Goal: Information Seeking & Learning: Check status

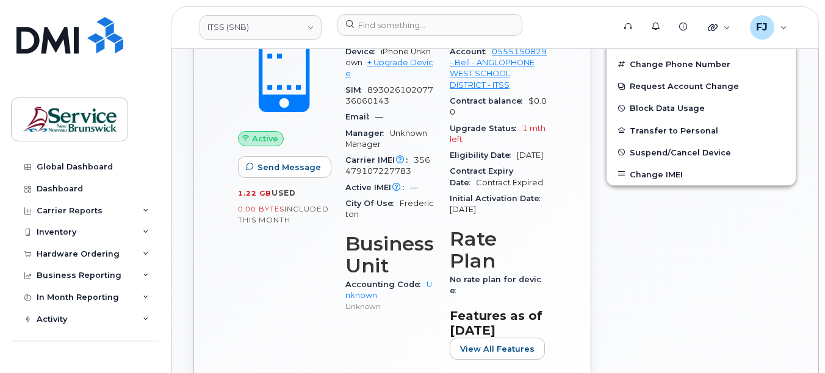
scroll to position [488, 0]
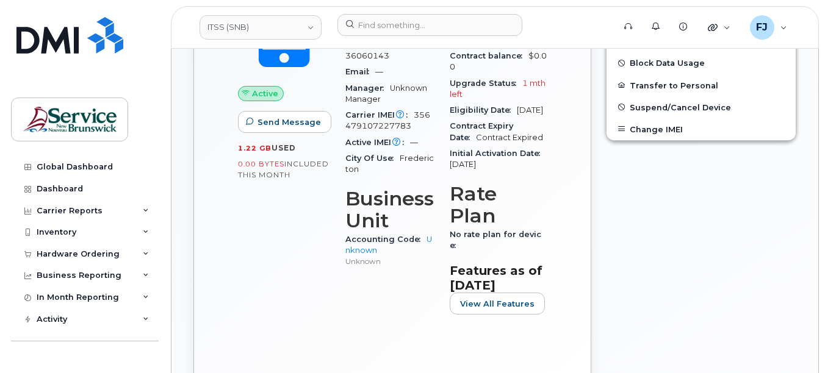
click at [430, 118] on span "356479107227783" at bounding box center [387, 120] width 85 height 20
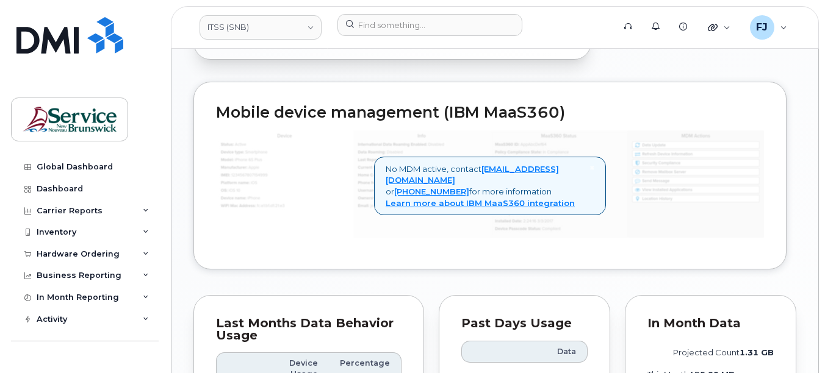
scroll to position [915, 0]
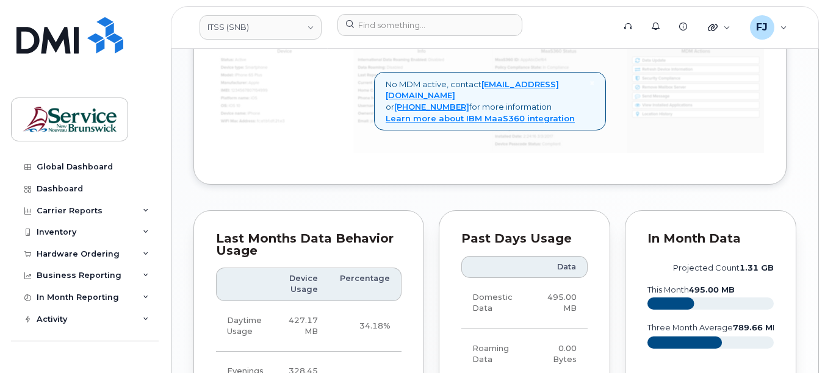
click at [337, 154] on img at bounding box center [490, 100] width 548 height 108
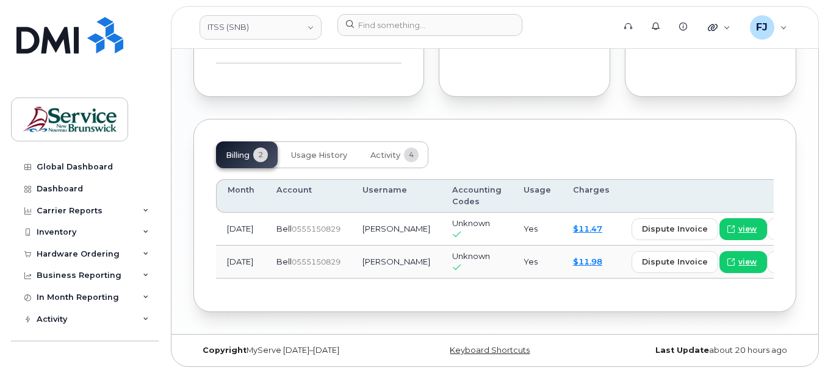
scroll to position [1343, 0]
click at [452, 218] on span "Unknown" at bounding box center [471, 223] width 38 height 10
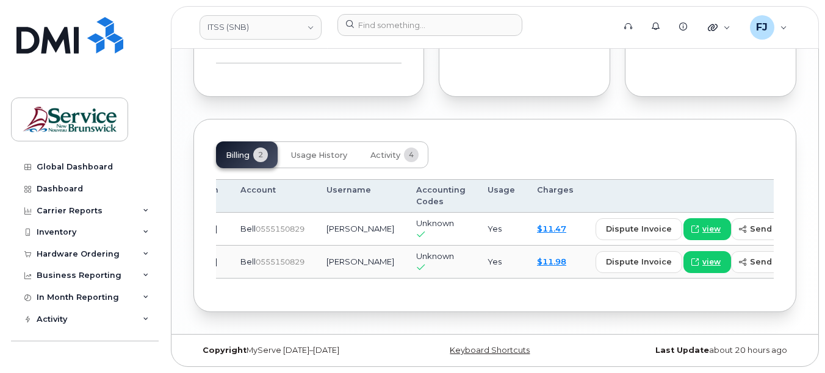
scroll to position [0, 0]
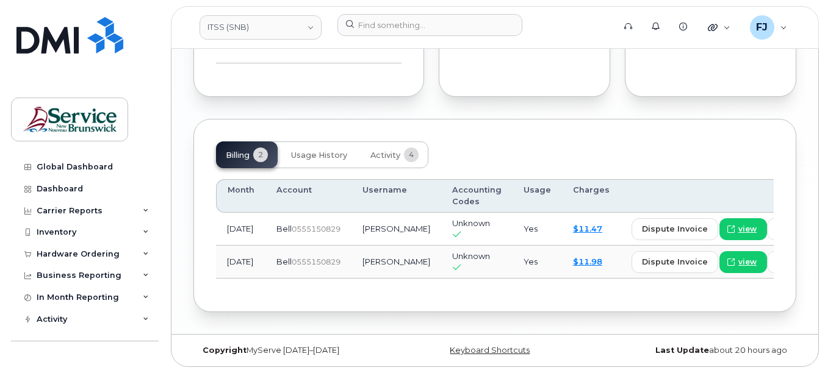
click at [369, 307] on div "Billing 2 Usage History Activity 4 Month Account Username Accounting Codes Usag…" at bounding box center [494, 215] width 603 height 193
click at [249, 228] on td "[DATE]" at bounding box center [240, 229] width 49 height 33
click at [260, 229] on td "Aug 2025" at bounding box center [240, 229] width 49 height 33
click at [210, 131] on div "Billing 2 Usage History Activity 4 Month Account Username Accounting Codes Usag…" at bounding box center [494, 215] width 603 height 193
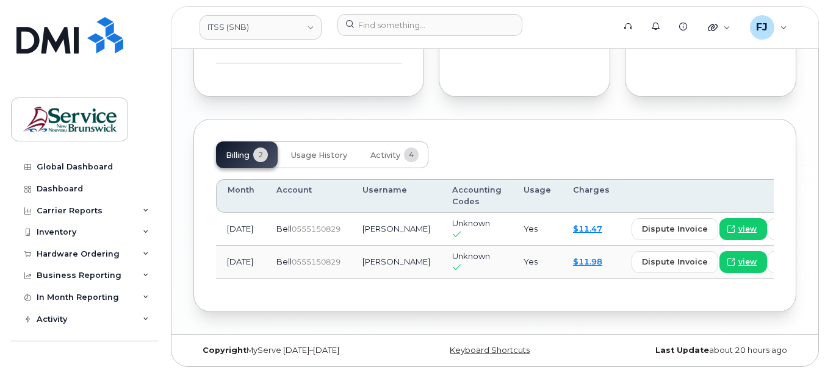
scroll to position [1343, 0]
click at [457, 119] on div "Billing 2 Usage History Activity 4 Month Account Username Accounting Codes Usag…" at bounding box center [494, 215] width 603 height 193
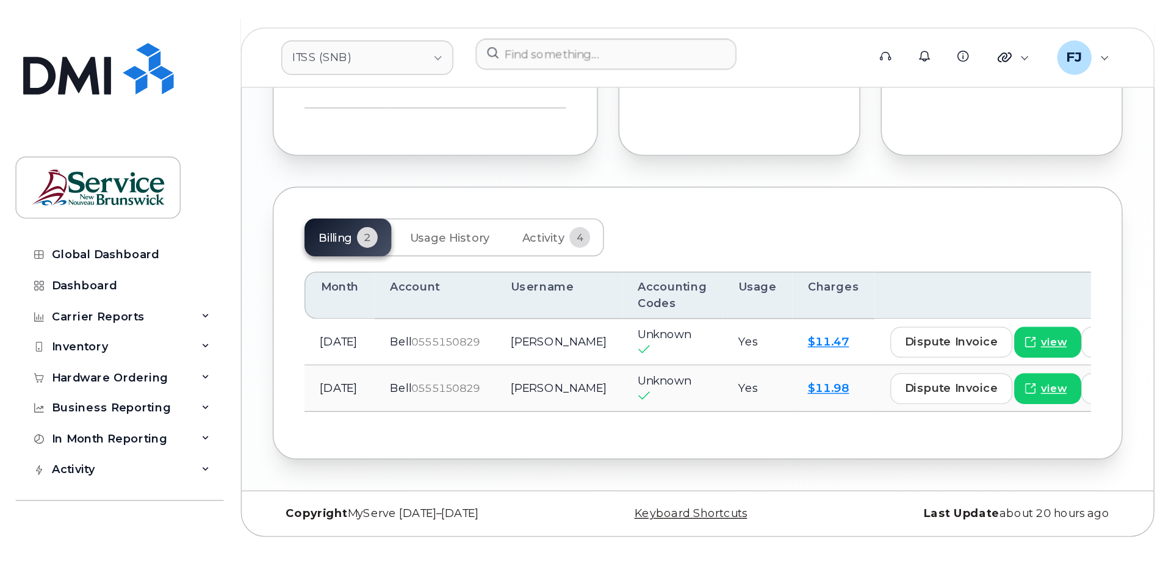
scroll to position [965, 0]
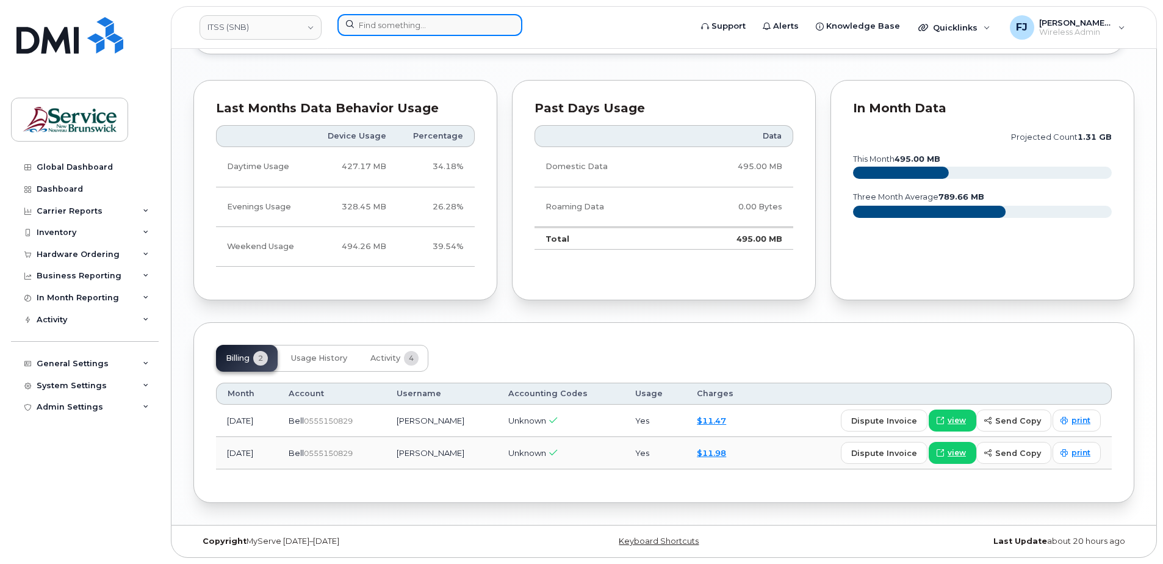
click at [401, 23] on input at bounding box center [429, 25] width 185 height 22
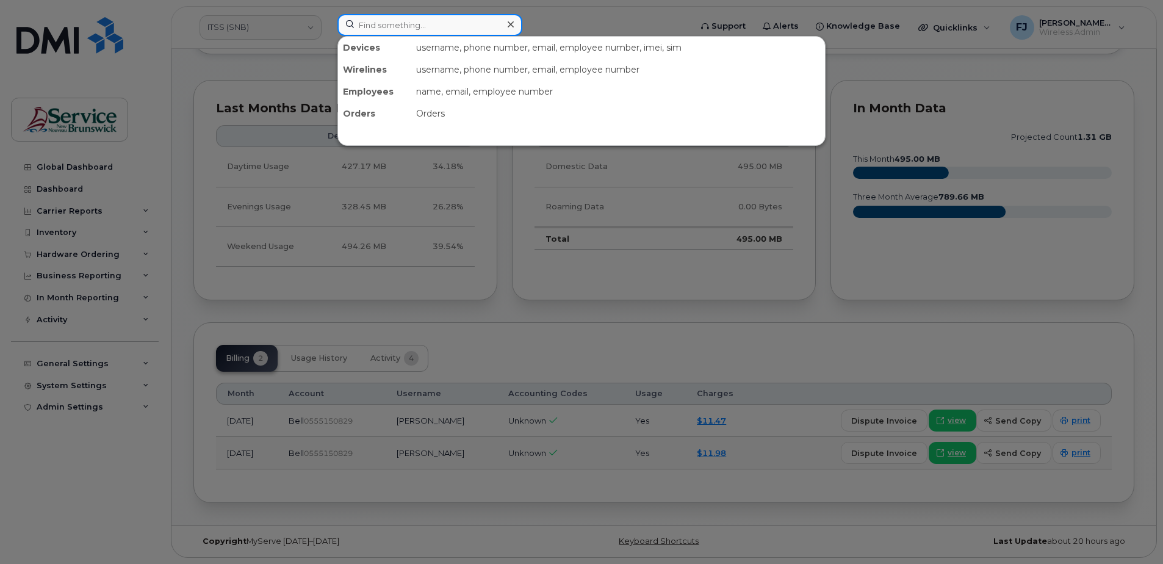
paste input "506 252-5059"
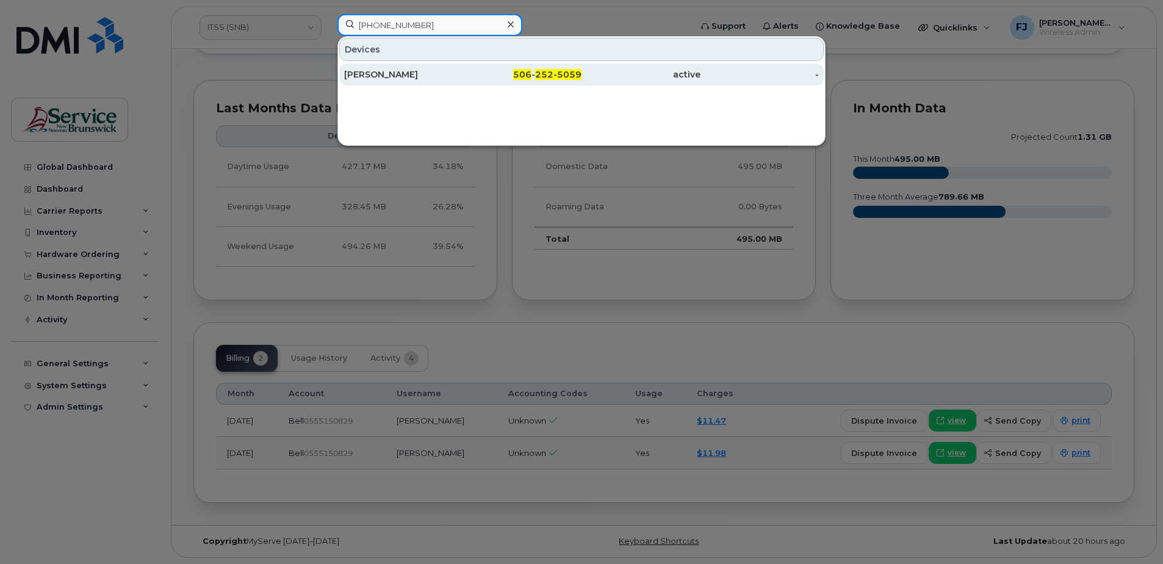
type input "506 252-5059"
click at [453, 74] on div "Nicole Moreau" at bounding box center [403, 74] width 119 height 12
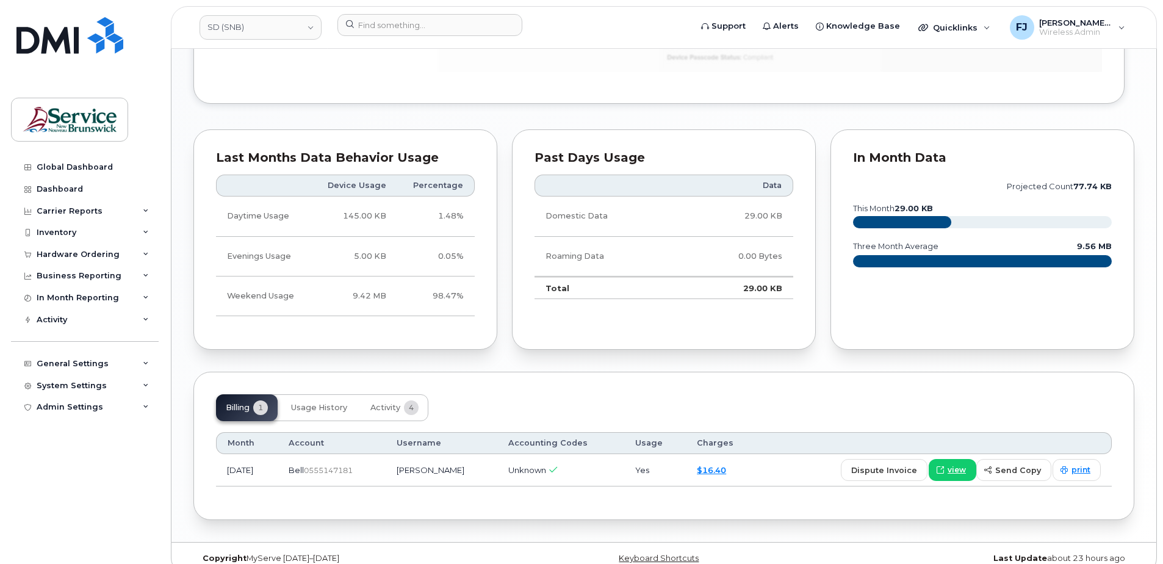
scroll to position [932, 0]
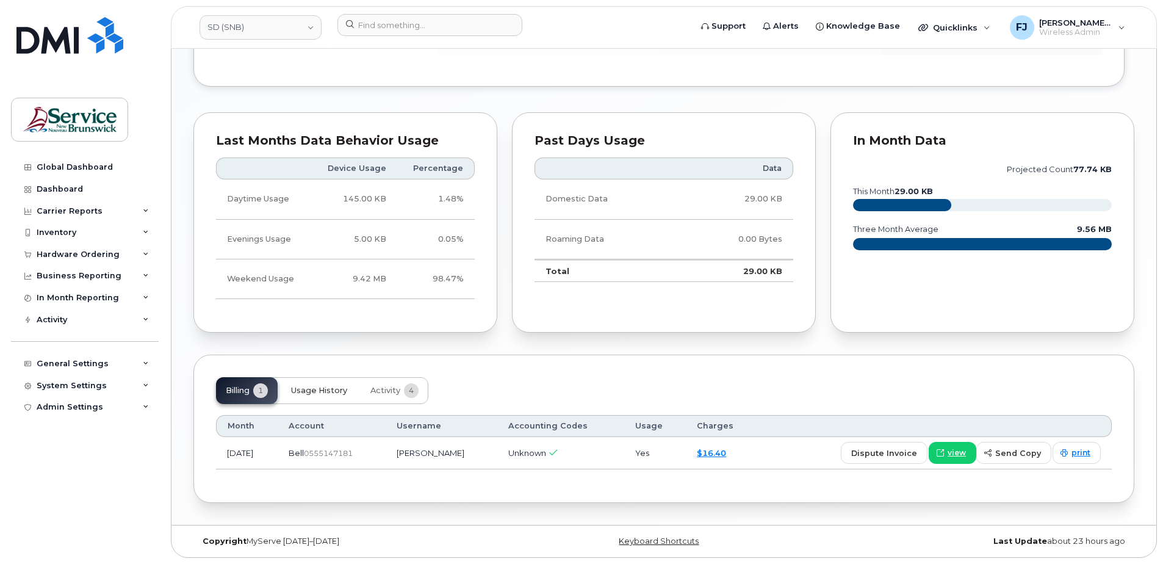
click at [339, 390] on span "Usage History" at bounding box center [319, 391] width 56 height 10
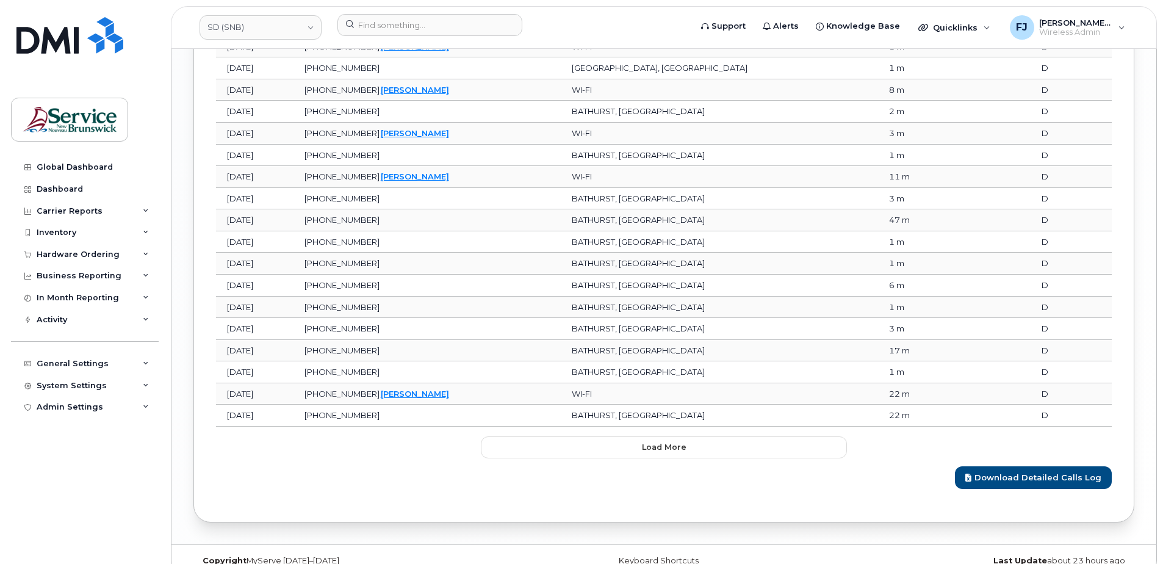
scroll to position [1783, 0]
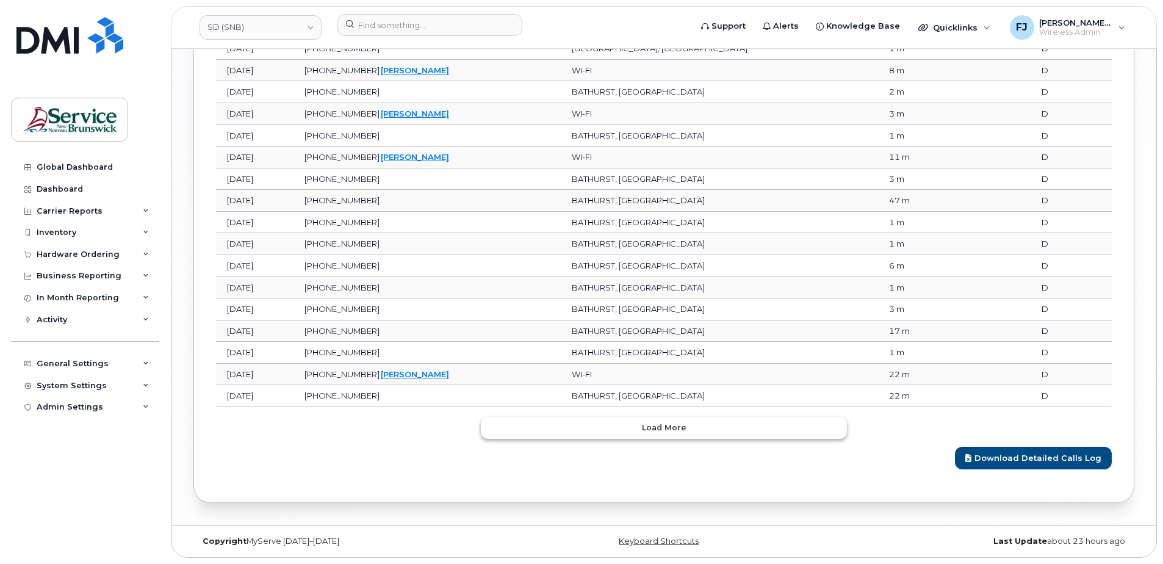
click at [666, 425] on span "Load more" at bounding box center [664, 428] width 45 height 12
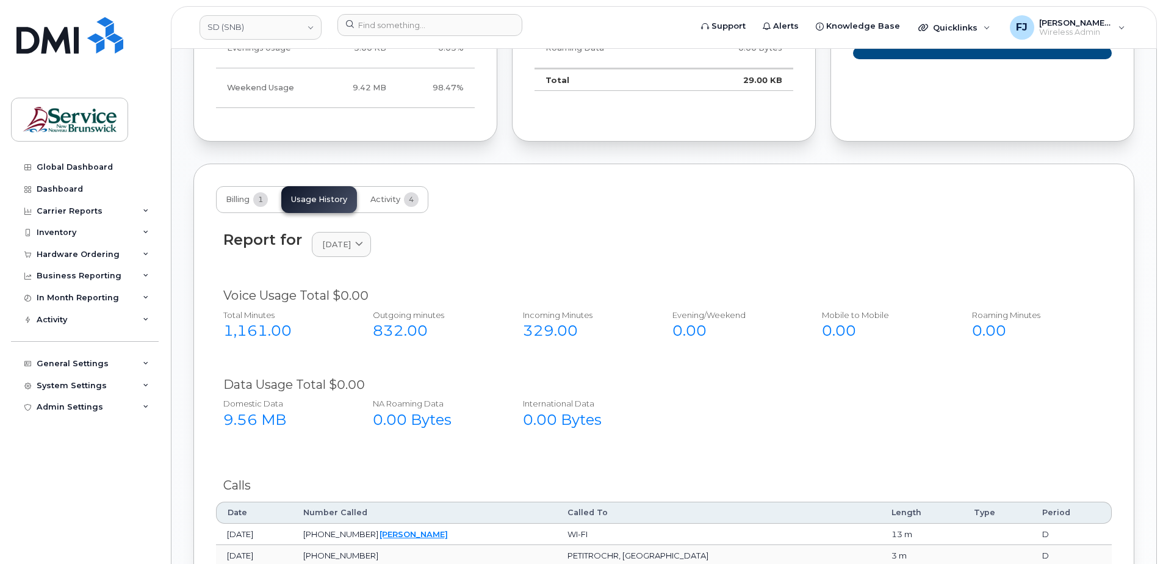
scroll to position [1227, 0]
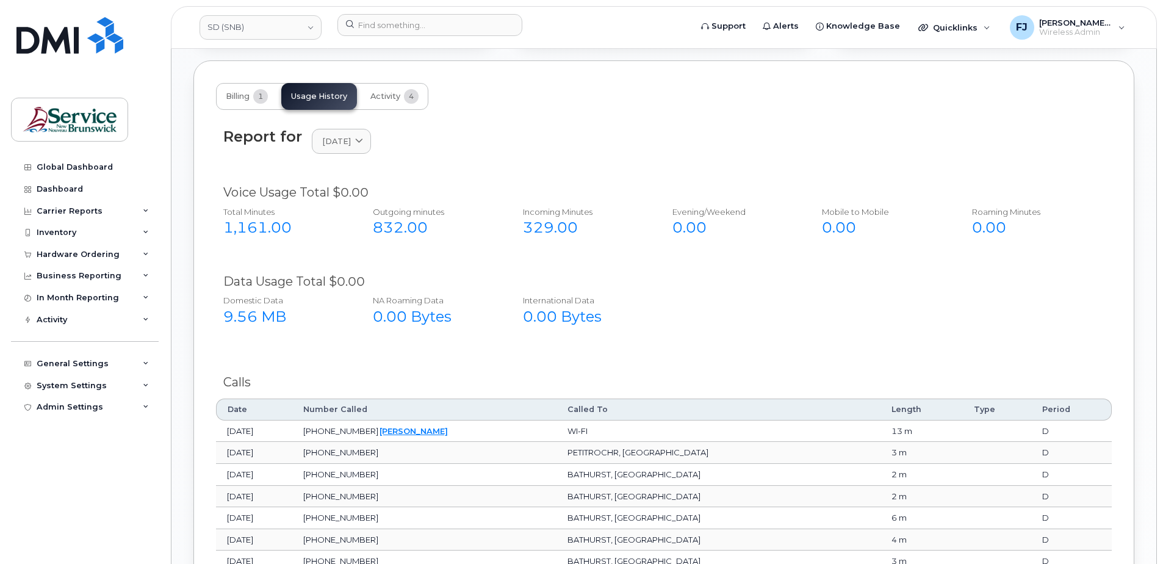
click at [237, 408] on th "Date" at bounding box center [254, 410] width 76 height 22
click at [271, 410] on th "Date" at bounding box center [254, 410] width 76 height 22
click at [285, 406] on th "Date" at bounding box center [254, 410] width 76 height 22
click at [363, 138] on icon at bounding box center [359, 141] width 8 height 8
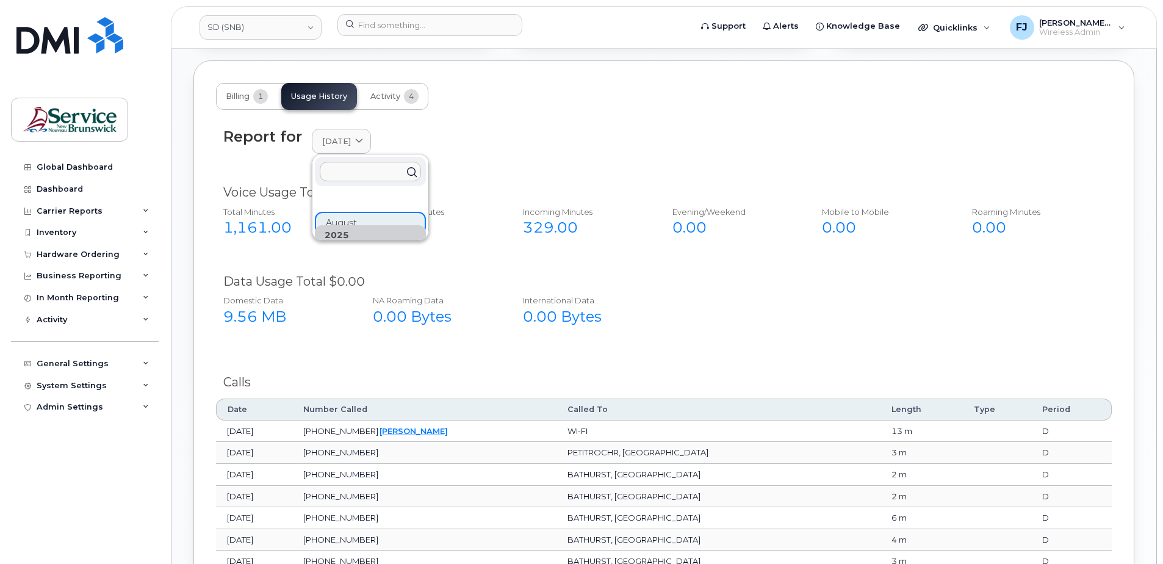
click at [489, 147] on div "Report for August 2025 2025 August" at bounding box center [663, 141] width 881 height 26
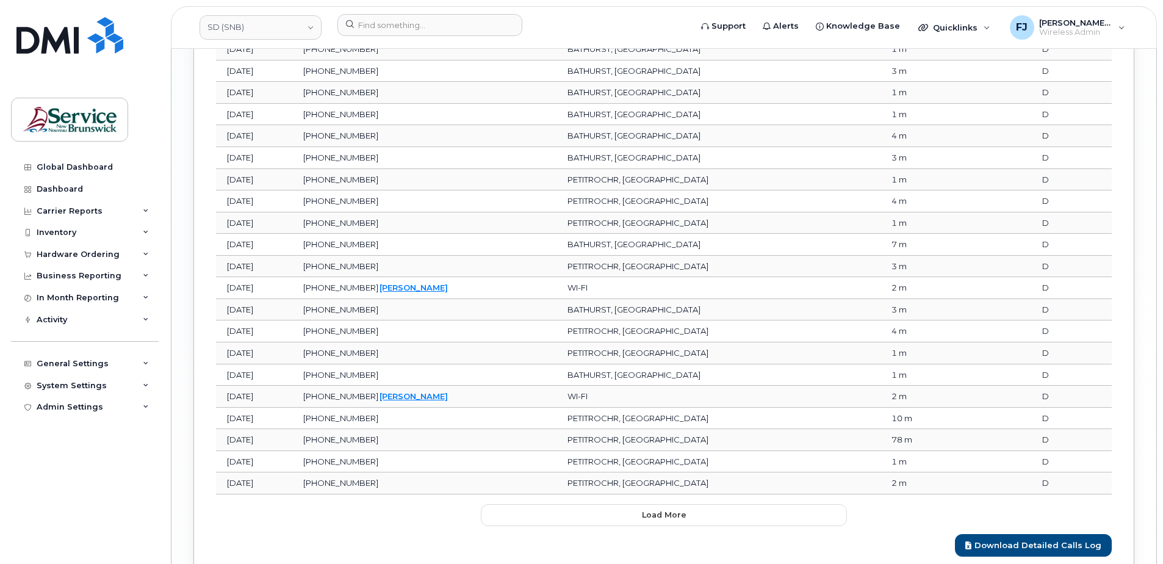
scroll to position [2325, 0]
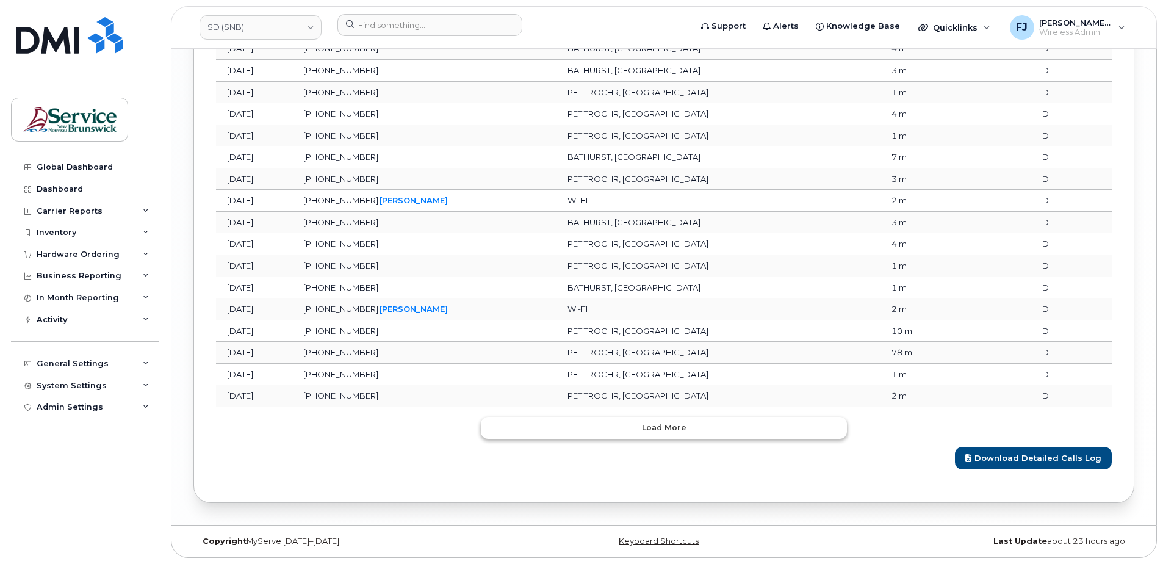
click at [581, 428] on button "Load more" at bounding box center [664, 428] width 366 height 22
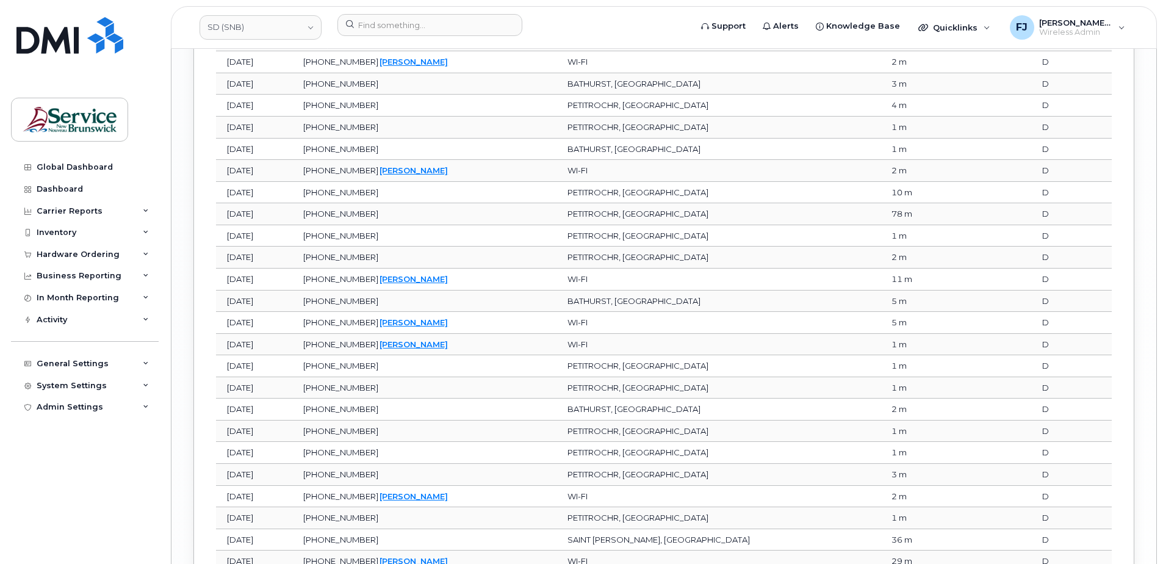
scroll to position [2868, 0]
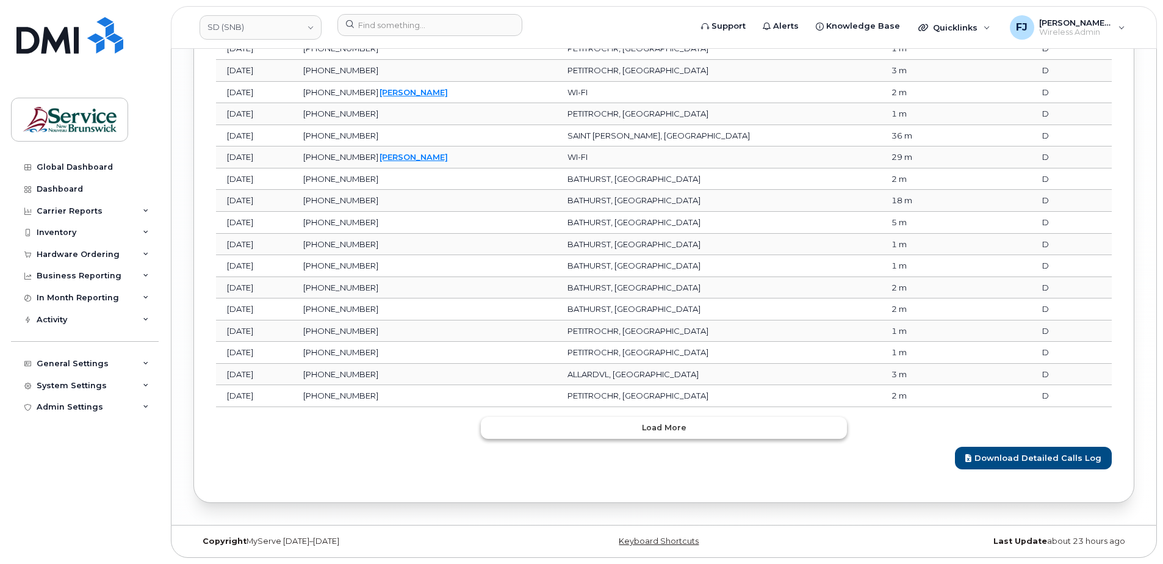
click at [588, 427] on button "Load more" at bounding box center [664, 428] width 366 height 22
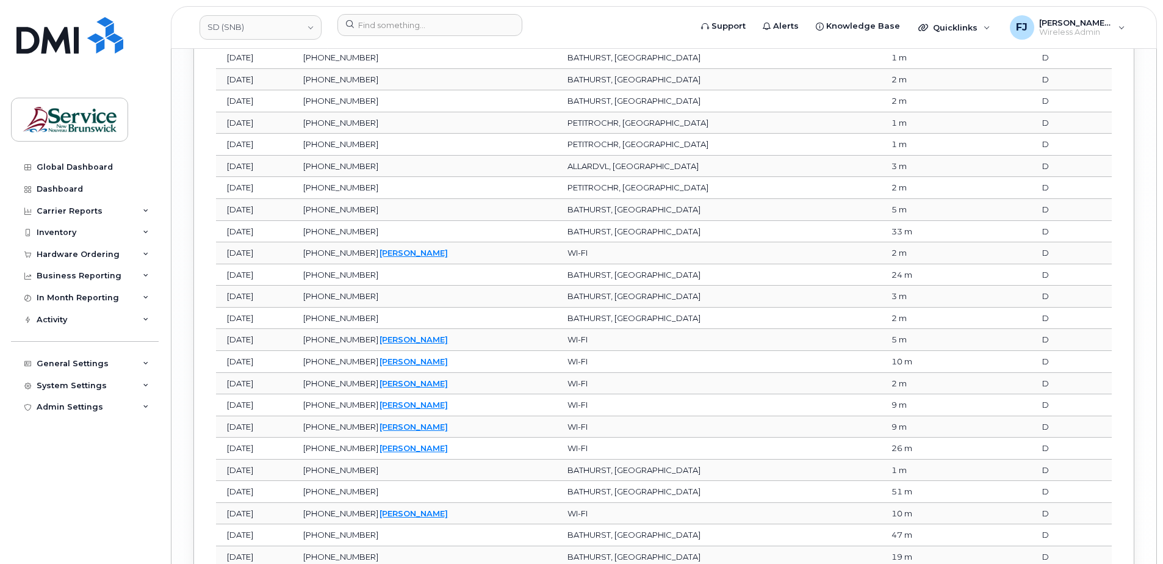
scroll to position [3410, 0]
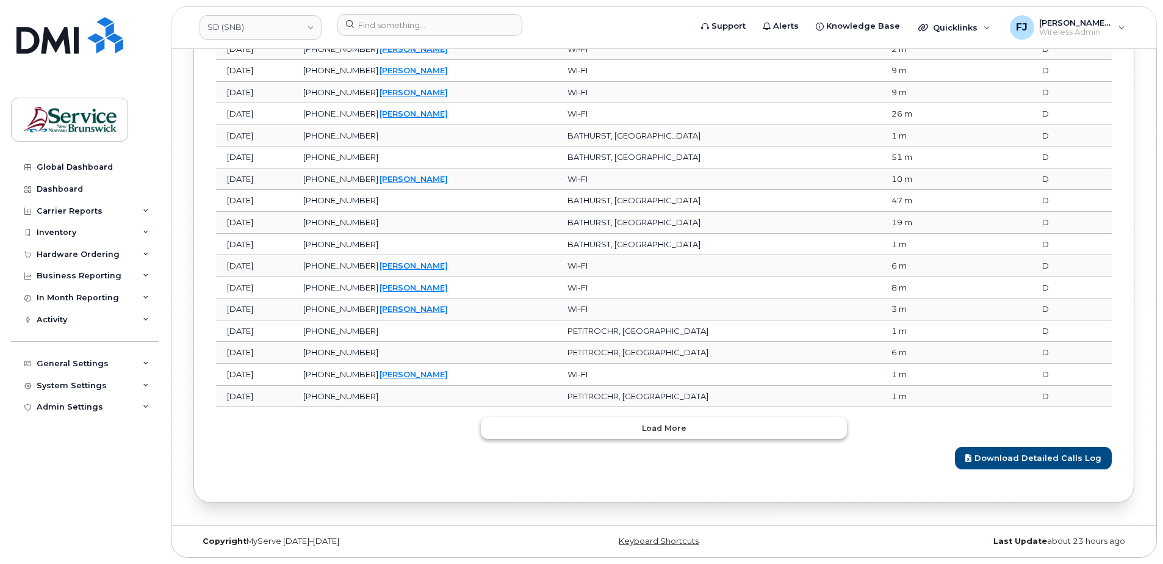
click at [589, 430] on button "Load more" at bounding box center [664, 428] width 366 height 22
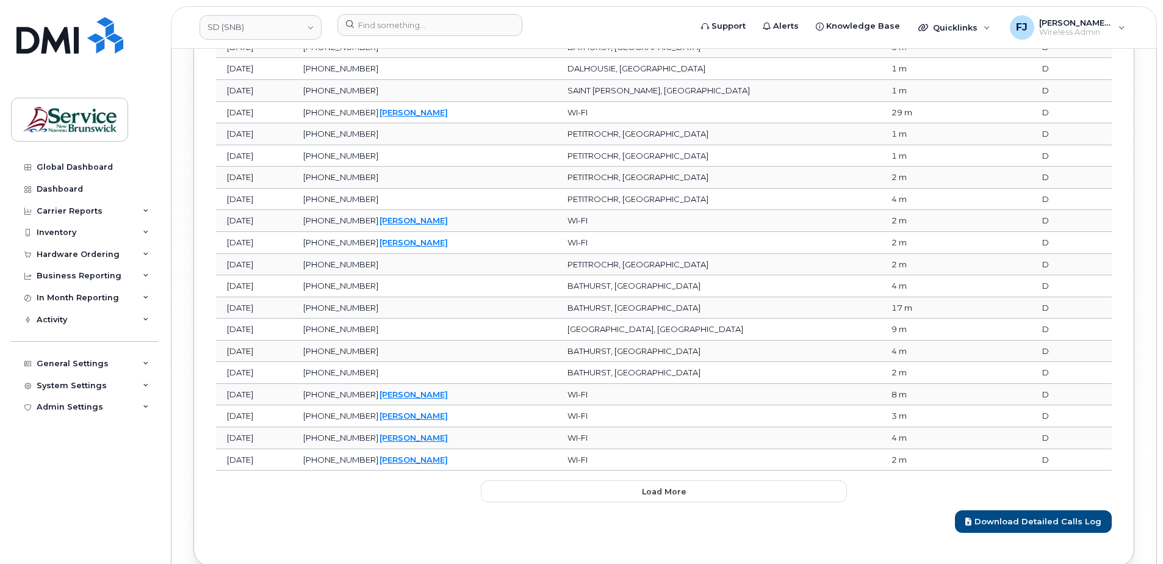
scroll to position [3953, 0]
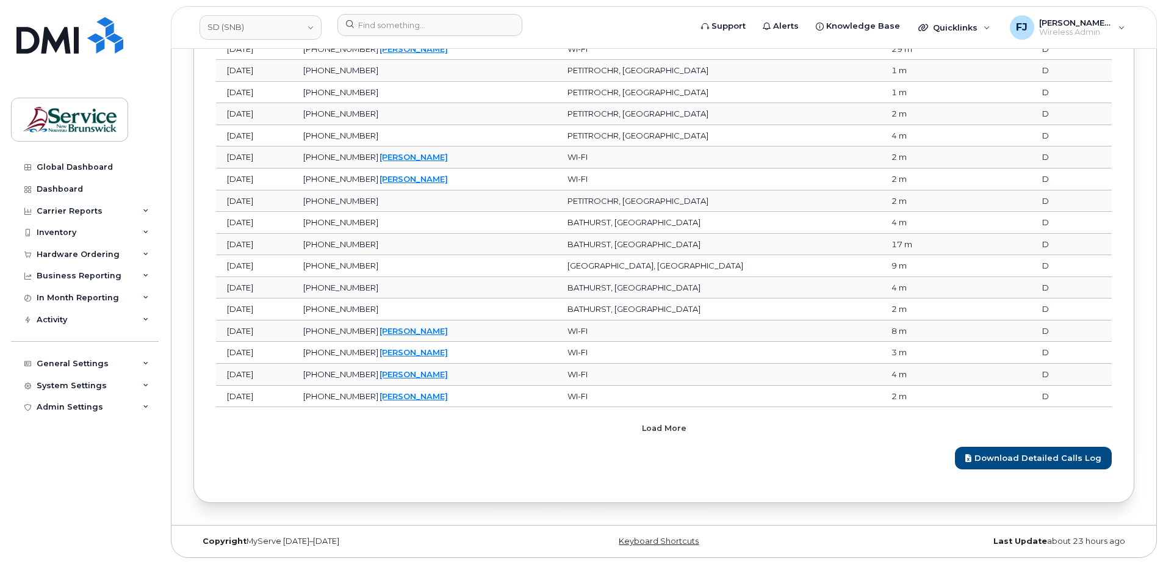
click at [586, 434] on button "Load more" at bounding box center [664, 428] width 366 height 22
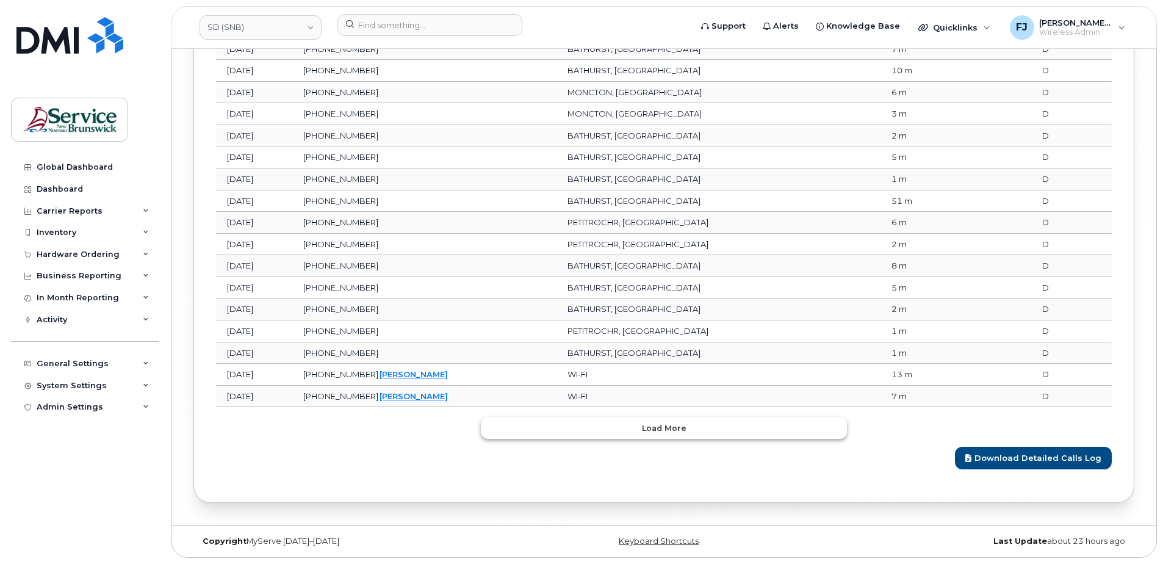
click at [588, 436] on button "Load more" at bounding box center [664, 428] width 366 height 22
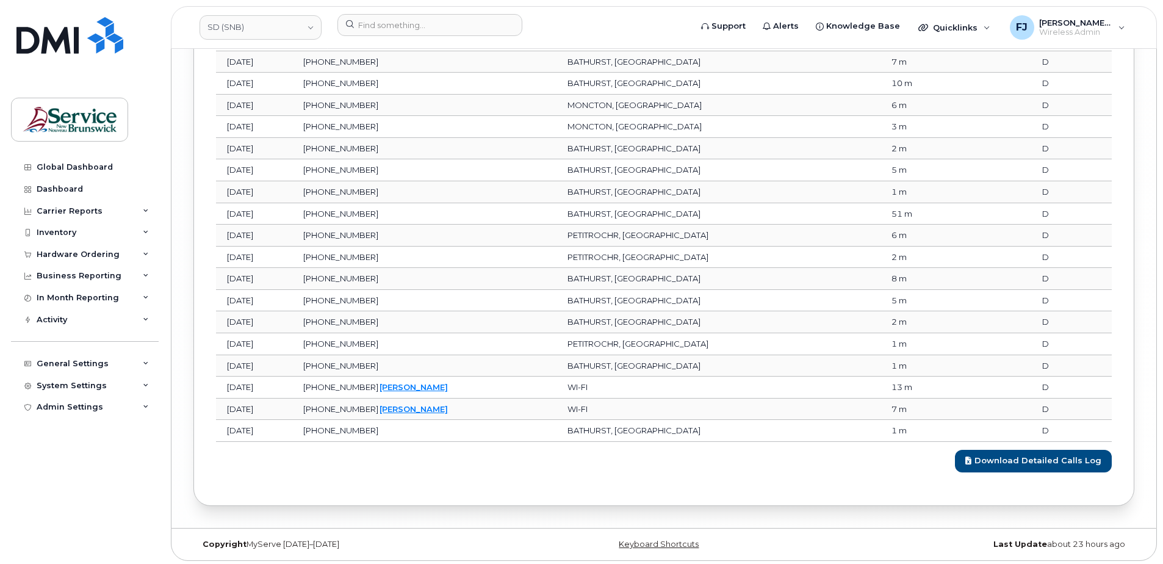
scroll to position [4485, 0]
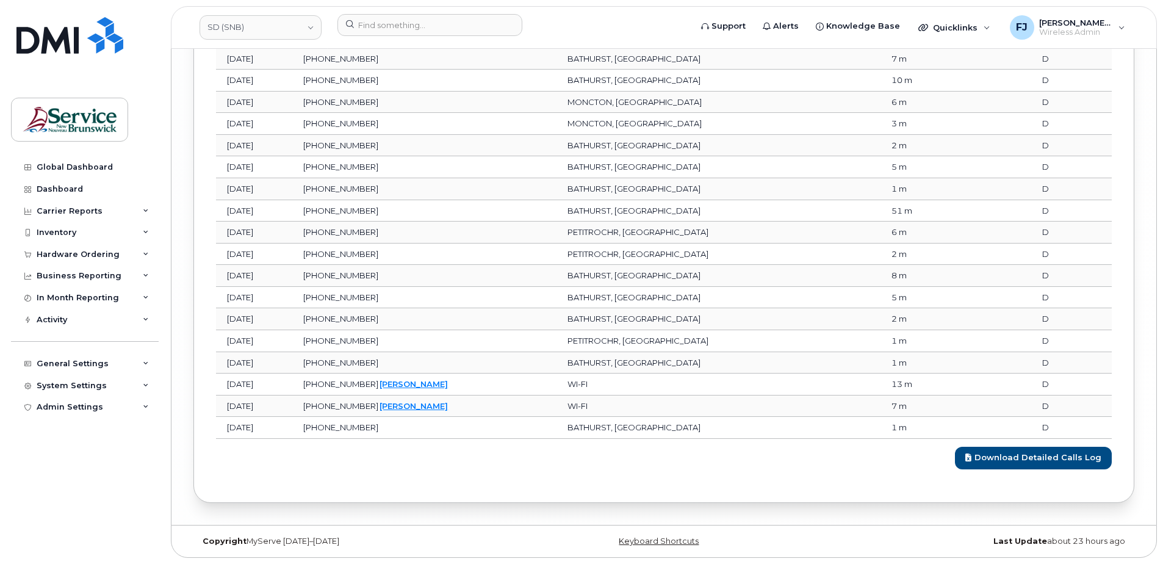
drag, startPoint x: 289, startPoint y: 424, endPoint x: 225, endPoint y: 425, distance: 64.7
click at [225, 425] on td "Aug 21, 2025" at bounding box center [254, 428] width 76 height 22
drag, startPoint x: 225, startPoint y: 425, endPoint x: 444, endPoint y: 472, distance: 224.5
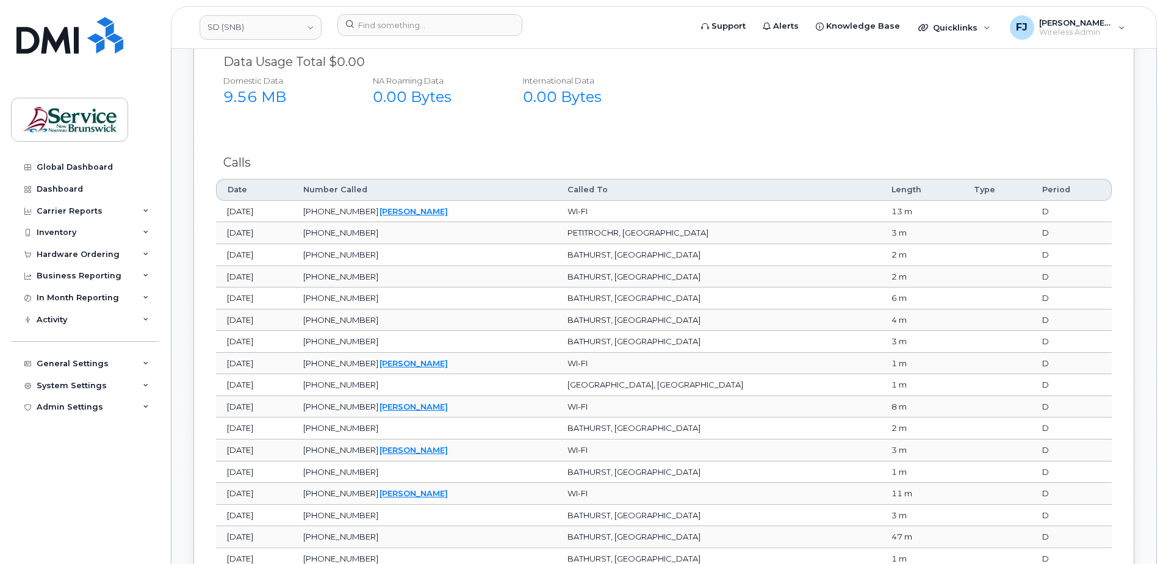
scroll to position [1312, 0]
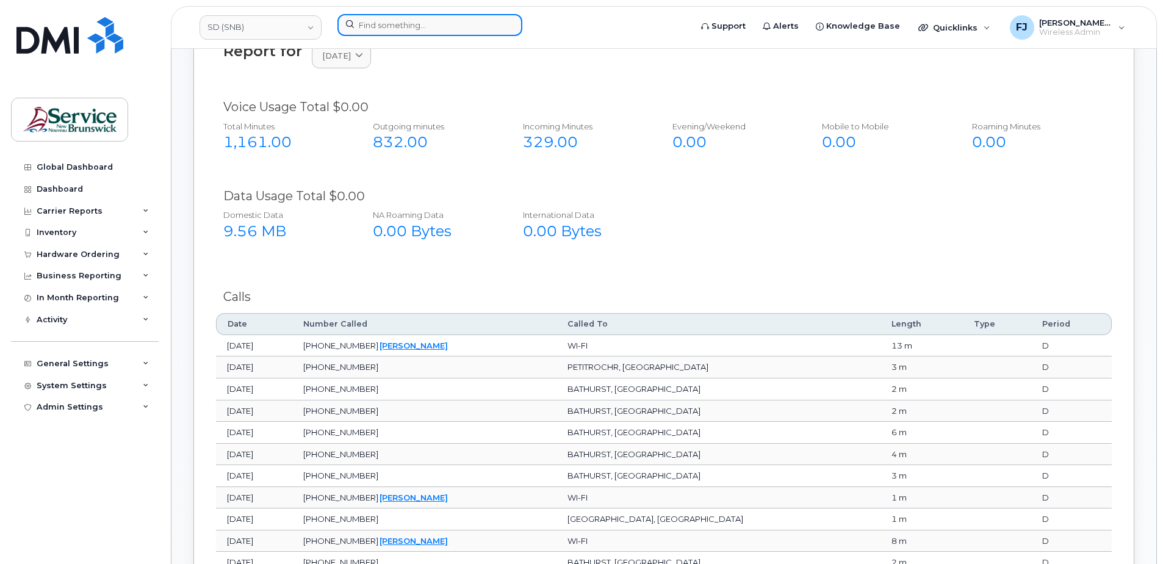
click at [411, 26] on input at bounding box center [429, 25] width 185 height 22
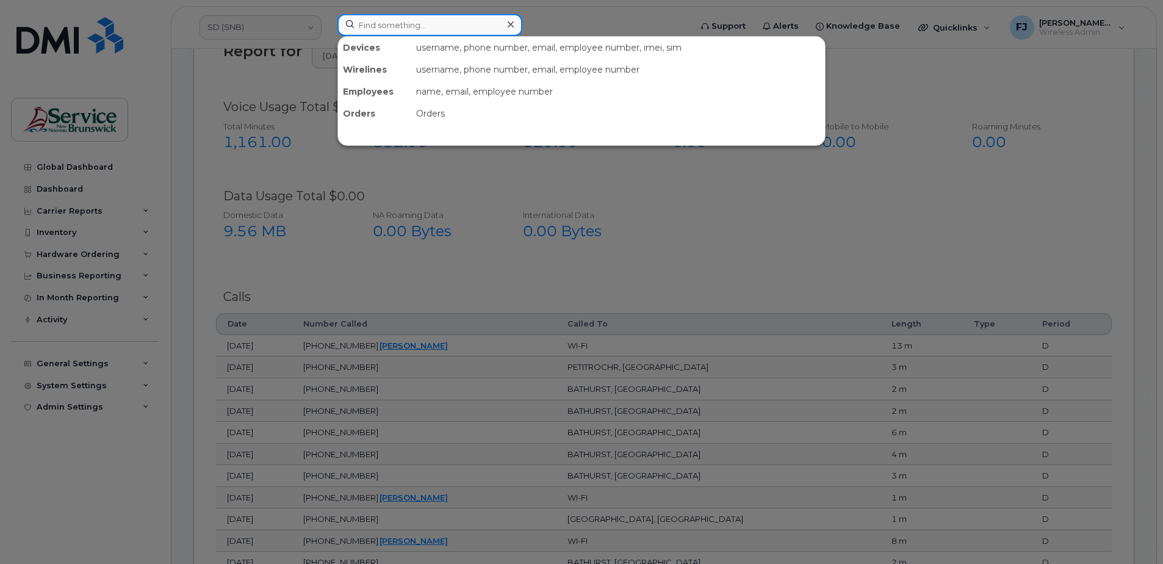
paste input "5066475265"
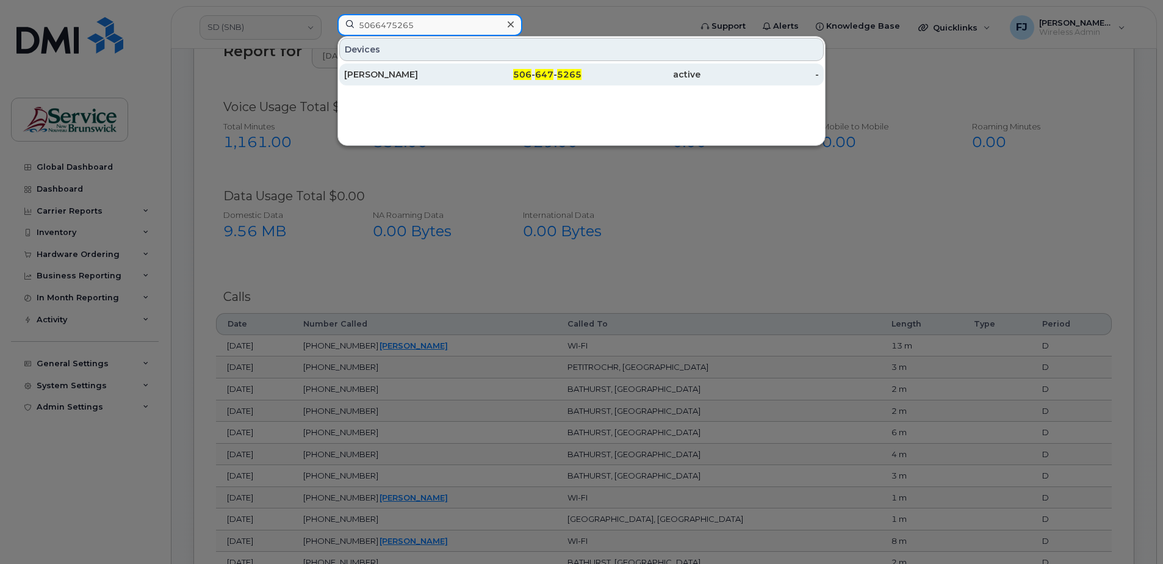
type input "5066475265"
click at [462, 71] on div "Kerina Eldridge" at bounding box center [403, 74] width 119 height 12
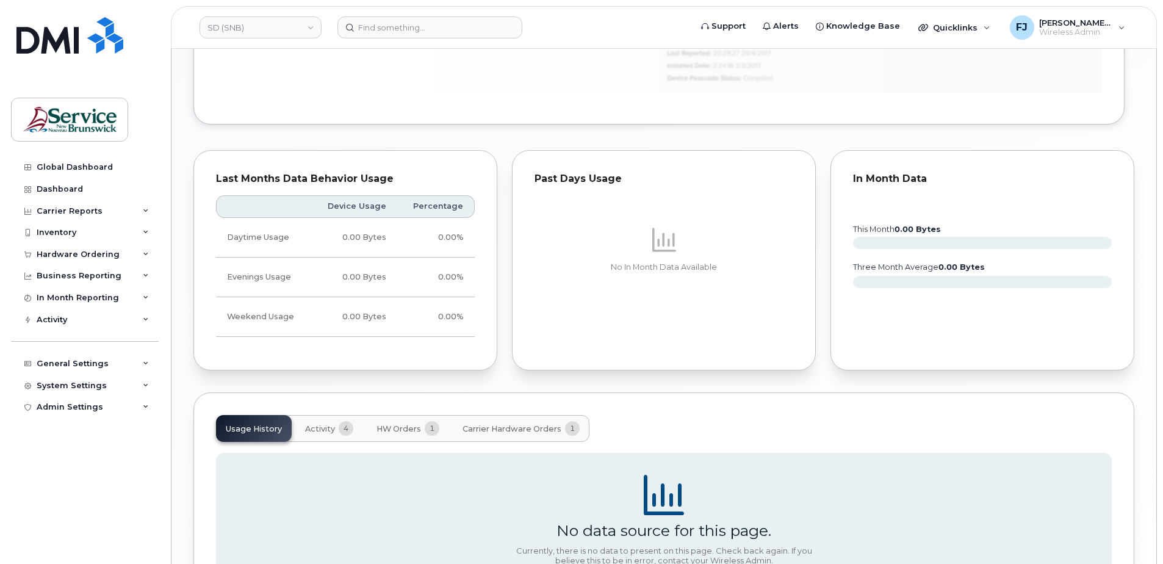
scroll to position [801, 0]
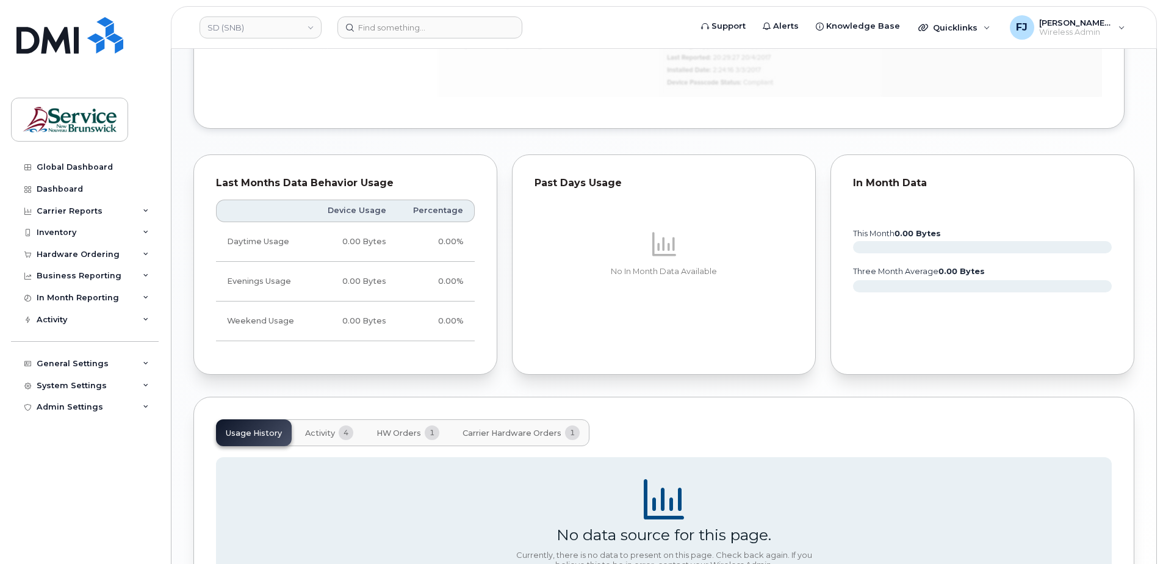
click at [344, 430] on span "4" at bounding box center [346, 432] width 15 height 15
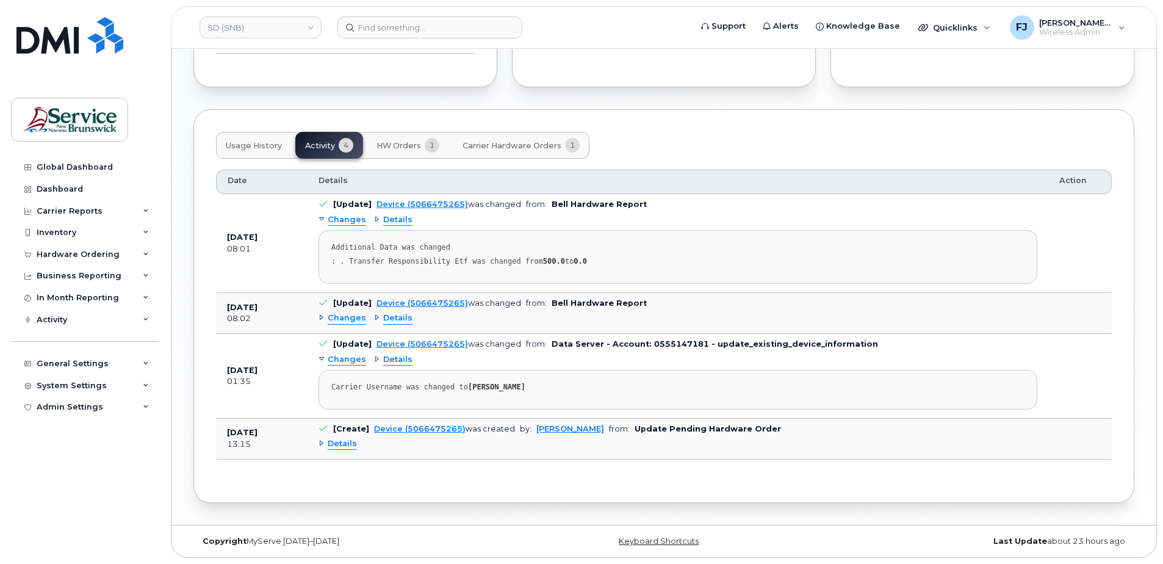
click at [250, 143] on span "Usage History" at bounding box center [254, 146] width 56 height 10
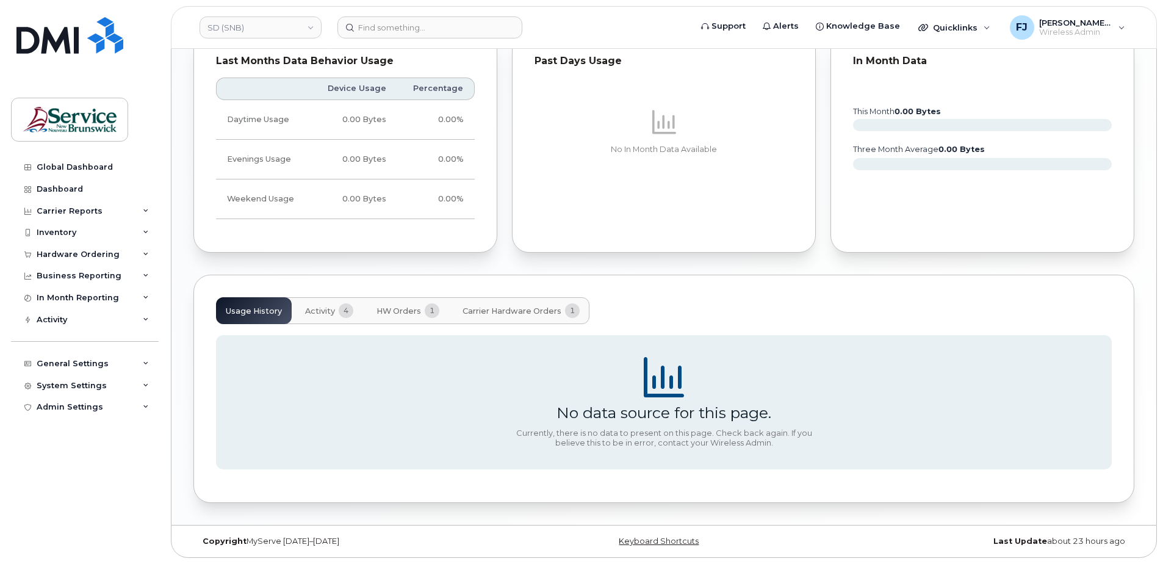
scroll to position [923, 0]
click at [668, 419] on div "No data source for this page." at bounding box center [664, 412] width 215 height 18
click at [669, 375] on icon at bounding box center [664, 377] width 40 height 40
click at [244, 312] on div "Usage History Activity 4 HW Orders 1 Carrier Hardware Orders 1" at bounding box center [402, 310] width 373 height 27
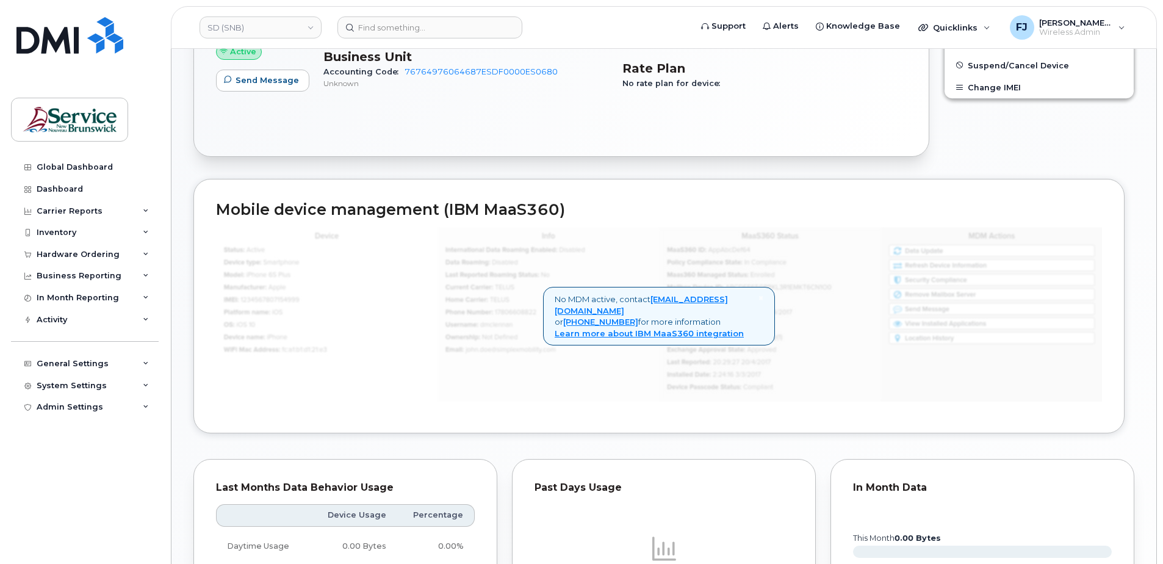
scroll to position [801, 0]
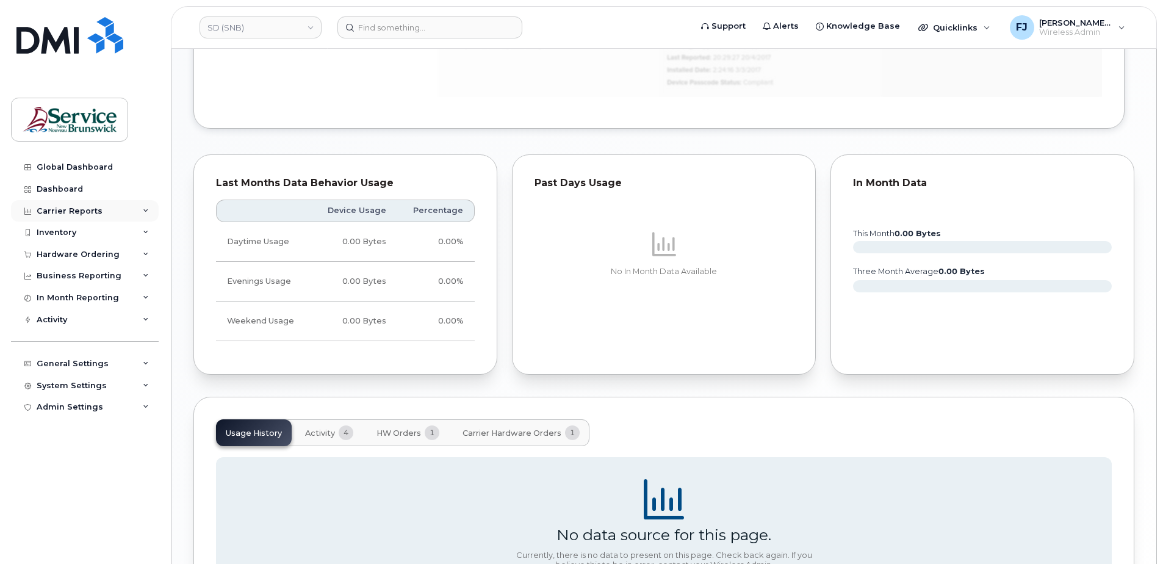
click at [142, 211] on div "Carrier Reports" at bounding box center [85, 211] width 148 height 22
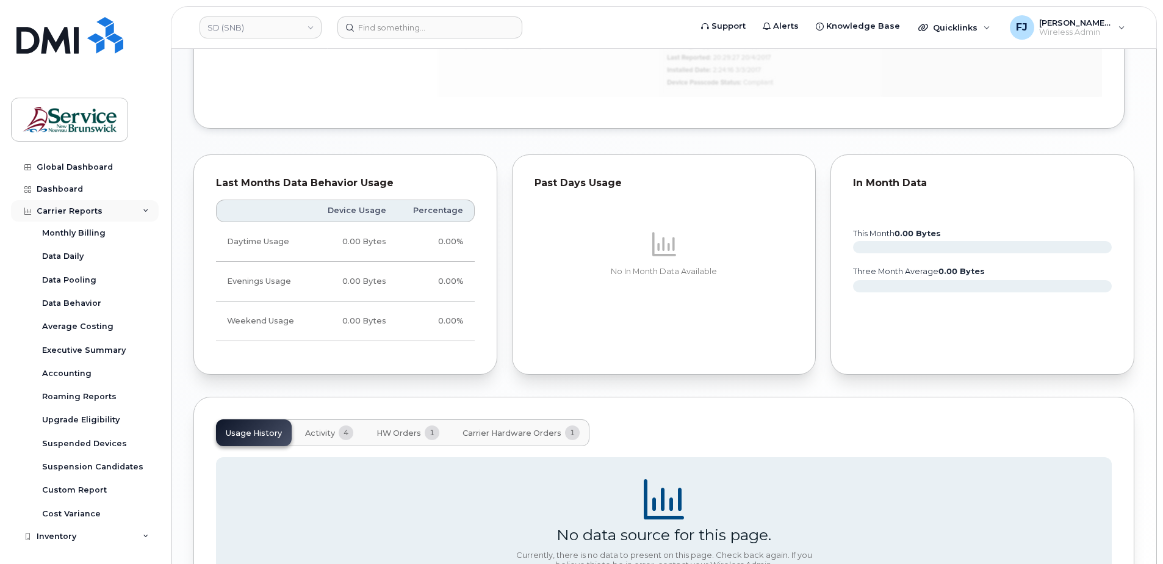
click at [143, 211] on icon at bounding box center [146, 211] width 6 height 6
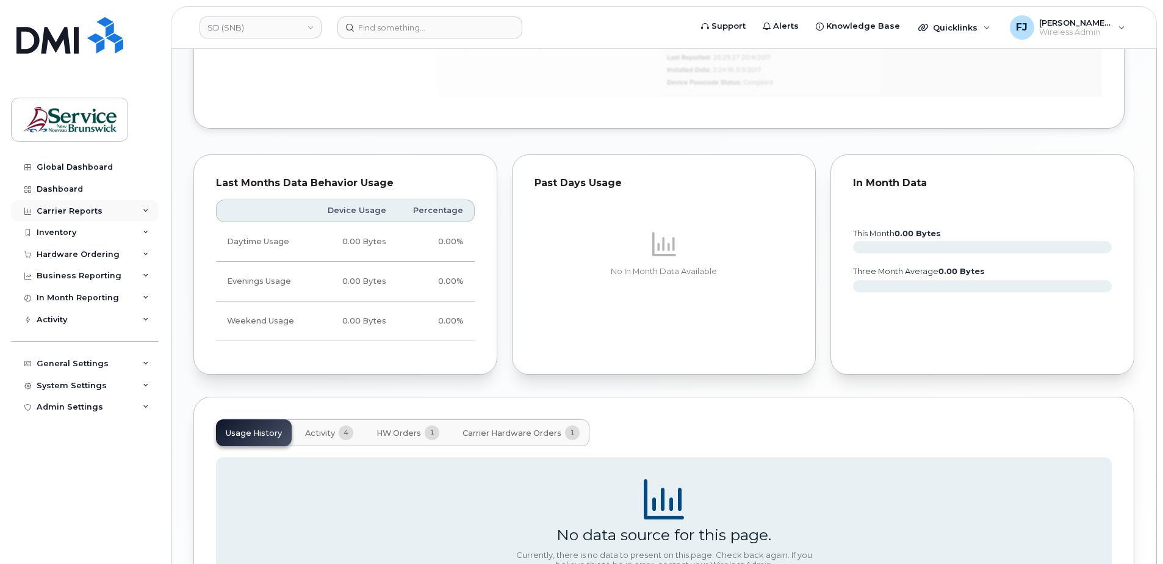
click at [142, 211] on div "Carrier Reports" at bounding box center [85, 211] width 148 height 22
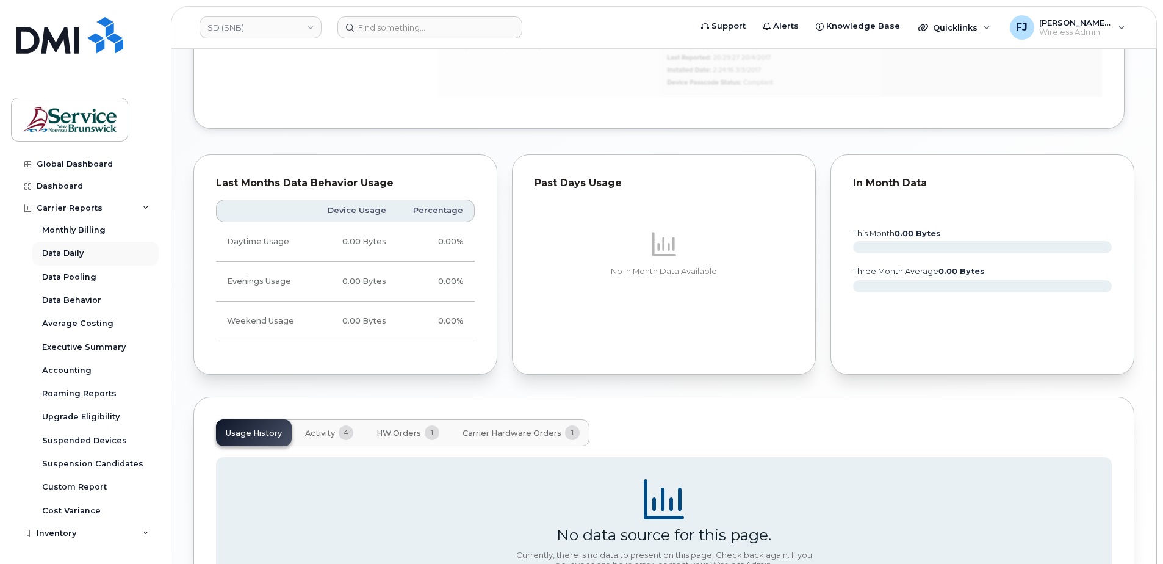
scroll to position [0, 0]
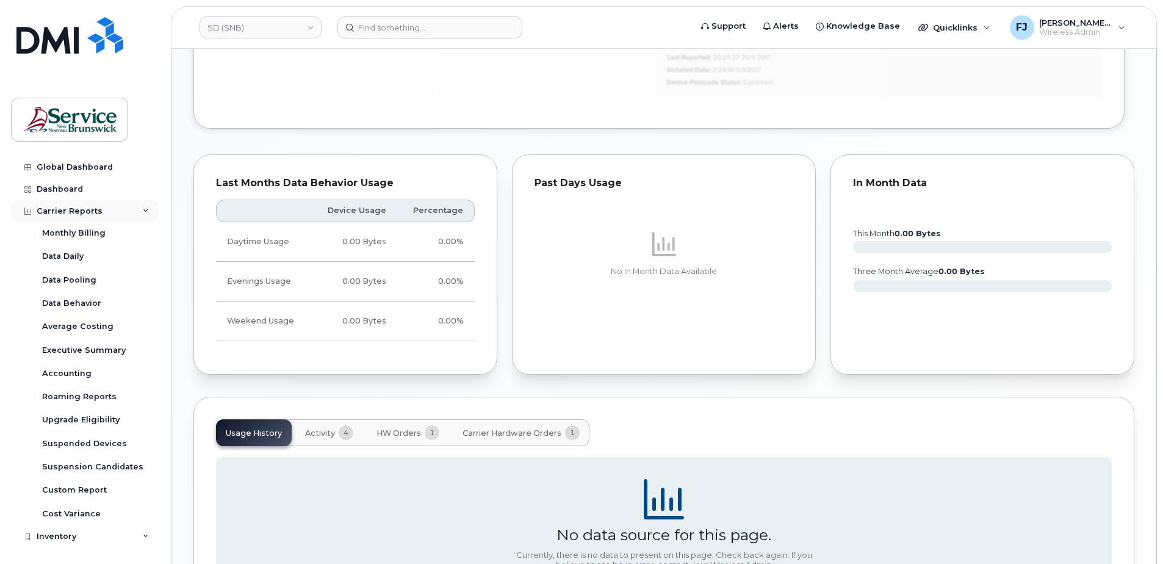
click at [133, 204] on div "Carrier Reports" at bounding box center [85, 211] width 148 height 22
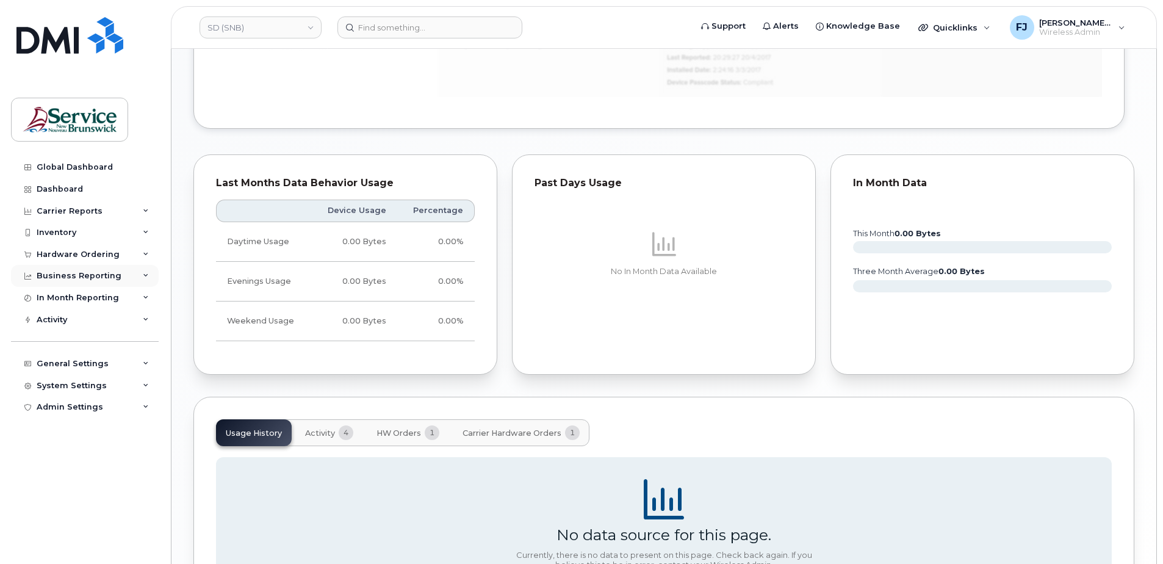
click at [139, 272] on div "Business Reporting" at bounding box center [85, 276] width 148 height 22
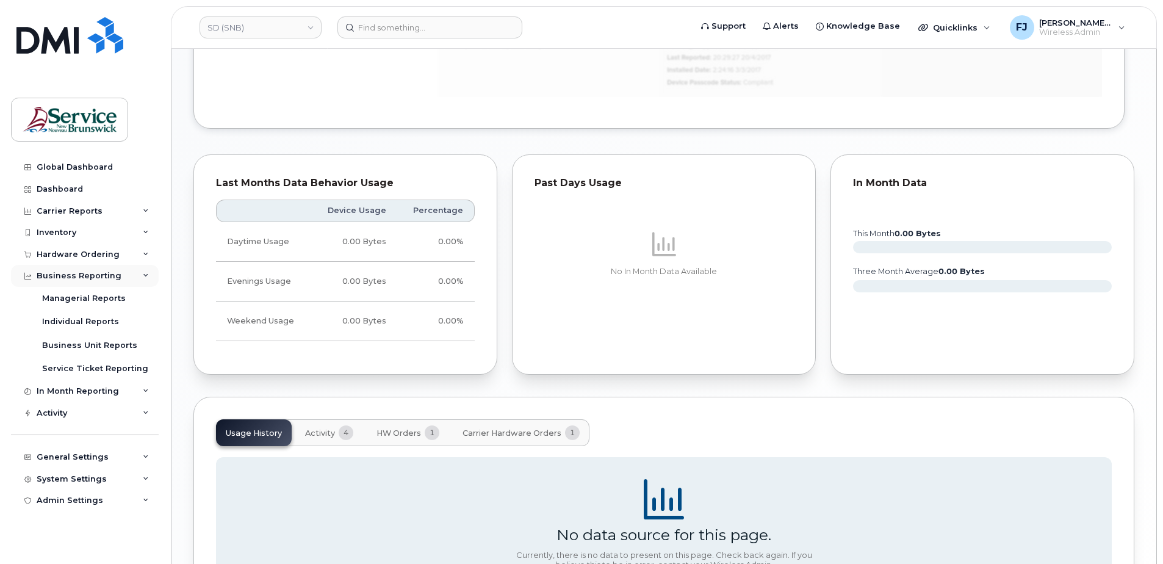
click at [139, 272] on div "Business Reporting" at bounding box center [85, 276] width 148 height 22
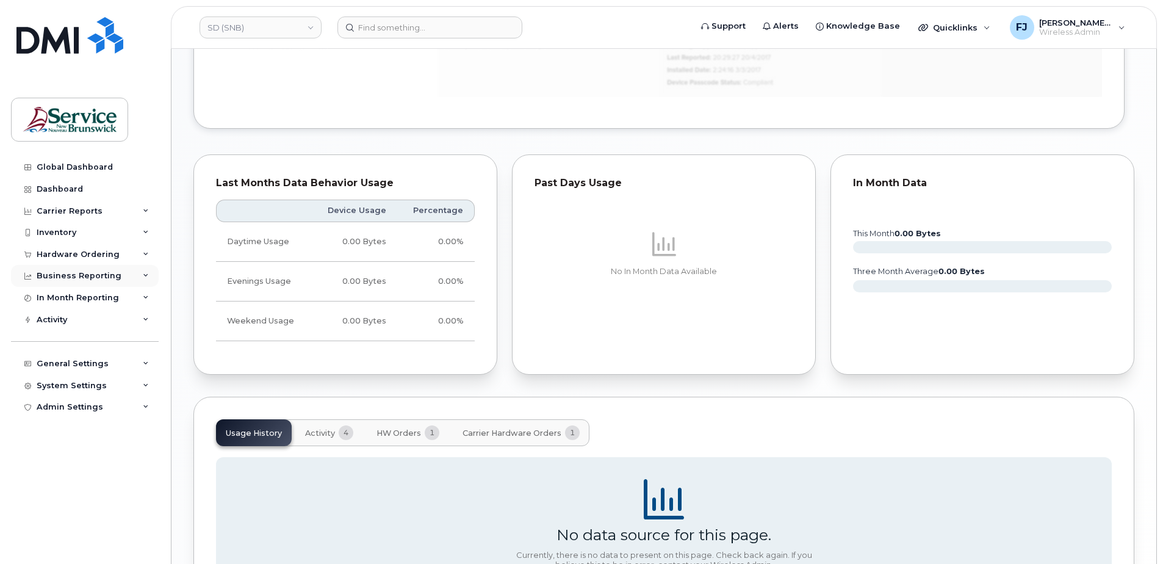
click at [141, 279] on div "Business Reporting" at bounding box center [85, 276] width 148 height 22
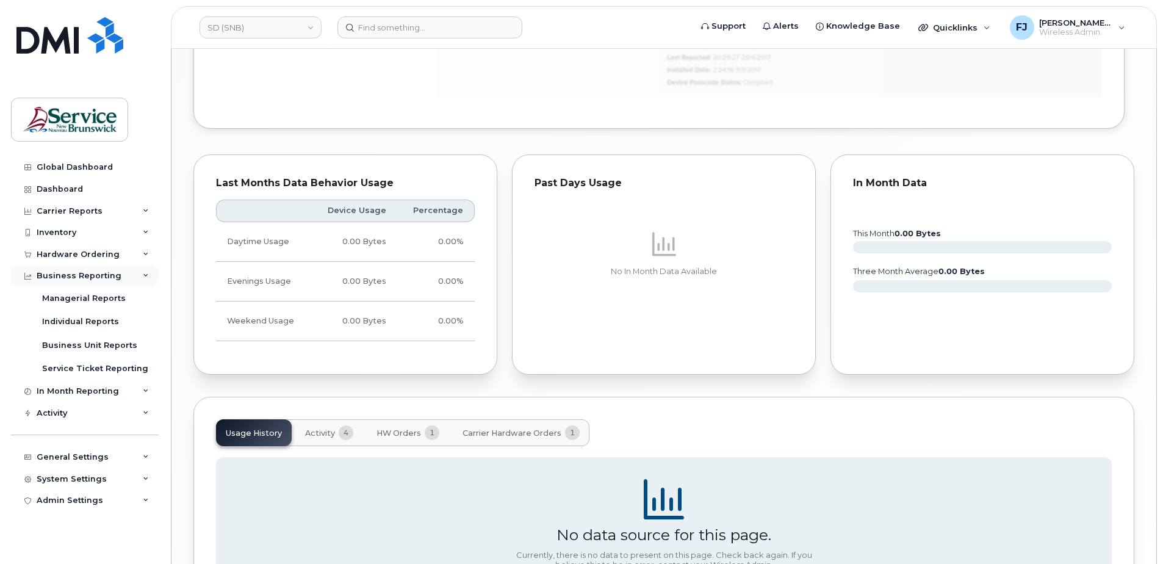
click at [141, 279] on div "Business Reporting" at bounding box center [85, 276] width 148 height 22
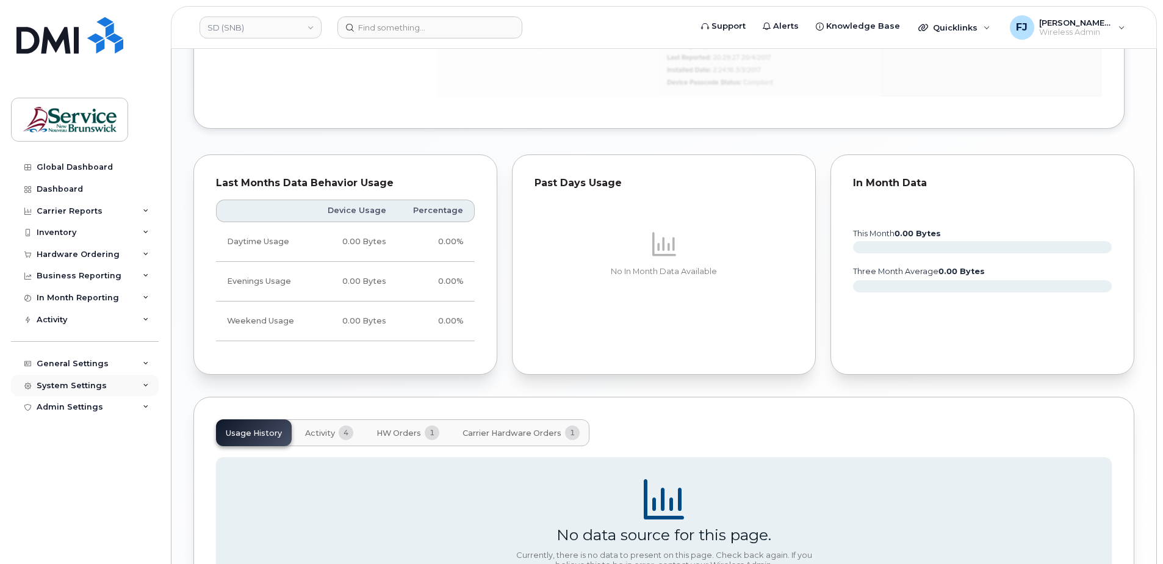
click at [145, 389] on div "System Settings" at bounding box center [85, 386] width 148 height 22
click at [146, 415] on div "Admin Settings" at bounding box center [85, 407] width 148 height 22
click at [145, 410] on div "Admin Settings" at bounding box center [85, 407] width 148 height 22
click at [146, 361] on icon at bounding box center [146, 364] width 6 height 6
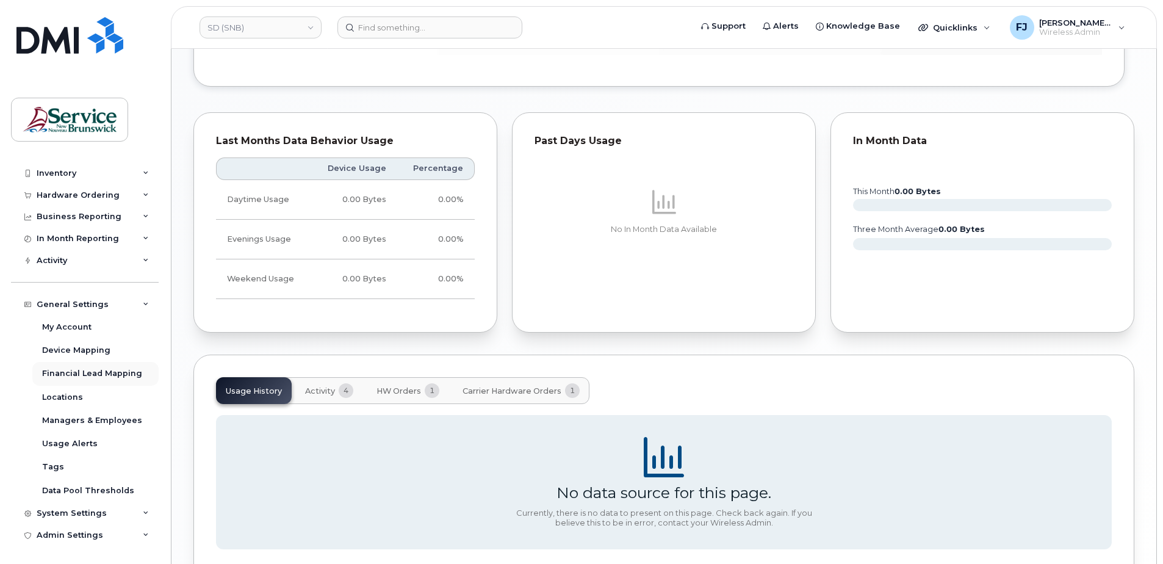
scroll to position [862, 0]
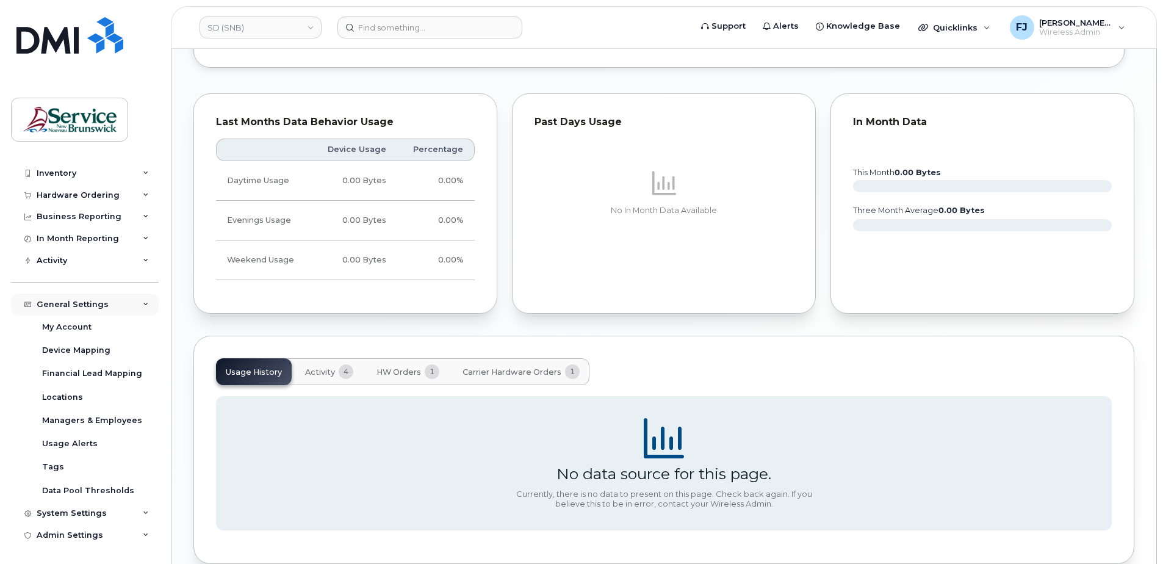
click at [139, 300] on div "General Settings" at bounding box center [85, 305] width 148 height 22
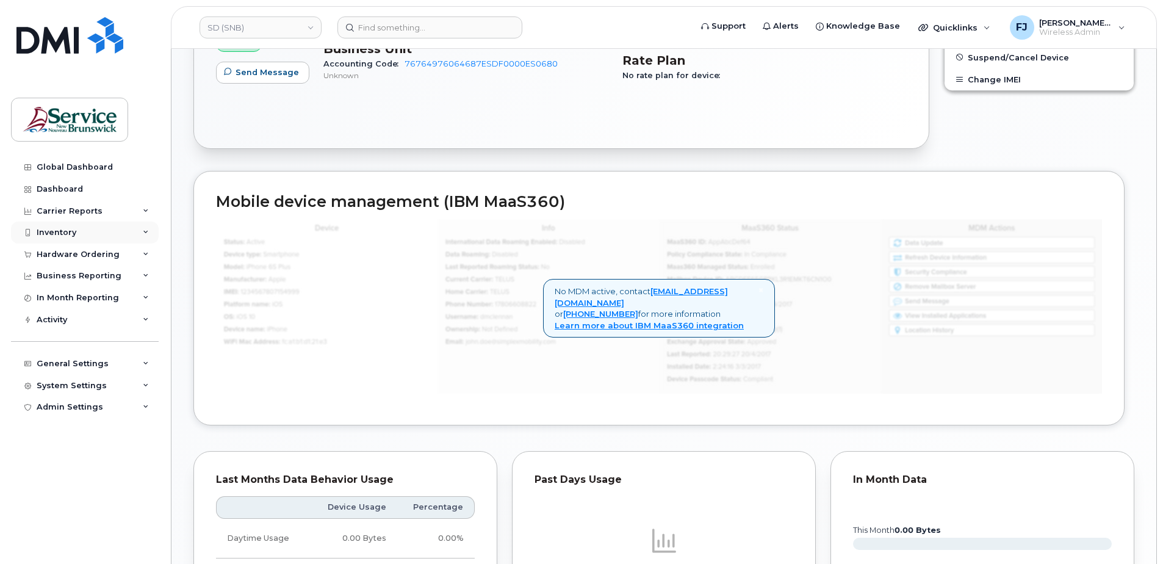
scroll to position [496, 0]
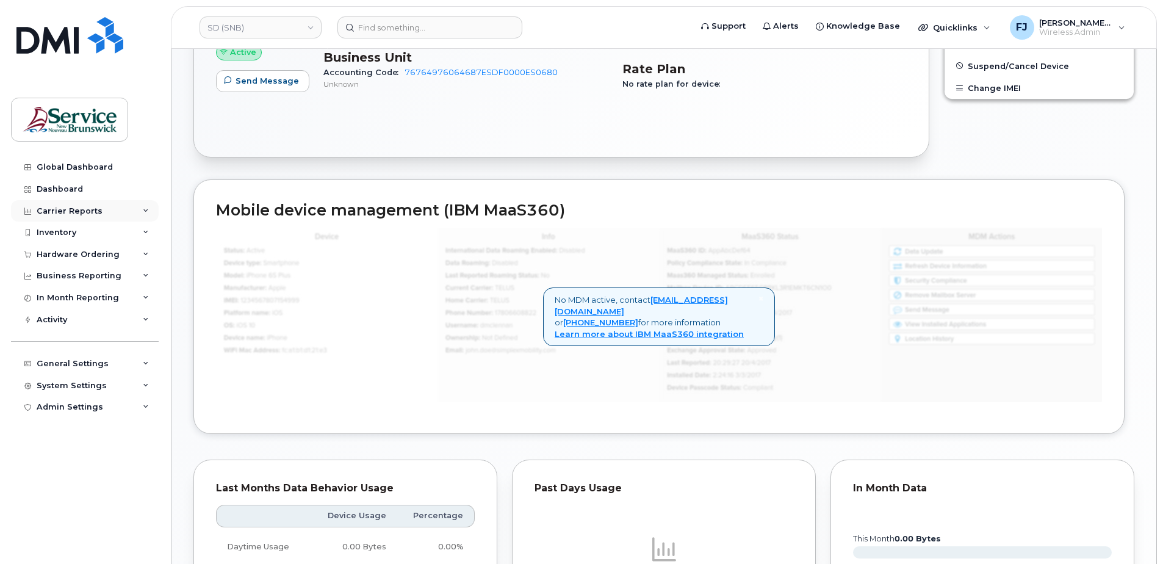
click at [120, 207] on div "Carrier Reports" at bounding box center [85, 211] width 148 height 22
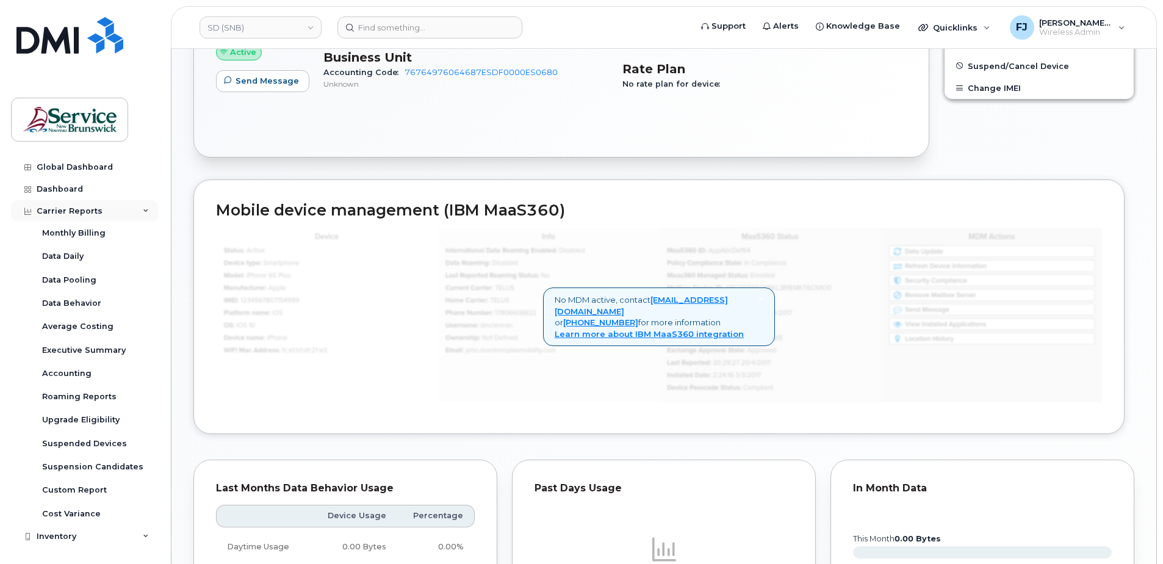
click at [118, 207] on div "Carrier Reports" at bounding box center [85, 211] width 148 height 22
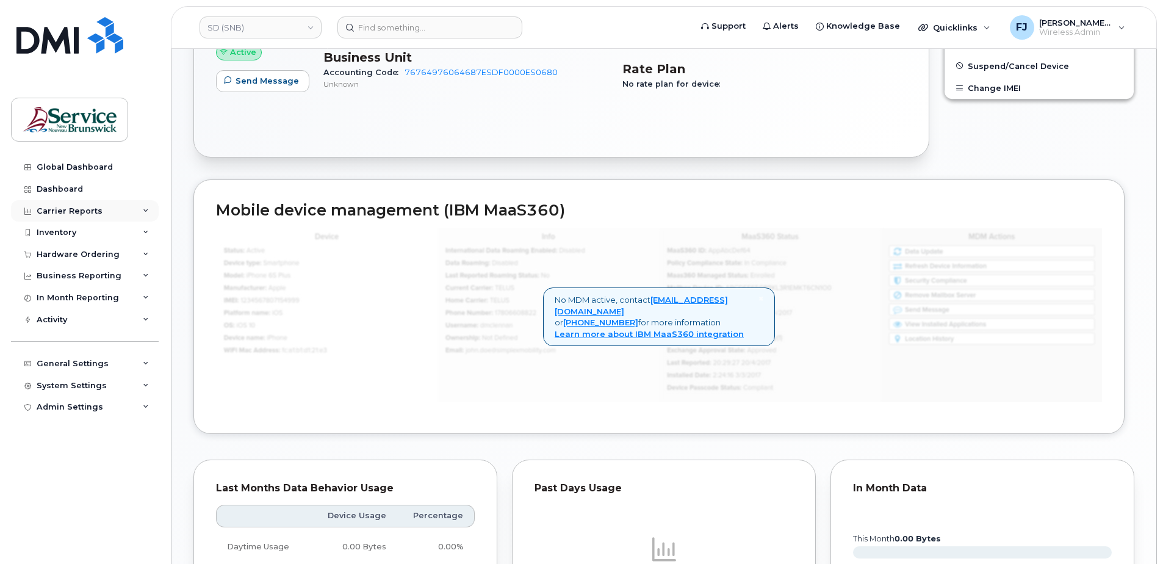
click at [117, 207] on div "Carrier Reports" at bounding box center [85, 211] width 148 height 22
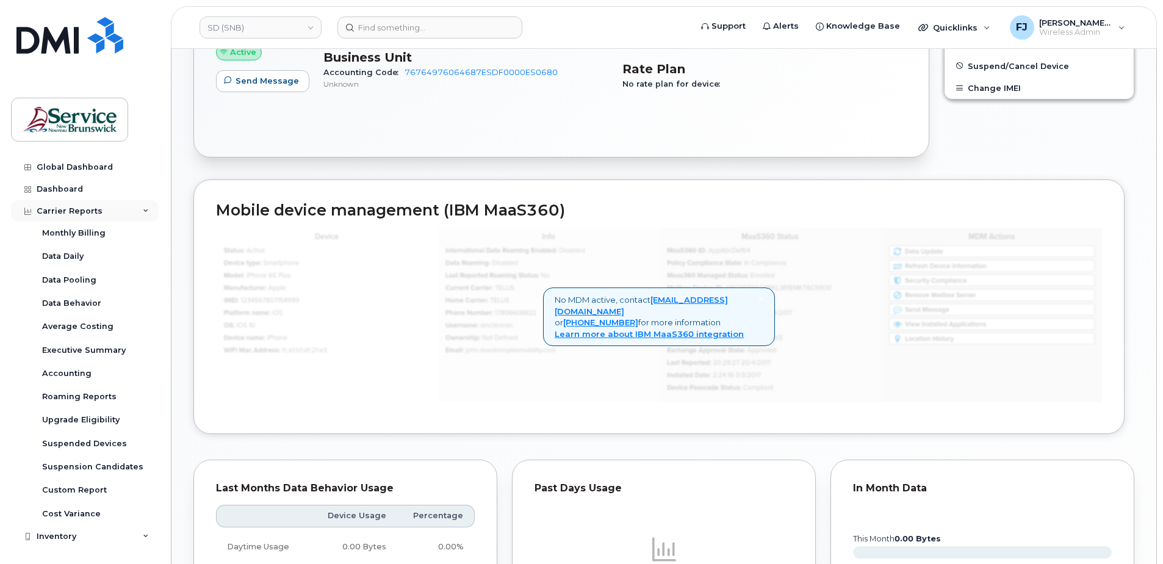
click at [67, 207] on div "Carrier Reports" at bounding box center [70, 211] width 66 height 10
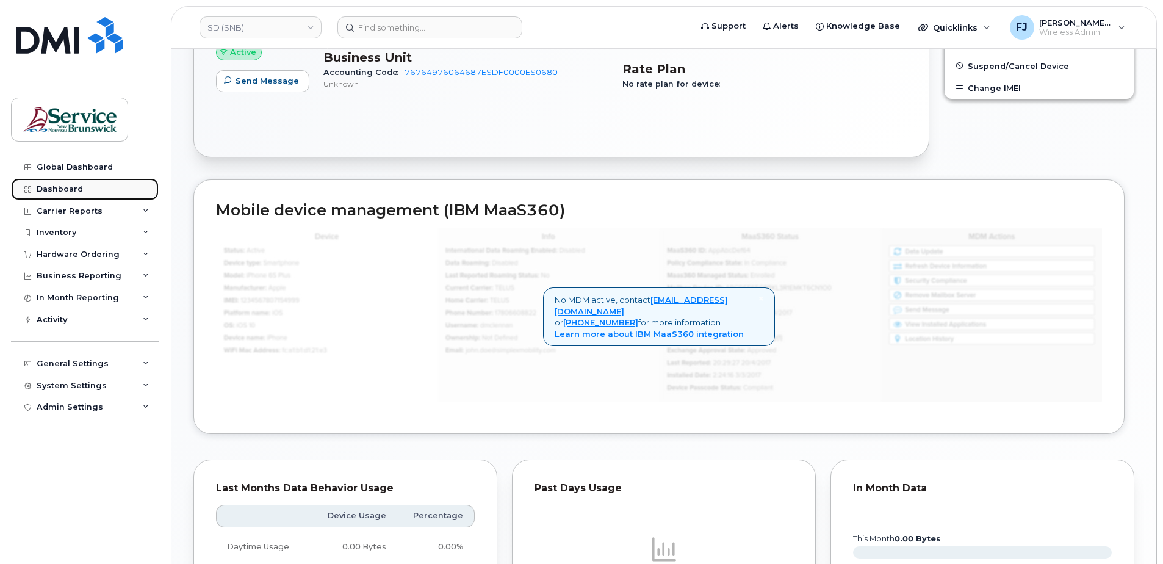
click at [47, 189] on div "Dashboard" at bounding box center [60, 189] width 46 height 10
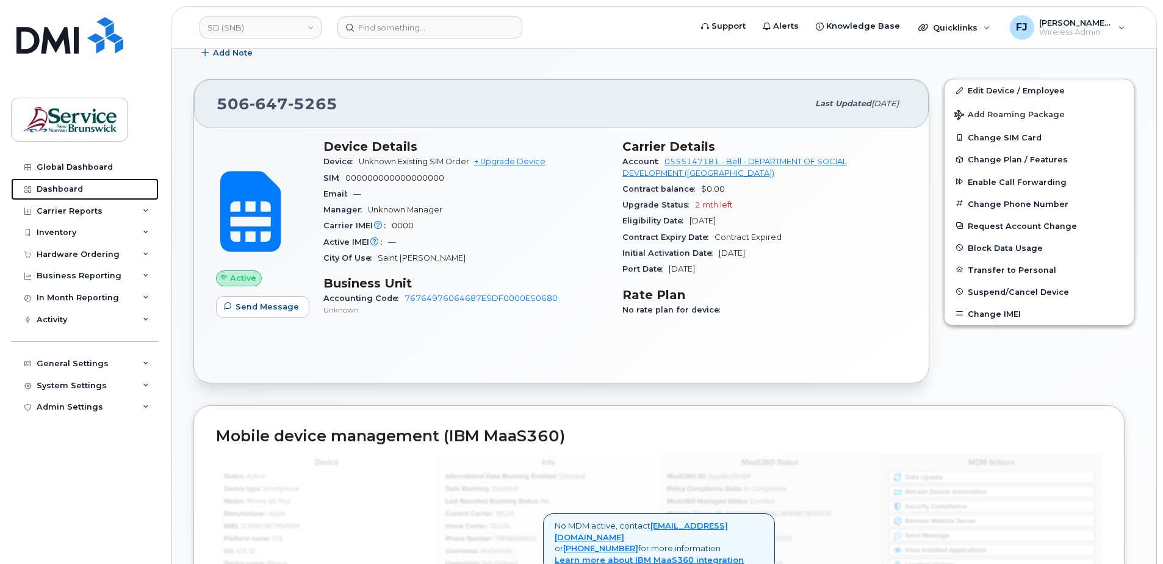
scroll to position [130, 0]
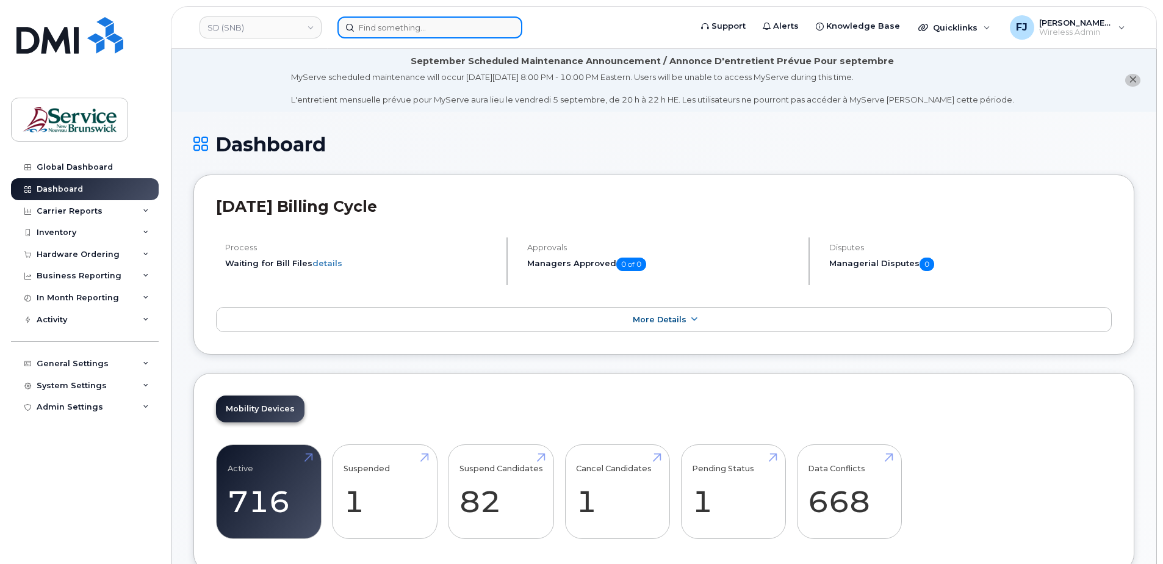
click at [427, 36] on input at bounding box center [429, 27] width 185 height 22
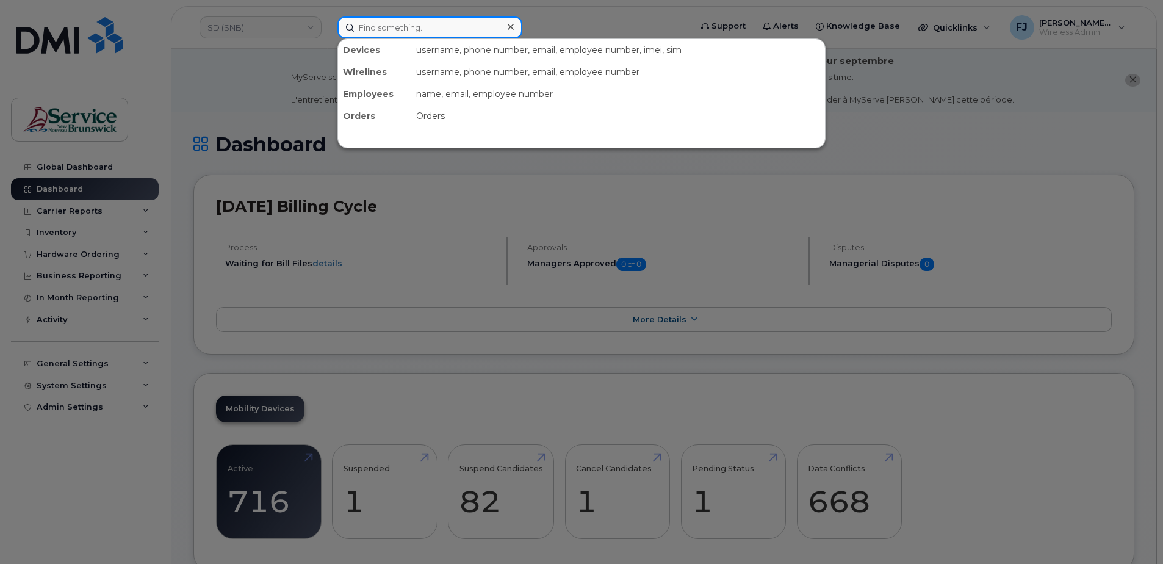
paste input "5066475265"
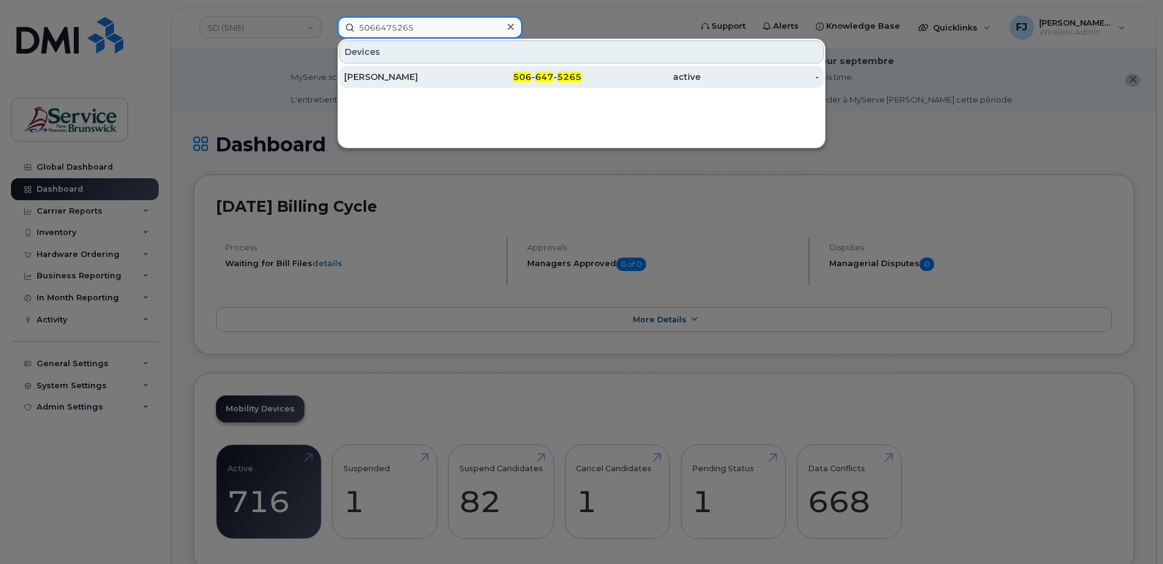
type input "5066475265"
click at [455, 76] on div "Kerina Eldridge" at bounding box center [403, 77] width 119 height 12
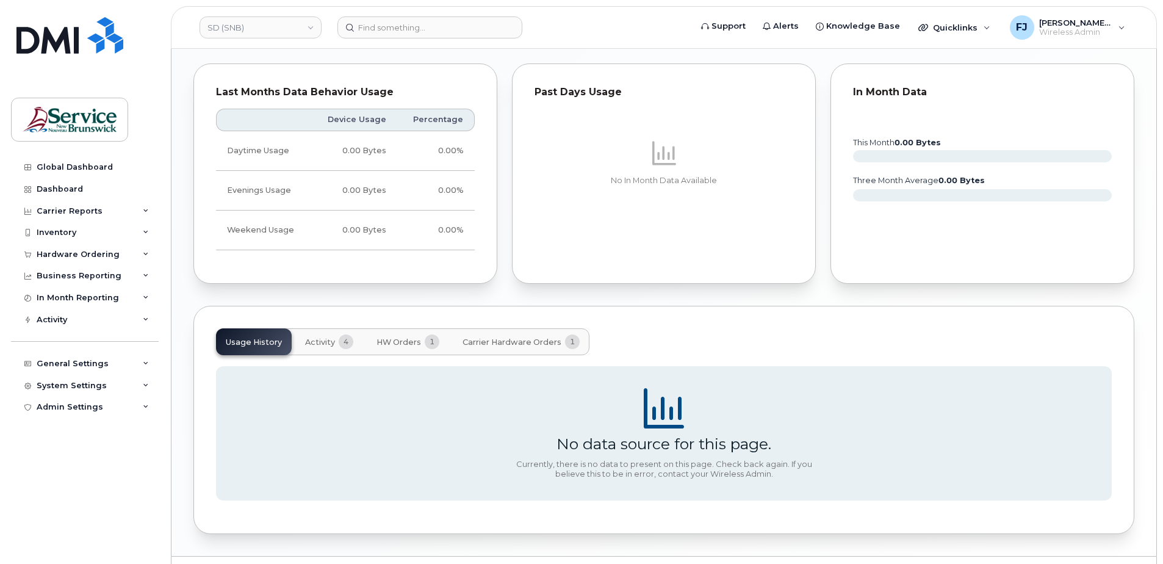
scroll to position [923, 0]
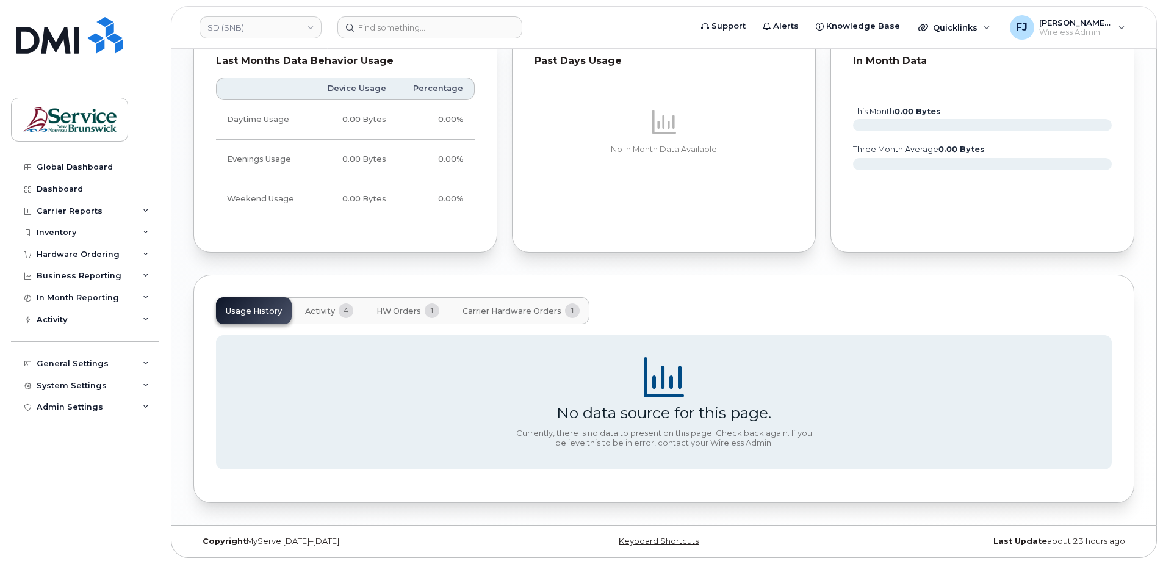
click at [339, 308] on span "4" at bounding box center [346, 310] width 15 height 15
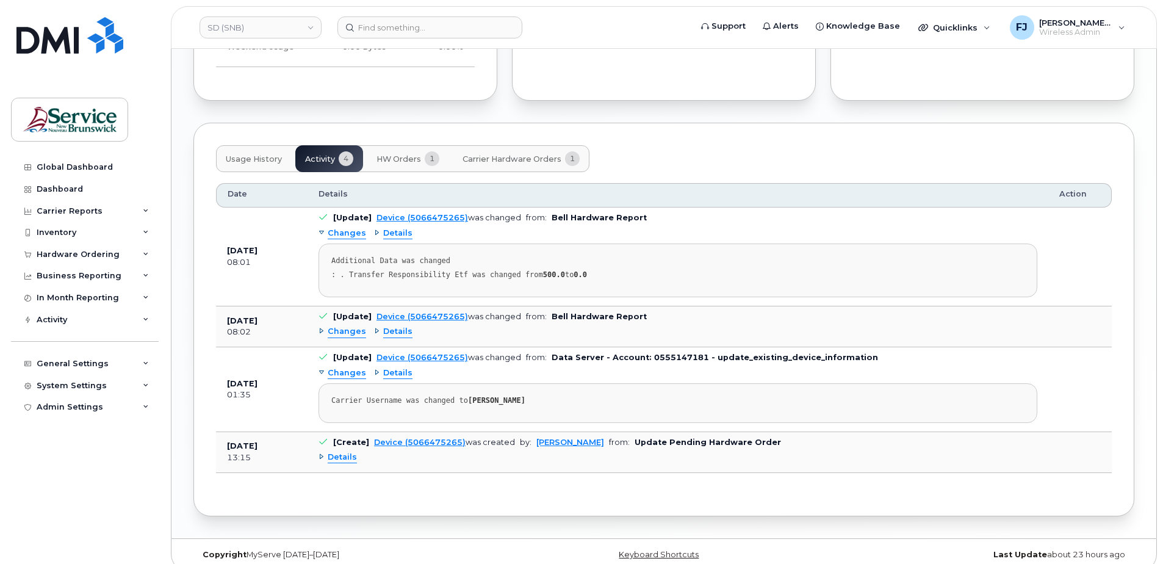
scroll to position [1089, 0]
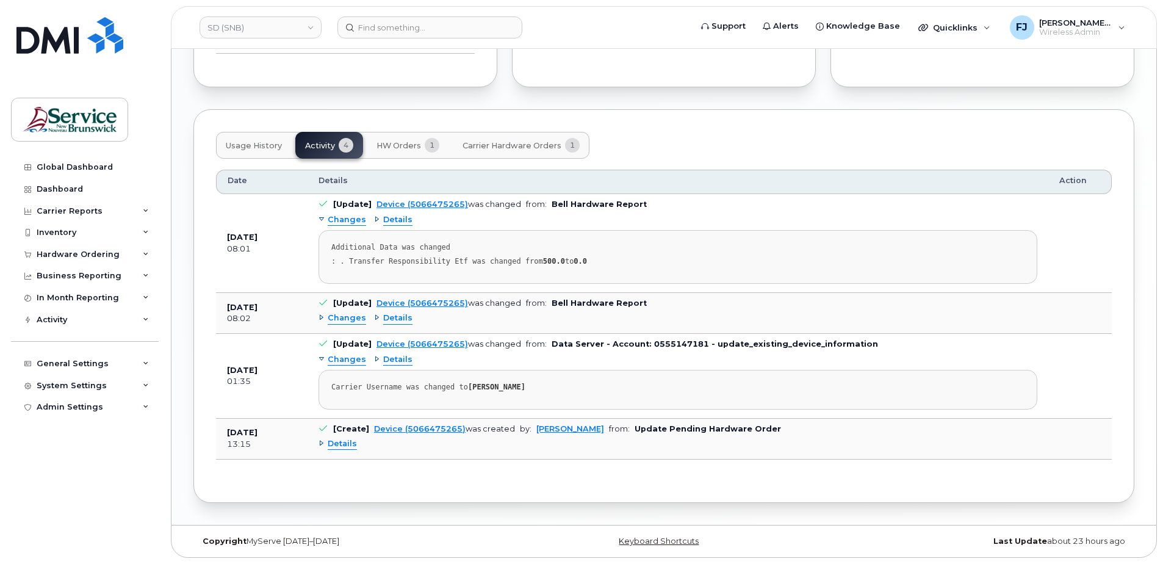
click at [329, 447] on span "Details" at bounding box center [342, 444] width 29 height 12
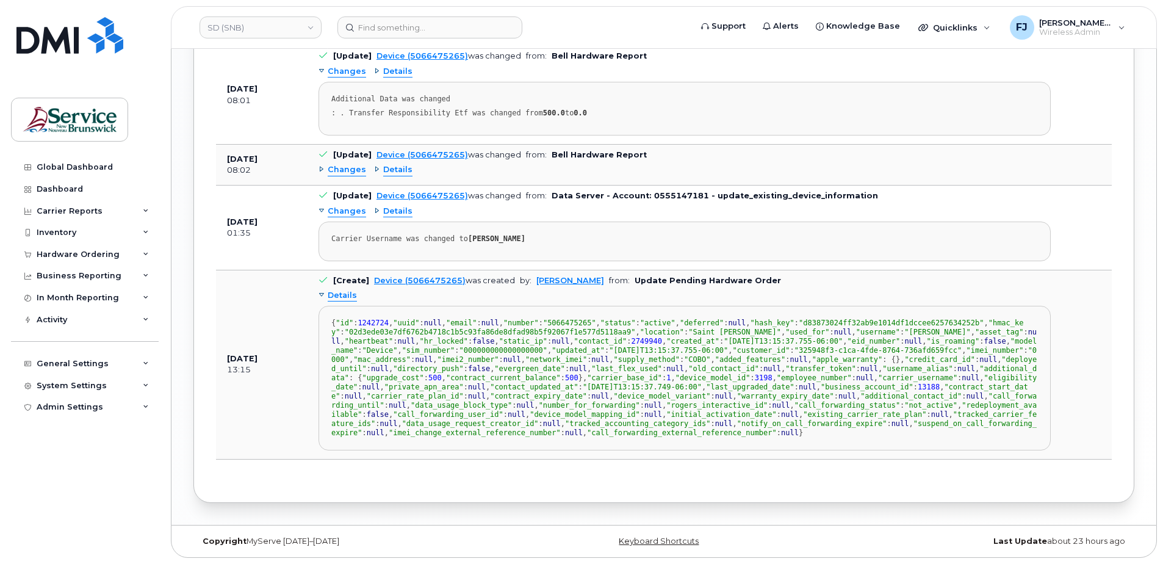
scroll to position [1153, 0]
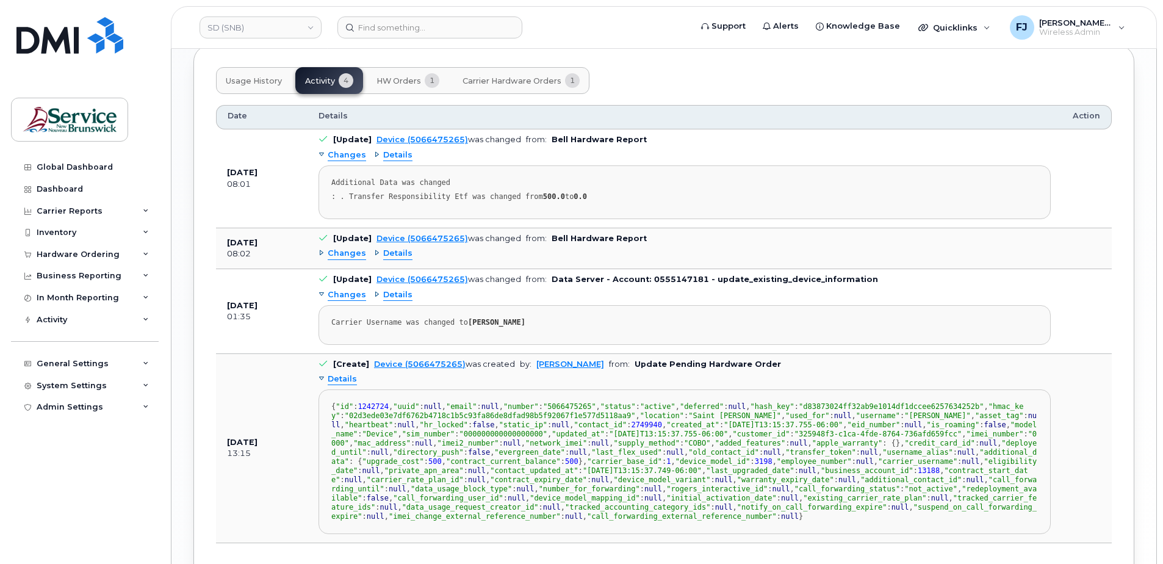
click at [235, 431] on td "[DATE] 13:15" at bounding box center [262, 448] width 92 height 189
click at [269, 366] on td "[DATE] 13:15" at bounding box center [262, 448] width 92 height 189
click at [297, 204] on td "[DATE] 08:01" at bounding box center [262, 178] width 92 height 98
click at [393, 153] on span "Details" at bounding box center [397, 156] width 29 height 12
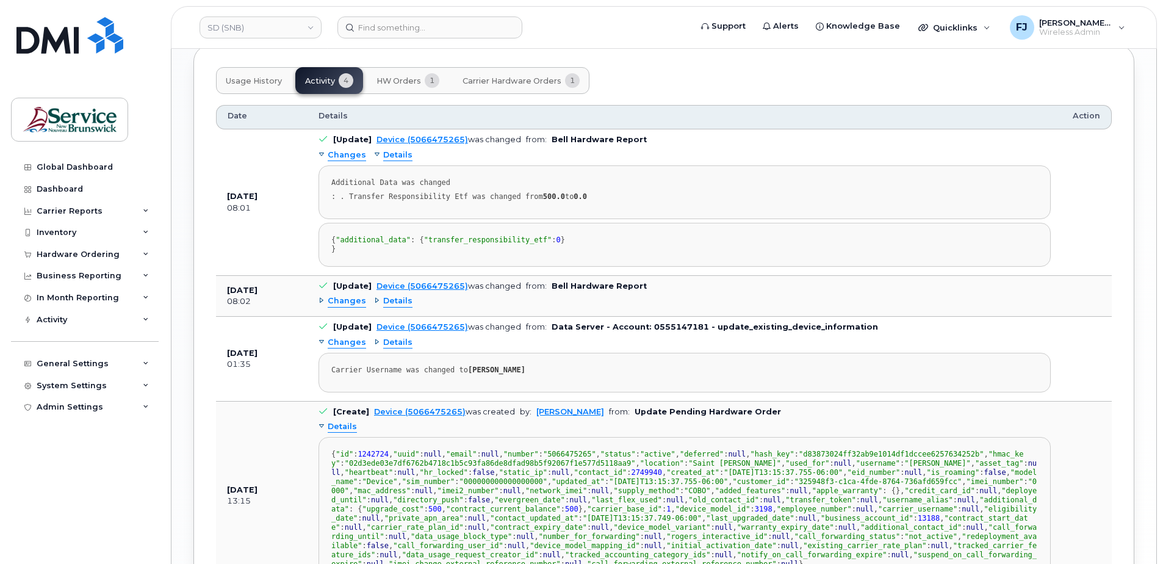
click at [393, 153] on span "Details" at bounding box center [397, 156] width 29 height 12
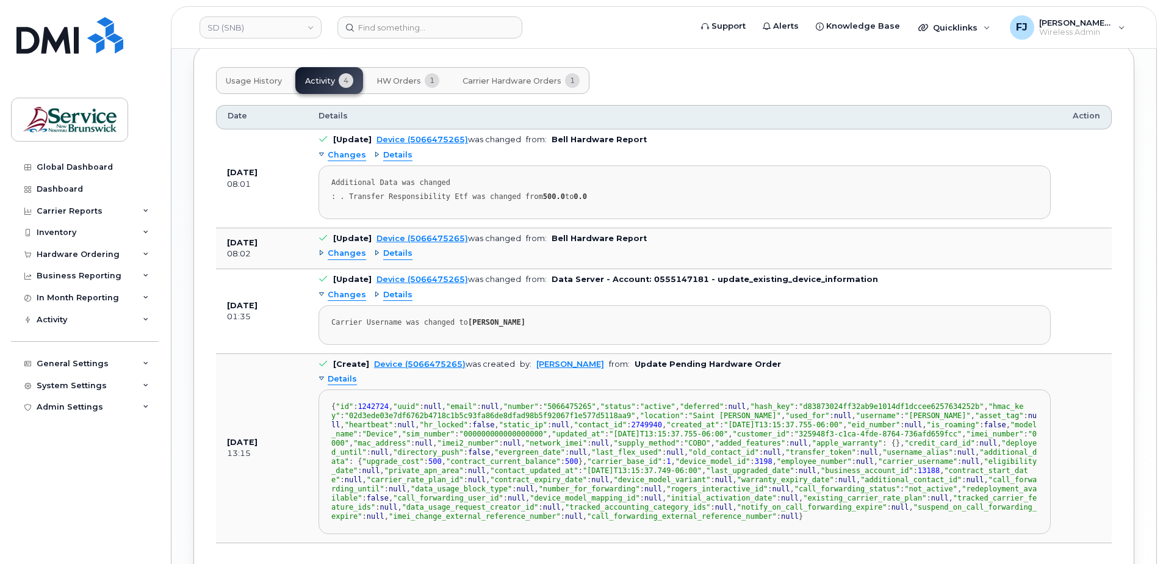
click at [388, 253] on span "Details" at bounding box center [397, 254] width 29 height 12
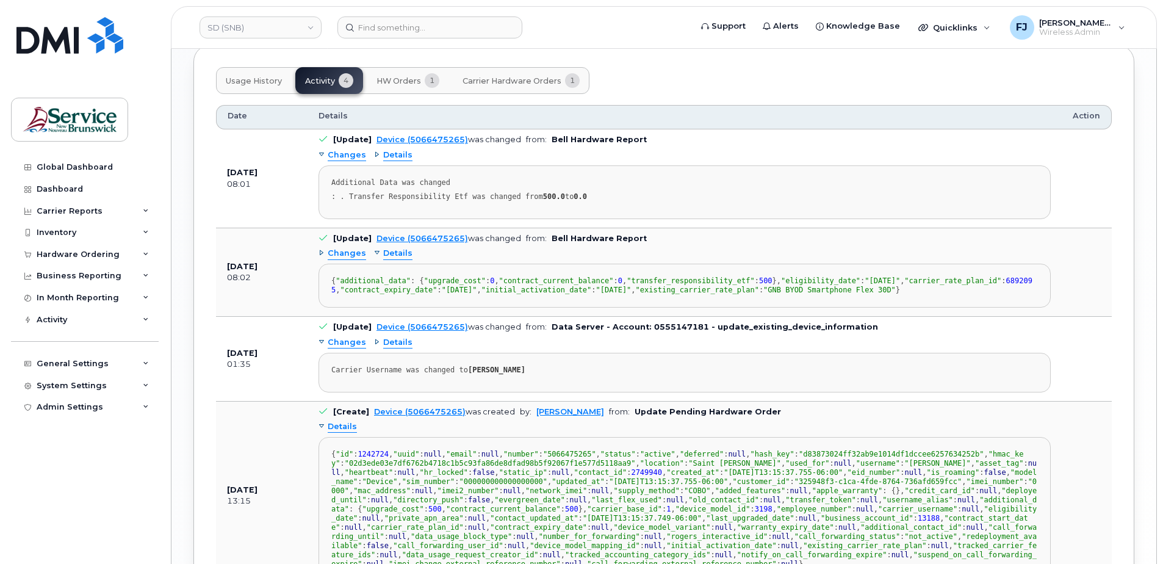
click at [388, 253] on span "Details" at bounding box center [397, 254] width 29 height 12
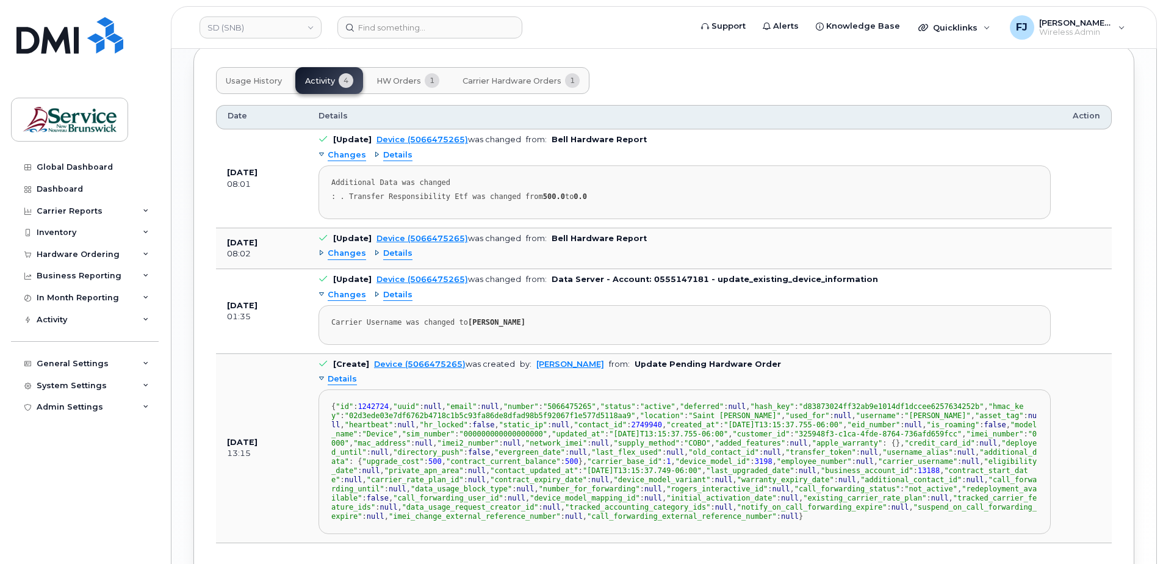
click at [389, 294] on span "Details" at bounding box center [397, 295] width 29 height 12
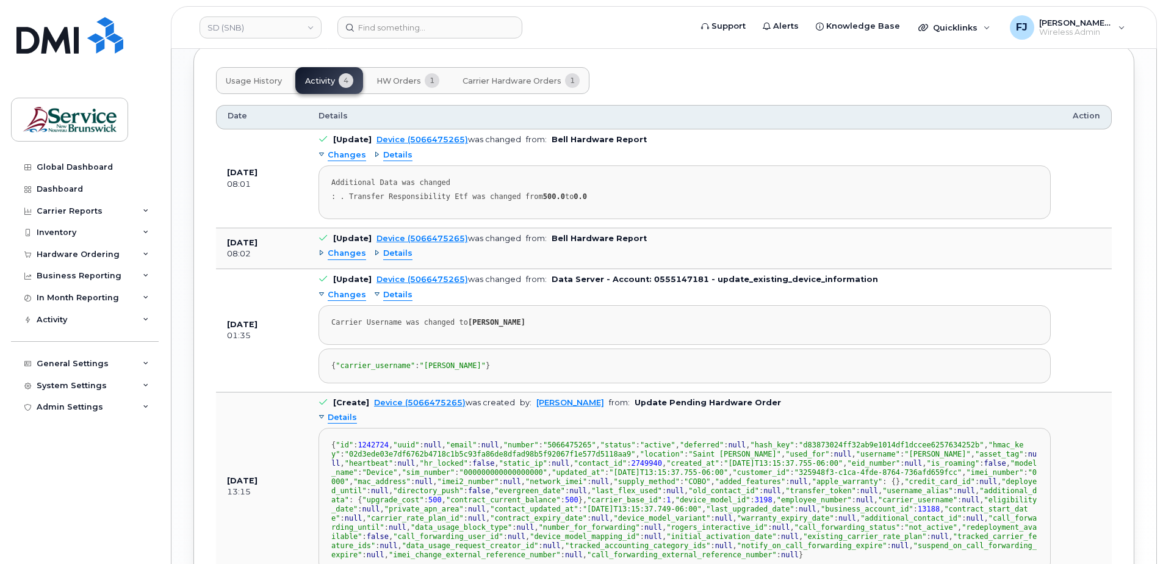
click at [389, 294] on span "Details" at bounding box center [397, 295] width 29 height 12
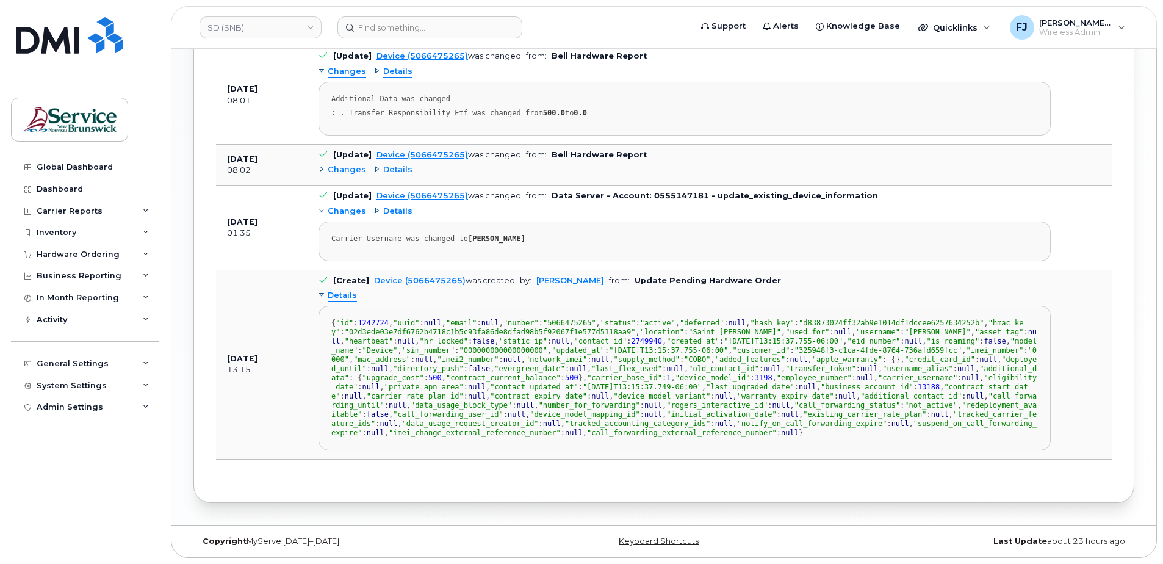
scroll to position [294, 0]
click at [335, 290] on span "Details" at bounding box center [342, 296] width 29 height 12
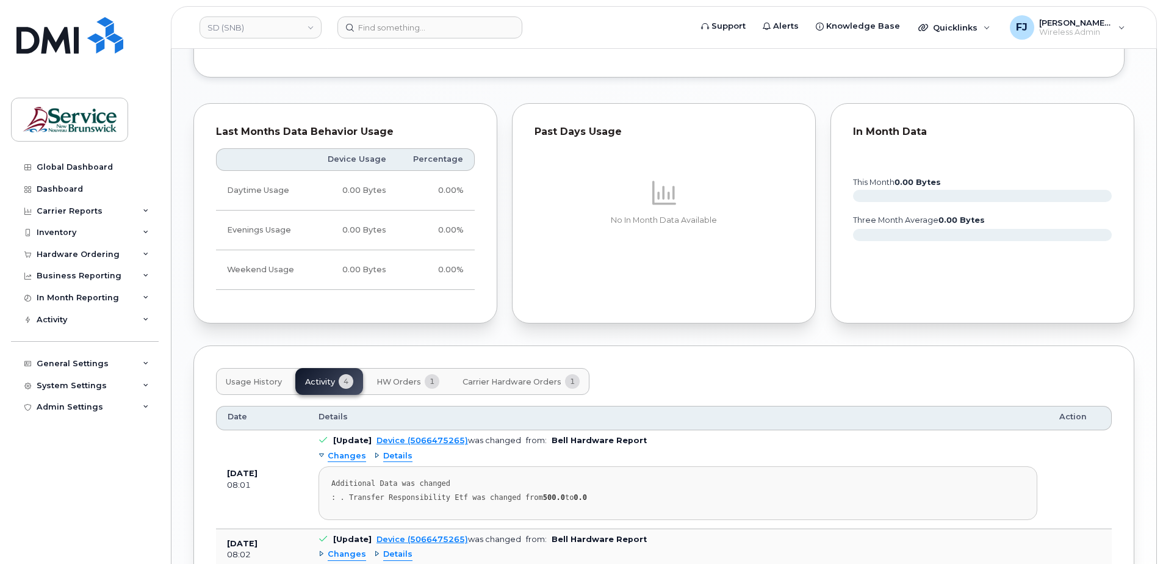
scroll to position [845, 0]
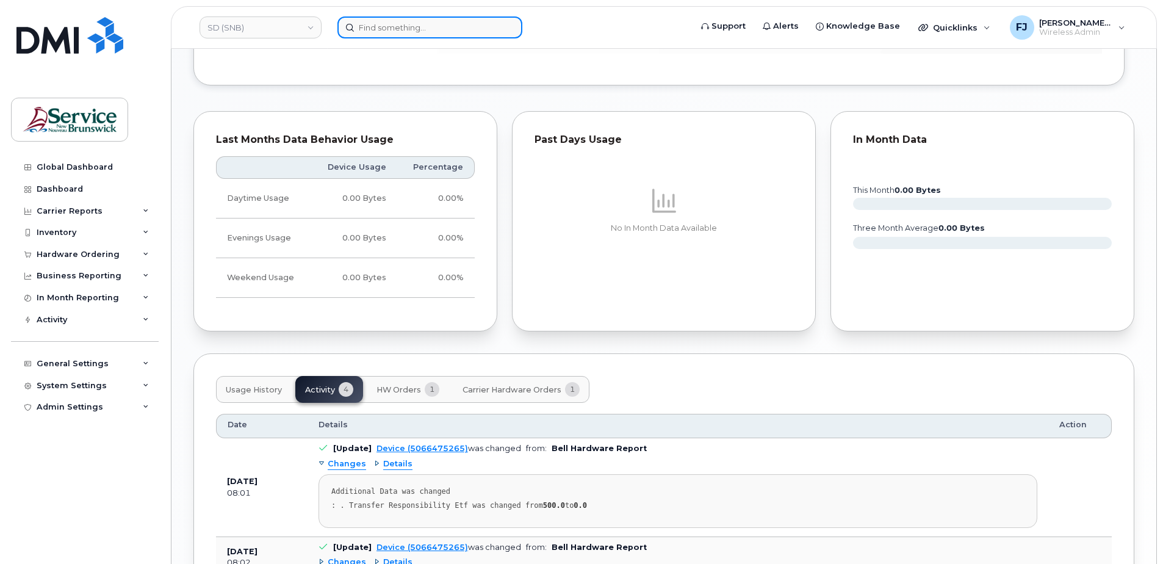
click at [417, 24] on input at bounding box center [429, 27] width 185 height 22
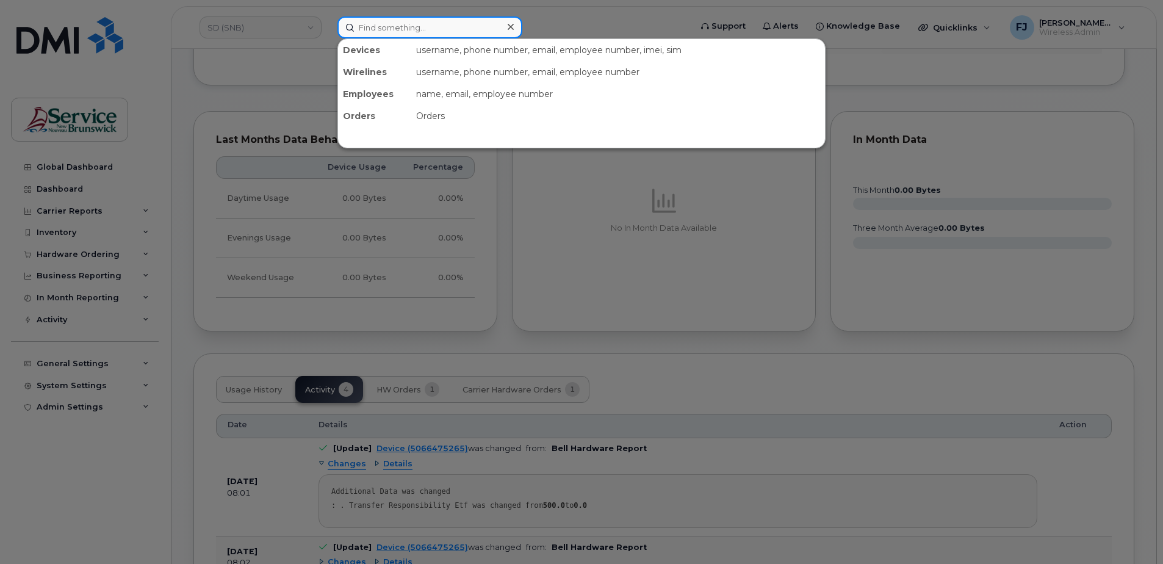
paste input "5062300258"
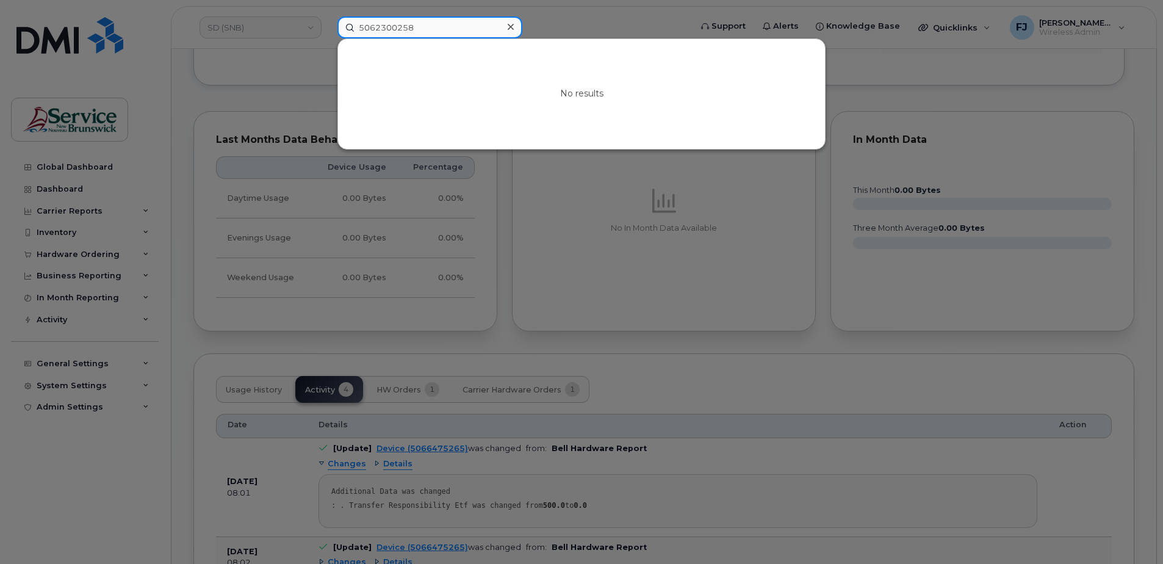
type input "5062300258"
click at [241, 79] on div at bounding box center [581, 282] width 1163 height 564
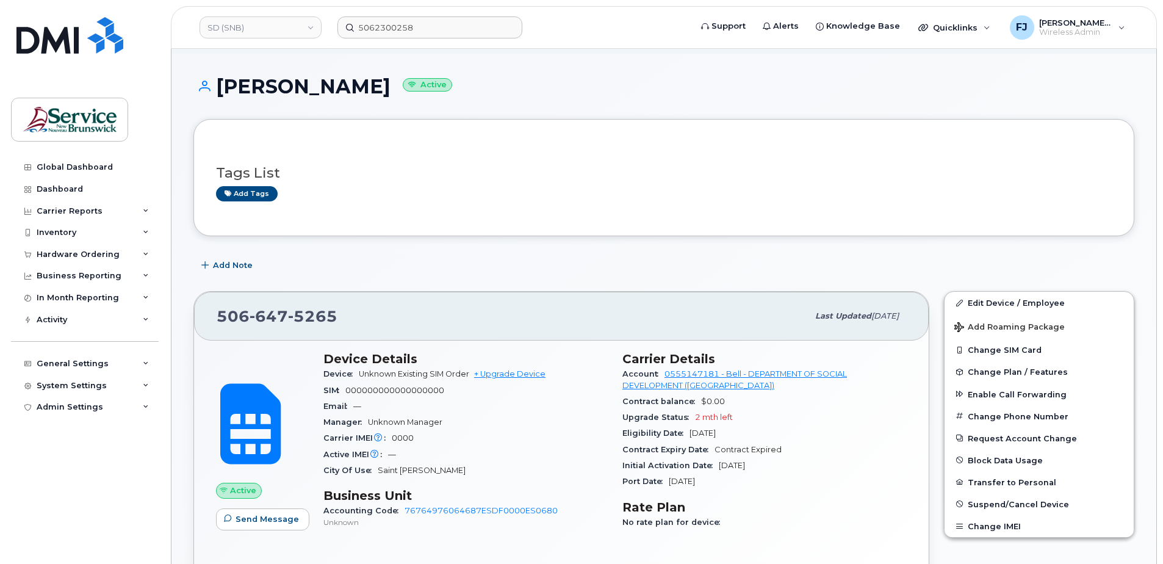
scroll to position [61, 0]
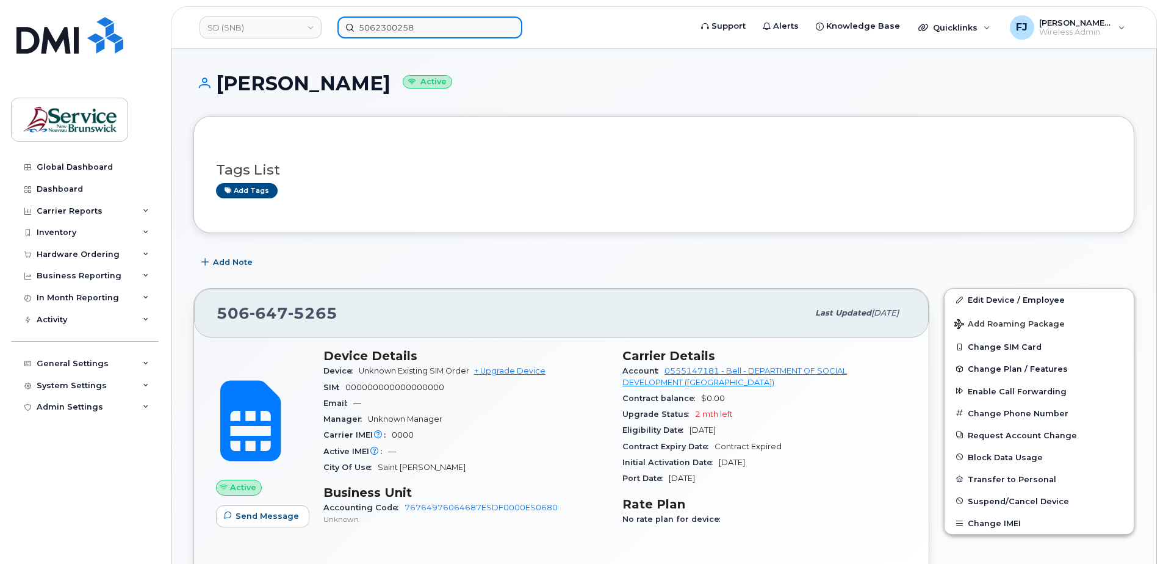
click at [411, 24] on input "5062300258" at bounding box center [429, 27] width 185 height 22
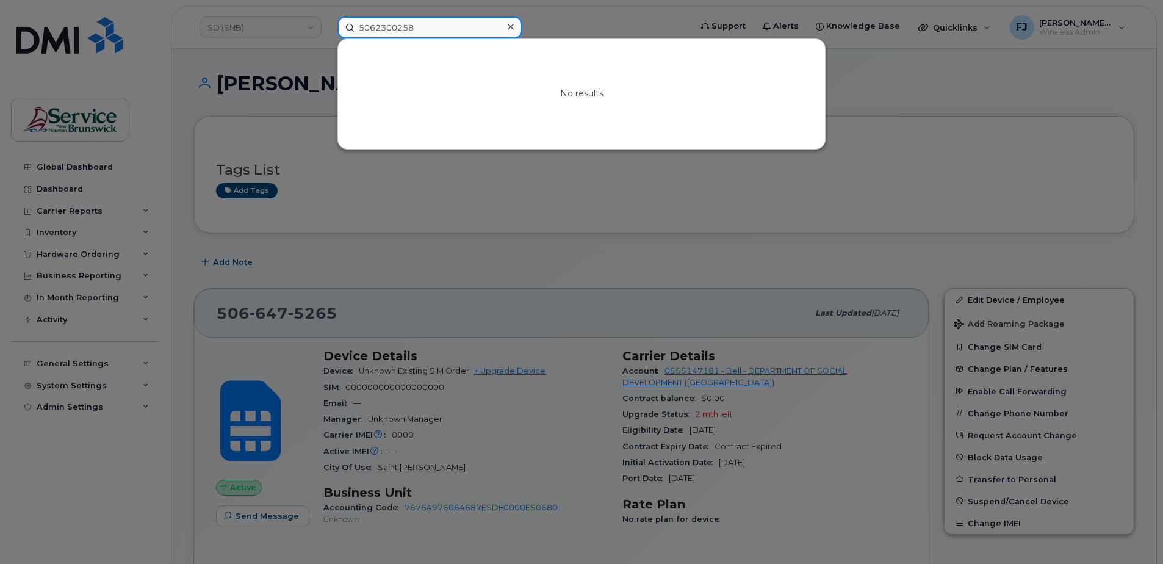
click at [411, 24] on input "5062300258" at bounding box center [429, 27] width 185 height 22
click at [273, 73] on div at bounding box center [581, 282] width 1163 height 564
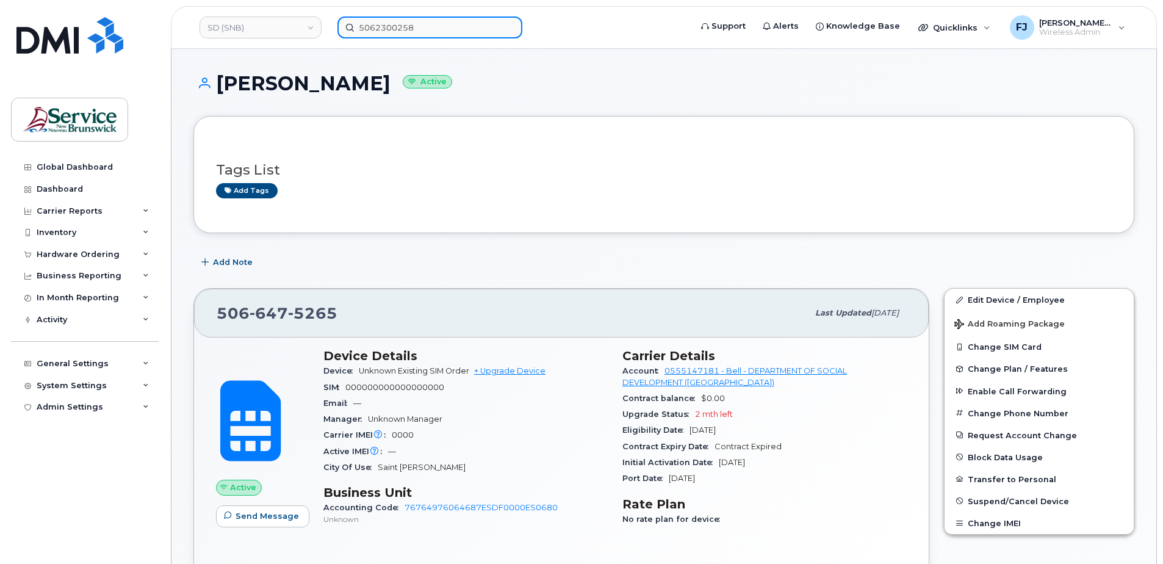
click at [373, 33] on input "5062300258" at bounding box center [429, 27] width 185 height 22
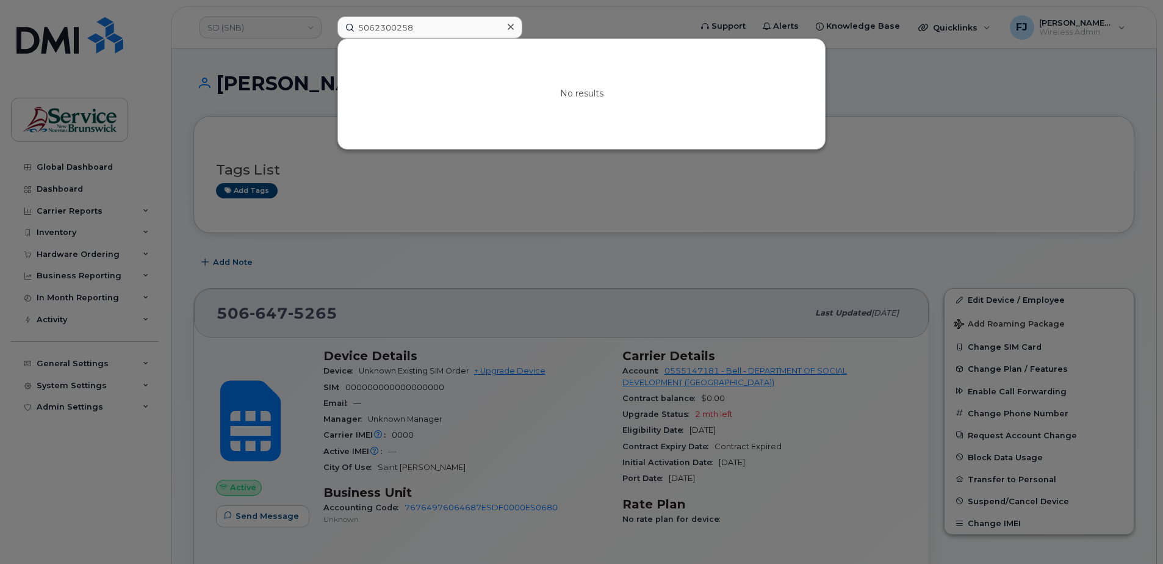
click at [258, 31] on div at bounding box center [581, 282] width 1163 height 564
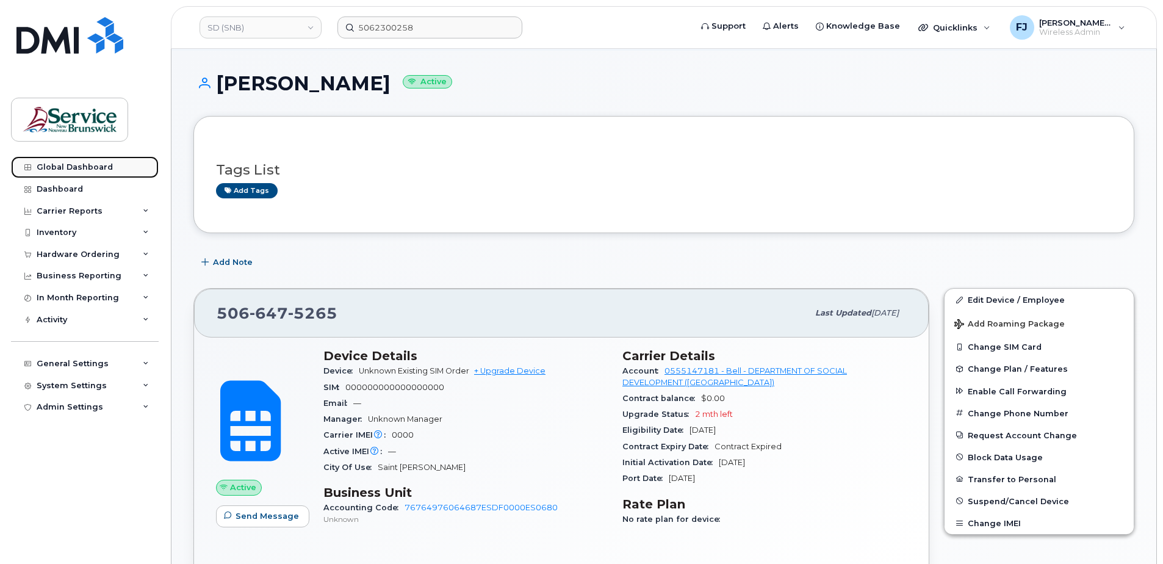
click at [65, 158] on link "Global Dashboard" at bounding box center [85, 167] width 148 height 22
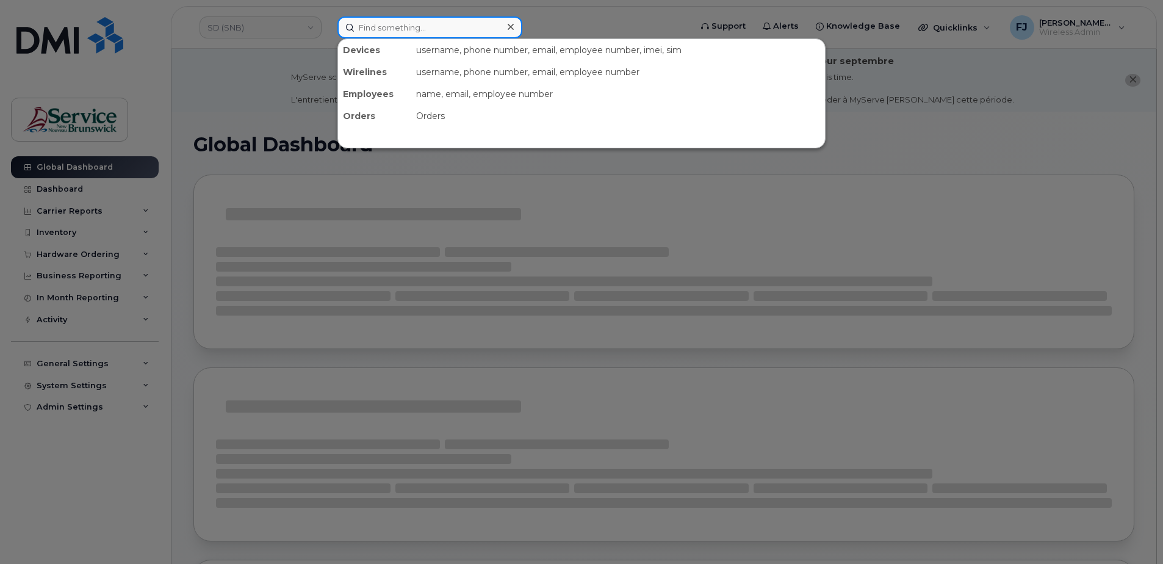
click at [403, 24] on input at bounding box center [429, 27] width 185 height 22
paste input "5062300258"
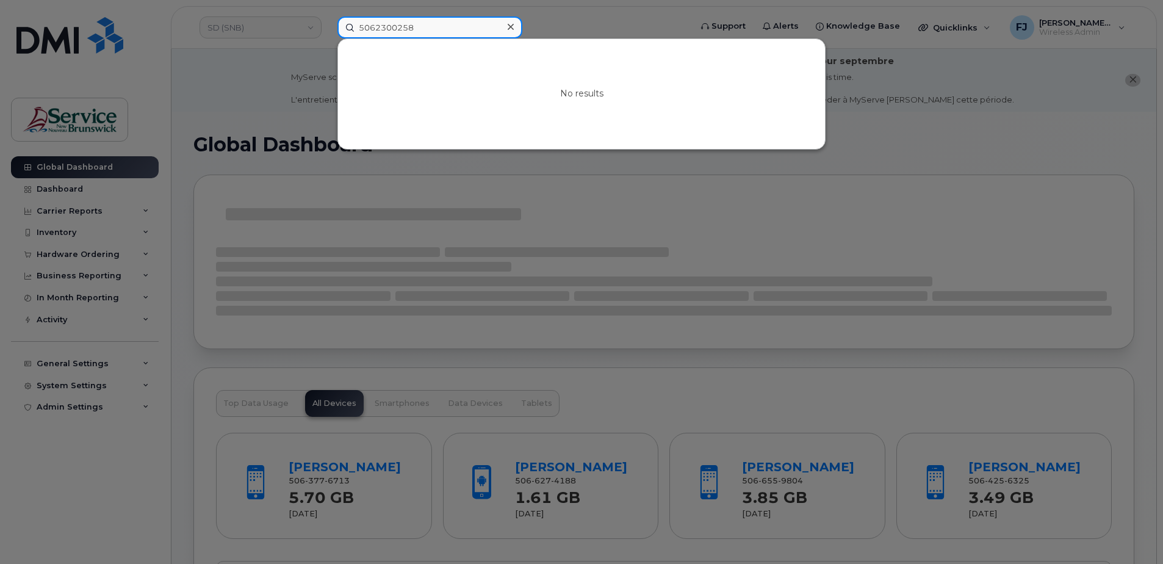
type input "5062300258"
click at [263, 29] on div at bounding box center [581, 282] width 1163 height 564
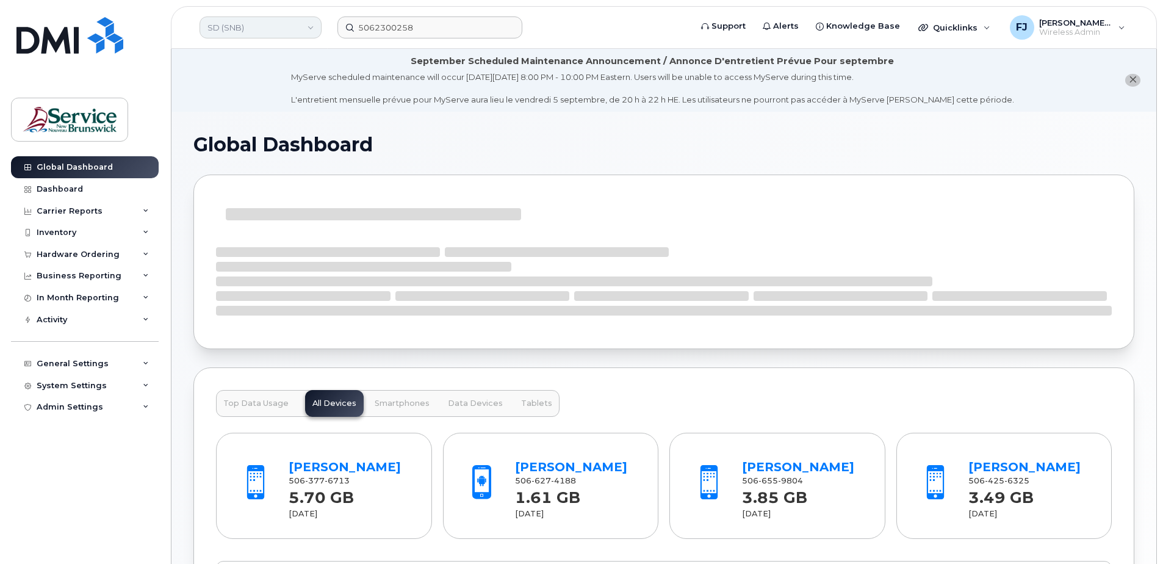
click at [307, 27] on link "SD (SNB)" at bounding box center [261, 27] width 122 height 22
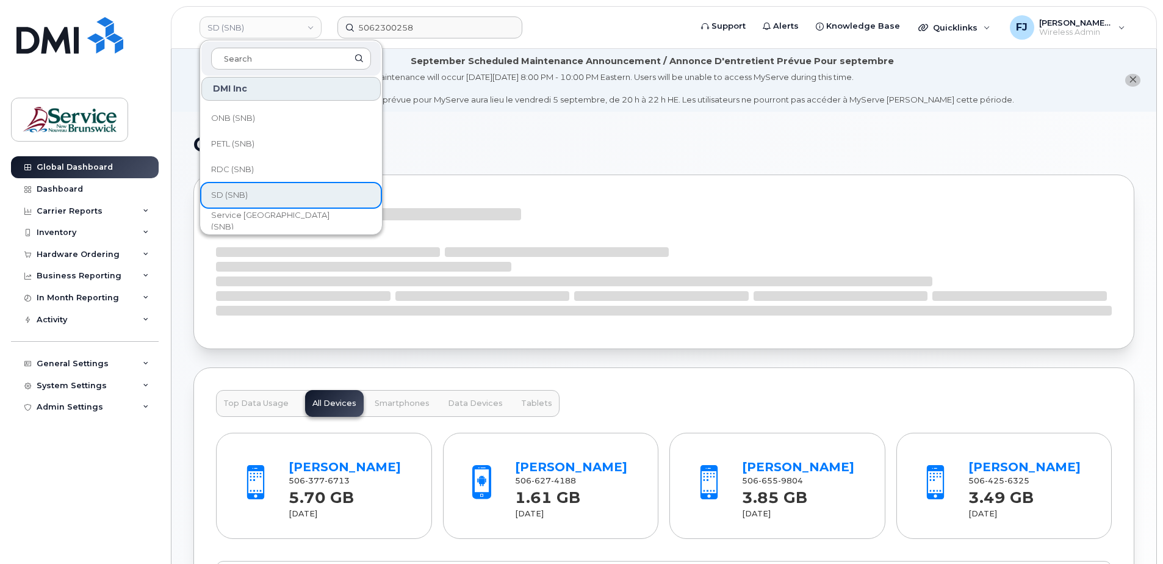
scroll to position [591, 0]
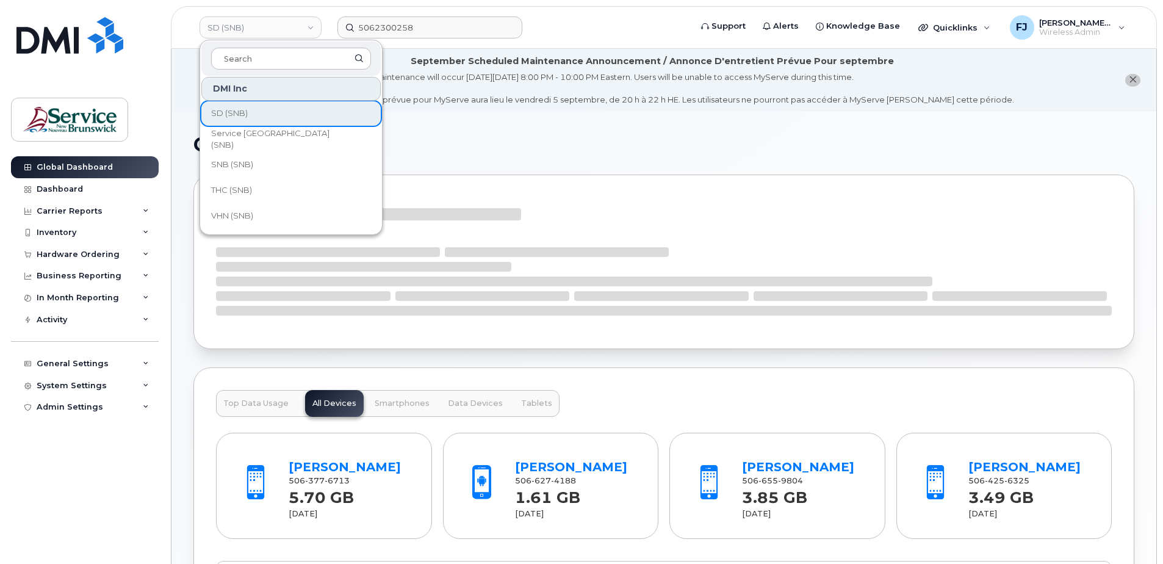
click at [415, 143] on h1 "Global Dashboard" at bounding box center [663, 144] width 941 height 21
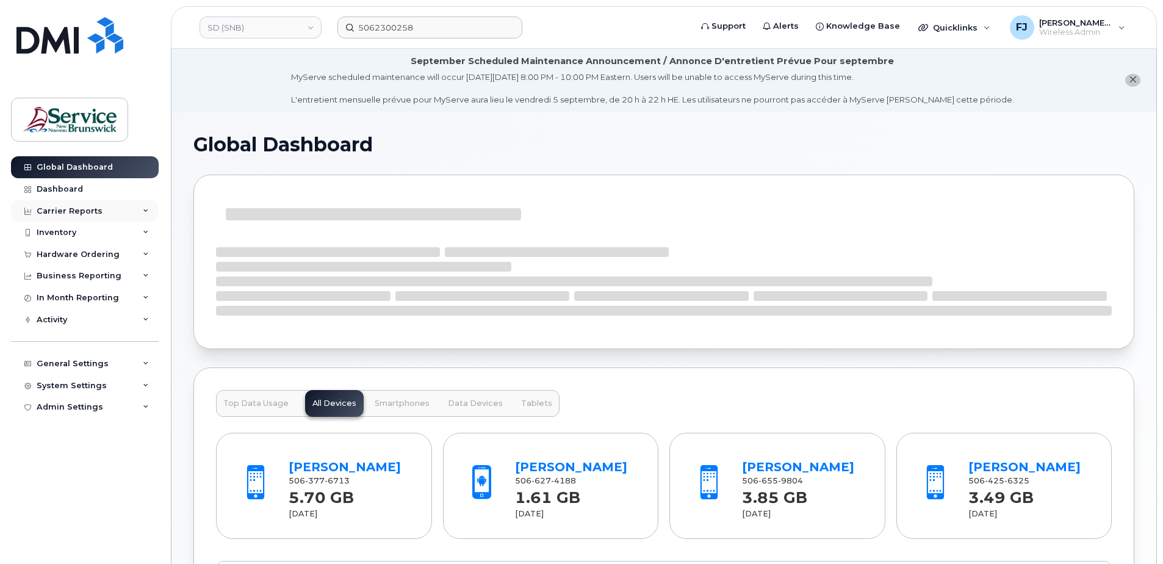
click at [134, 210] on div "Carrier Reports" at bounding box center [85, 211] width 148 height 22
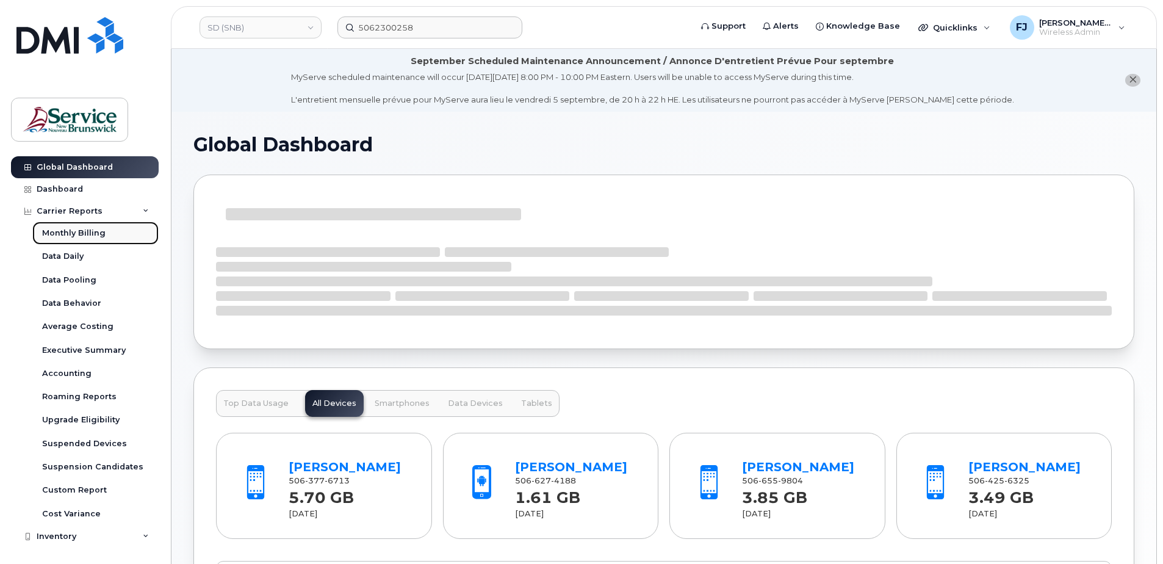
click at [68, 231] on div "Monthly Billing" at bounding box center [73, 233] width 63 height 11
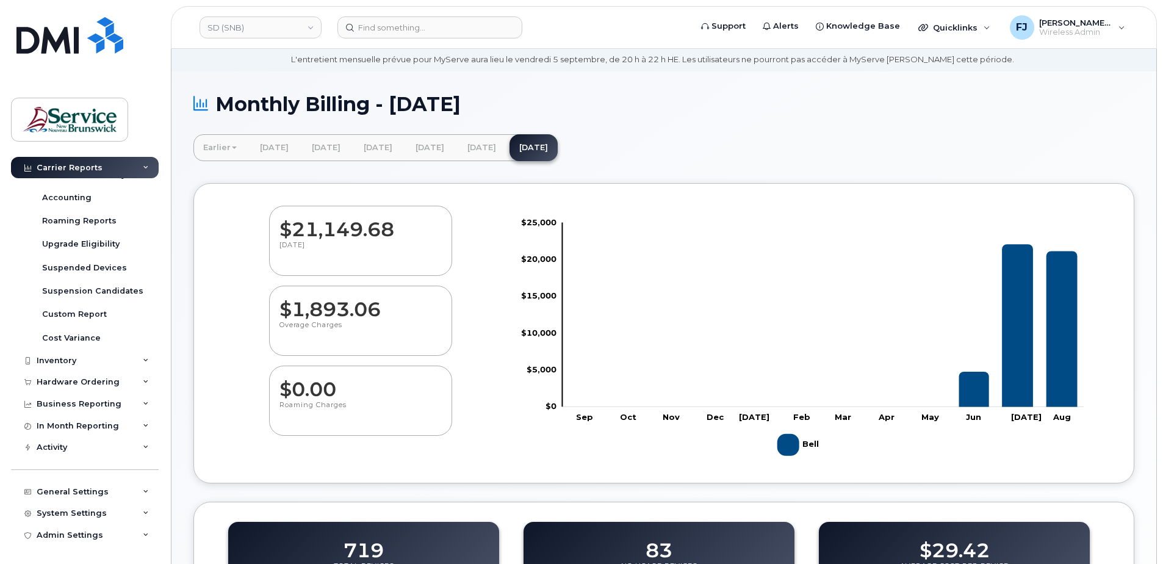
scroll to position [61, 0]
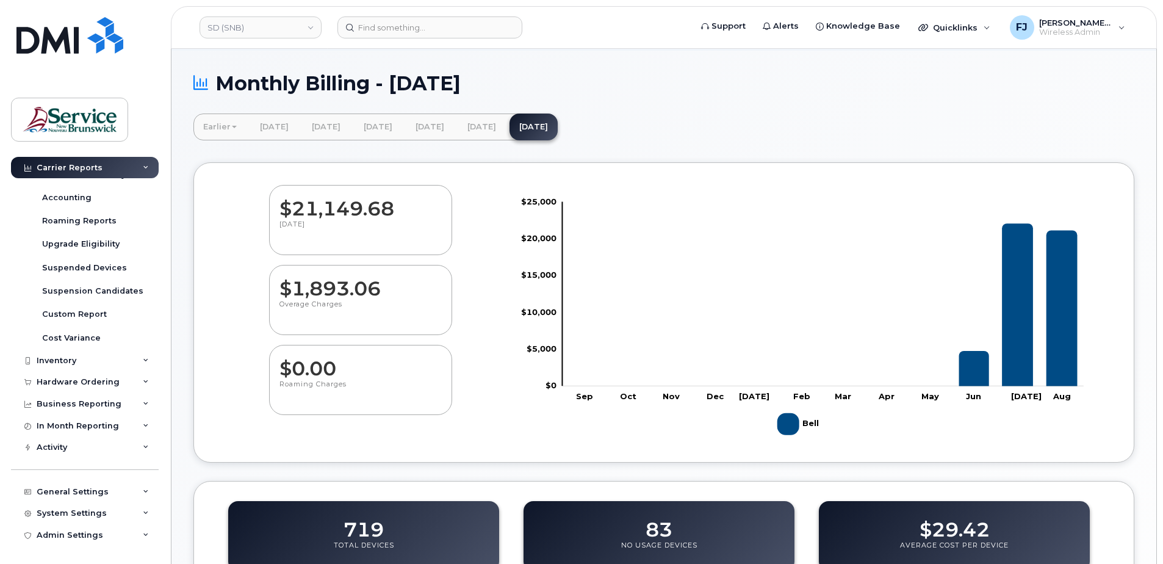
click at [363, 159] on div "Monthly Billing - [DATE] Earlier [DATE] [DATE] [DATE] [DATE] [DATE] [DATE] [DAT…" at bounding box center [663, 484] width 985 height 867
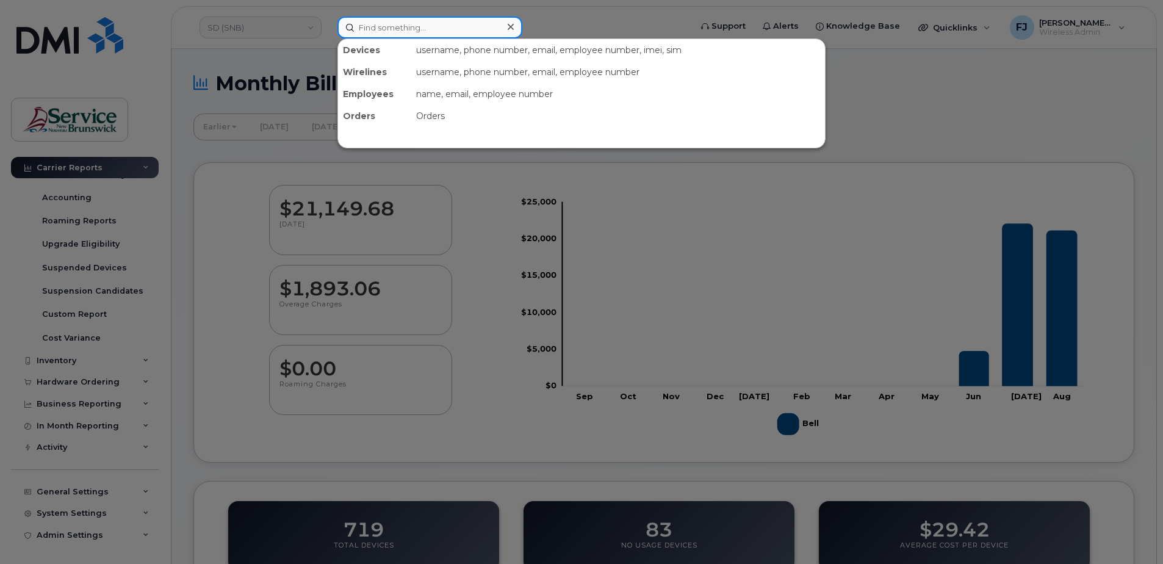
click at [417, 30] on input at bounding box center [429, 27] width 185 height 22
paste input "[PHONE_NUMBER]"
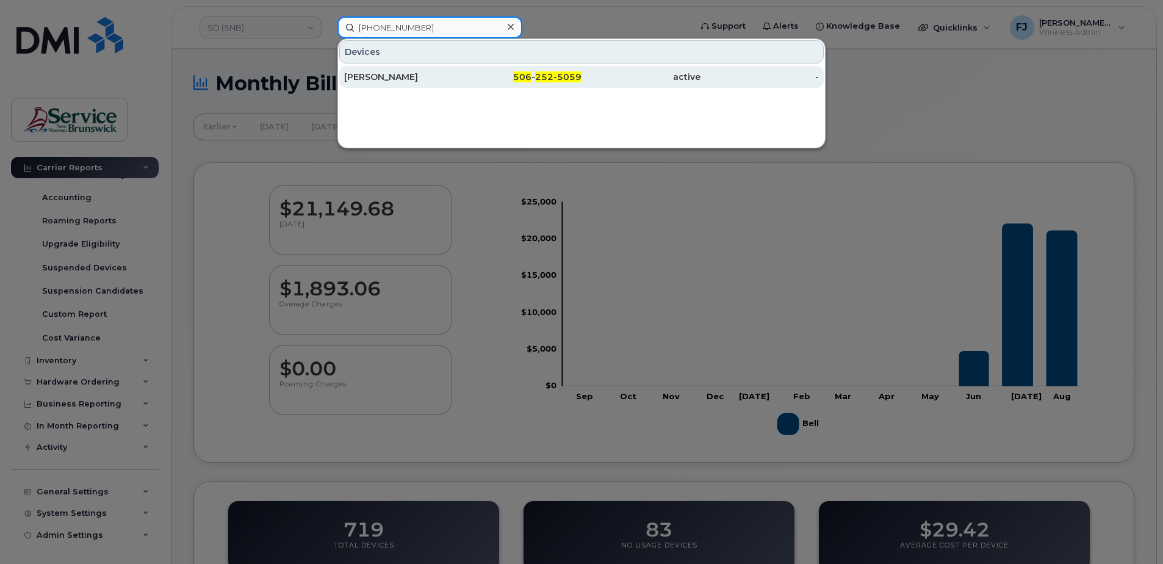
type input "[PHONE_NUMBER]"
click at [464, 78] on div "506 - 252-5059" at bounding box center [522, 77] width 119 height 12
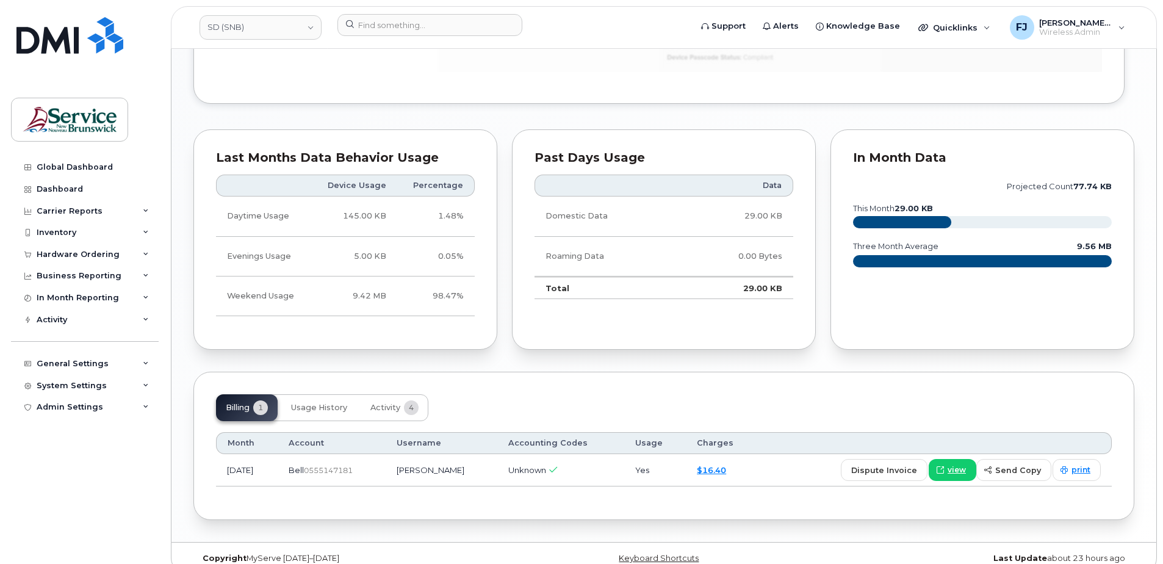
scroll to position [932, 0]
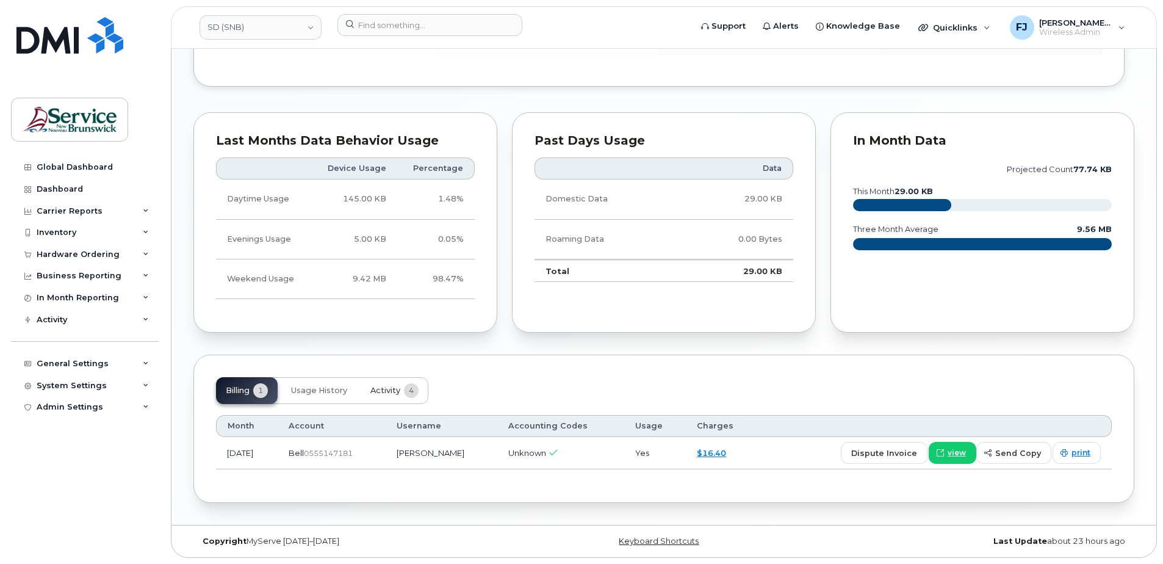
click at [383, 386] on span "Activity" at bounding box center [385, 391] width 30 height 10
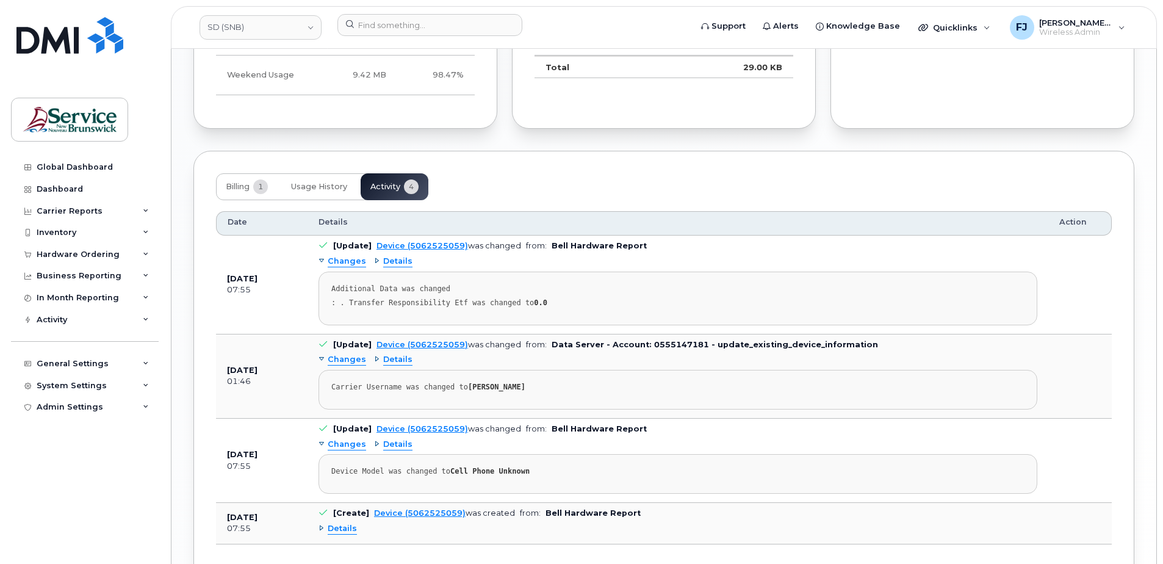
scroll to position [1221, 0]
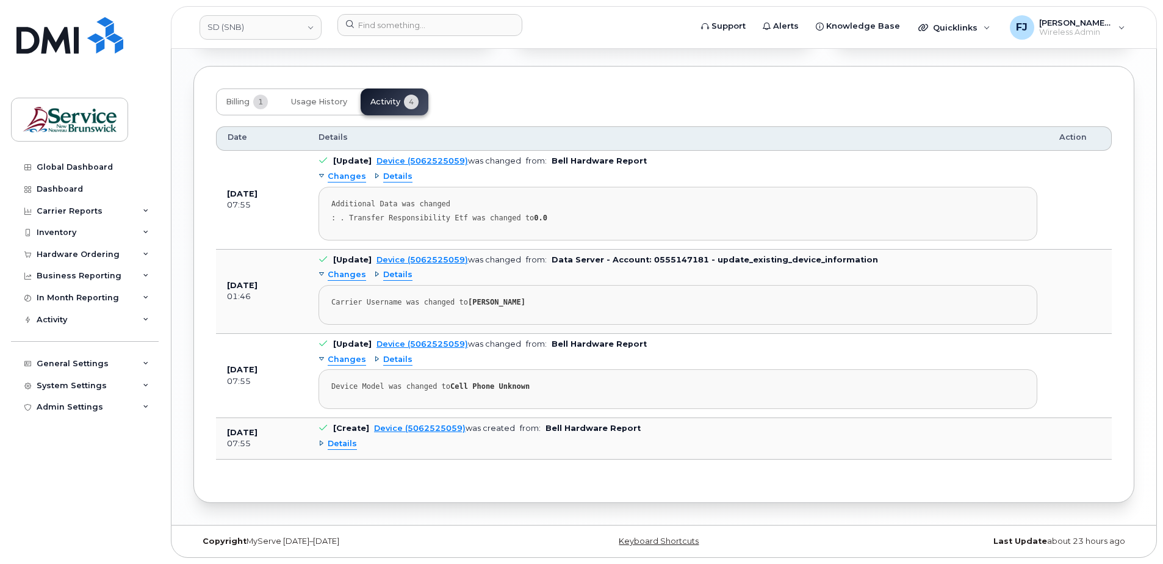
click at [336, 444] on span "Details" at bounding box center [342, 444] width 29 height 12
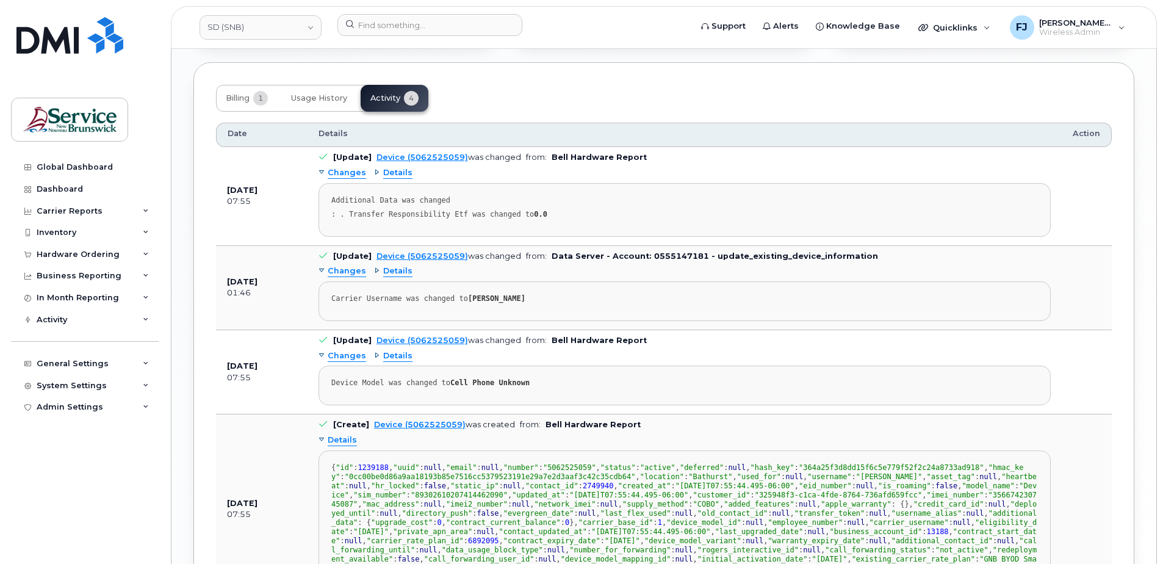
click at [344, 438] on span "Details" at bounding box center [342, 441] width 29 height 12
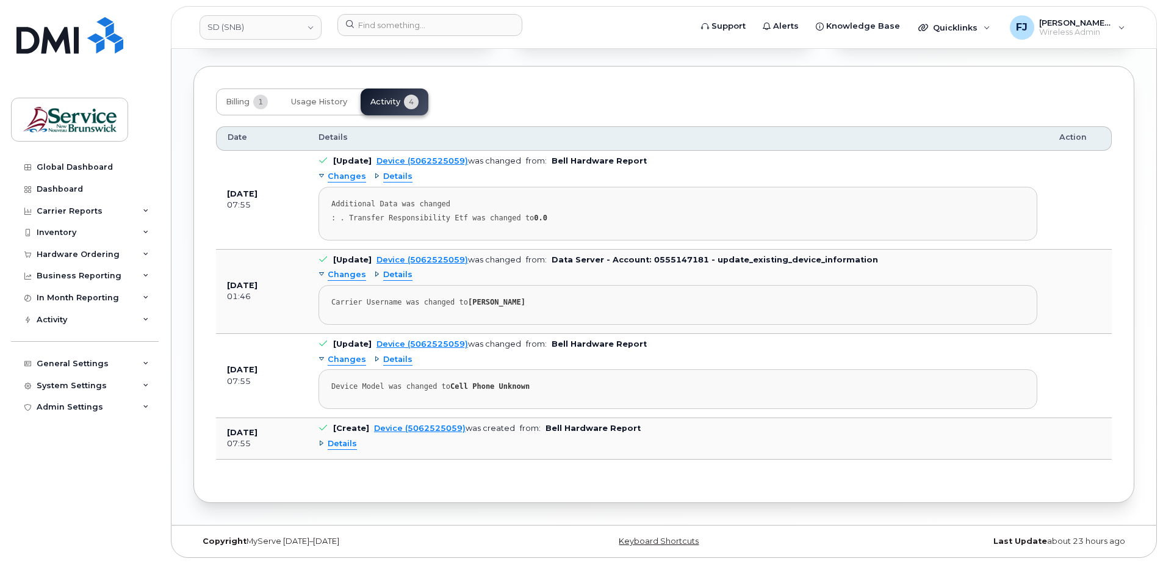
click at [334, 356] on span "Changes" at bounding box center [347, 360] width 38 height 12
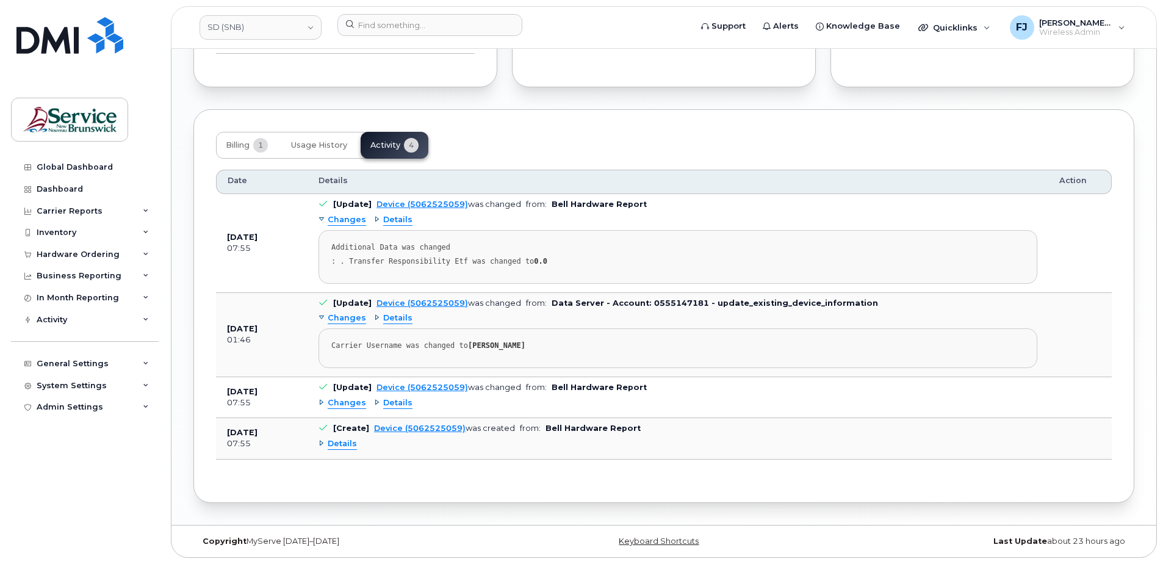
click at [344, 403] on span "Changes" at bounding box center [347, 403] width 38 height 12
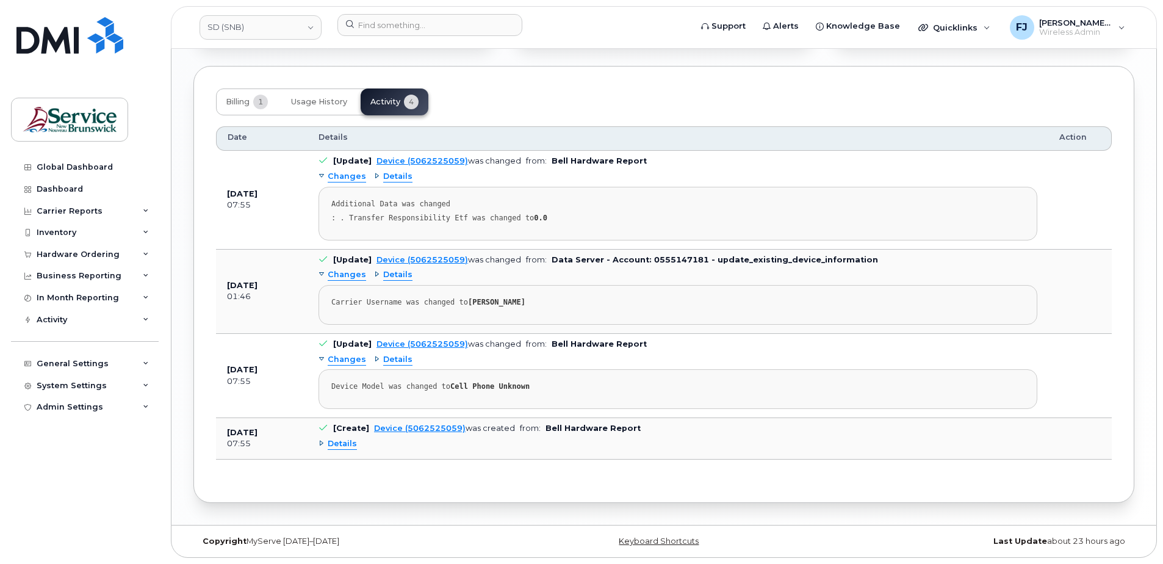
click at [469, 361] on div "Changes Details Device Model was changed to Cell Phone Unknown" at bounding box center [678, 379] width 719 height 59
click at [530, 384] on div "Device Model was changed to Cell Phone Unknown" at bounding box center [677, 386] width 693 height 9
click at [547, 392] on pre "Device Model was changed to Cell Phone Unknown" at bounding box center [678, 389] width 719 height 40
click at [472, 363] on div "Changes Details Device Model was changed to Cell Phone Unknown" at bounding box center [678, 379] width 719 height 59
click at [657, 265] on div "Changes Details Carrier Username was changed to NICOLE MOREAU" at bounding box center [678, 294] width 719 height 59
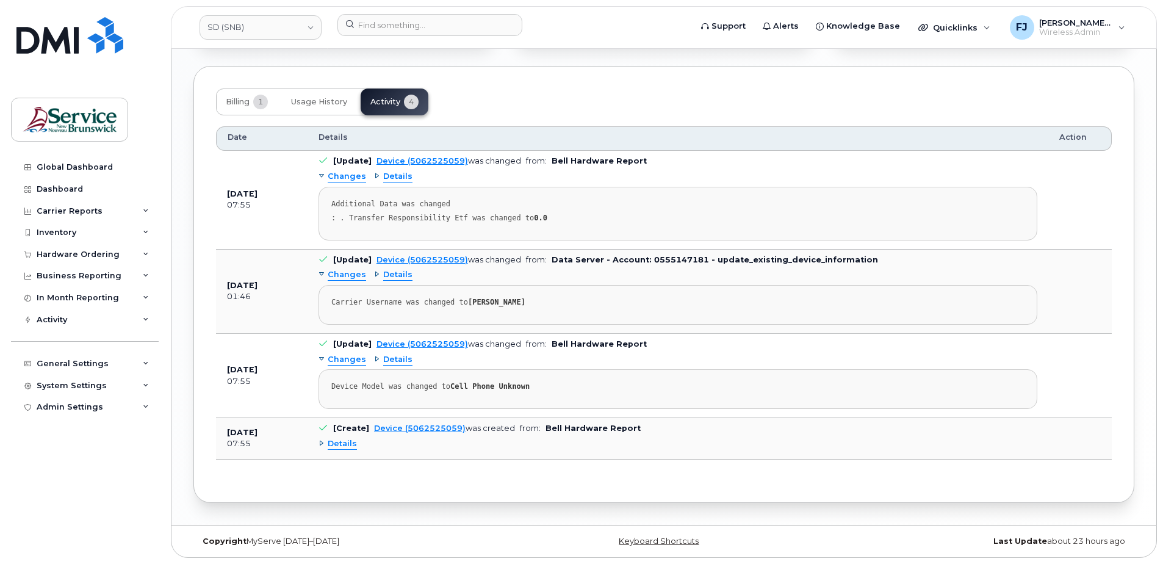
click at [494, 174] on div "Changes Details Additional Data was changed : . Transfer Responsibility Etf was…" at bounding box center [678, 203] width 719 height 73
click at [395, 175] on span "Details" at bounding box center [397, 177] width 29 height 12
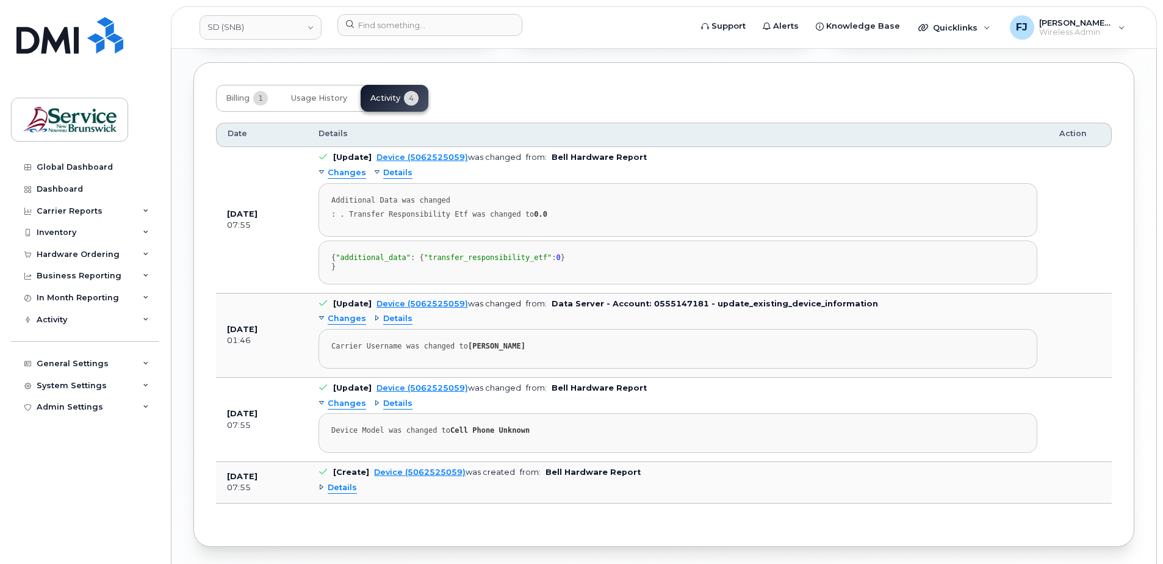
click at [395, 175] on span "Details" at bounding box center [397, 173] width 29 height 12
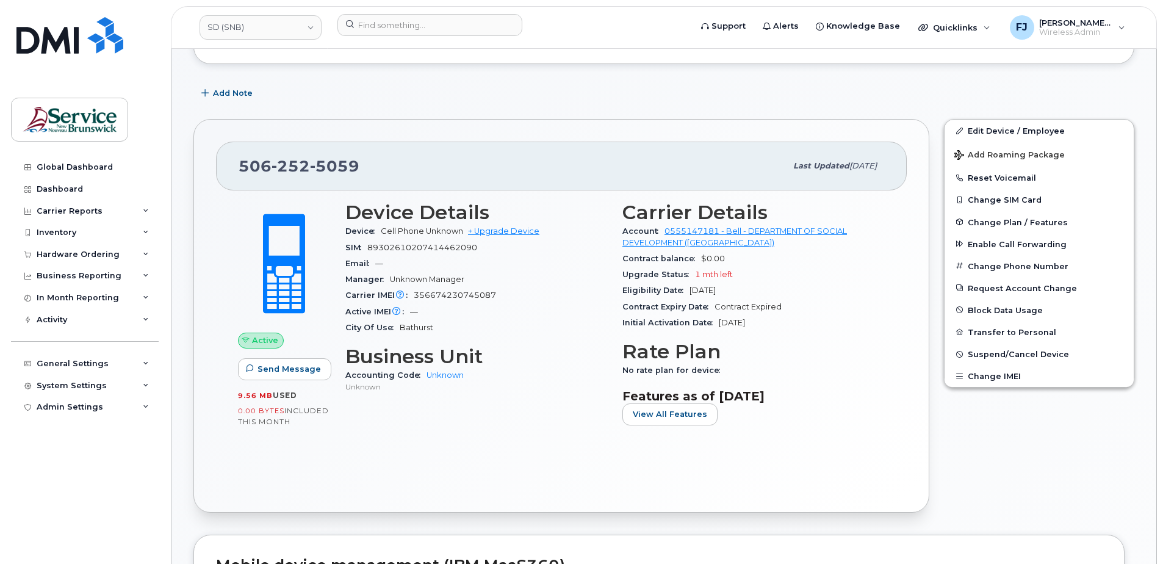
scroll to position [184, 0]
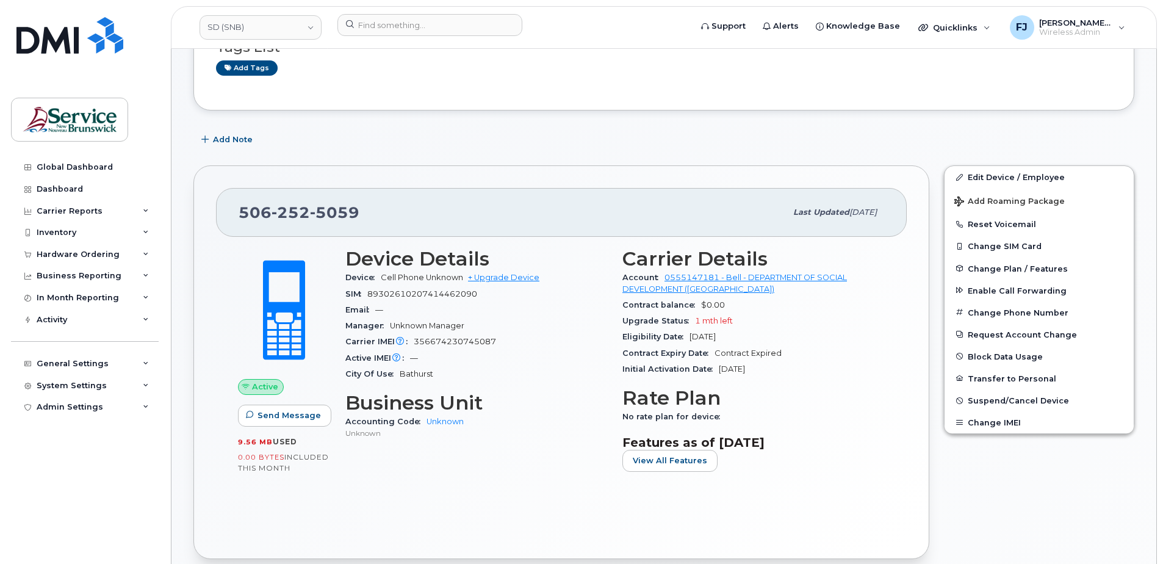
click at [546, 326] on div "Manager Unknown Manager" at bounding box center [476, 326] width 262 height 16
click at [547, 326] on div "Manager Unknown Manager" at bounding box center [476, 326] width 262 height 16
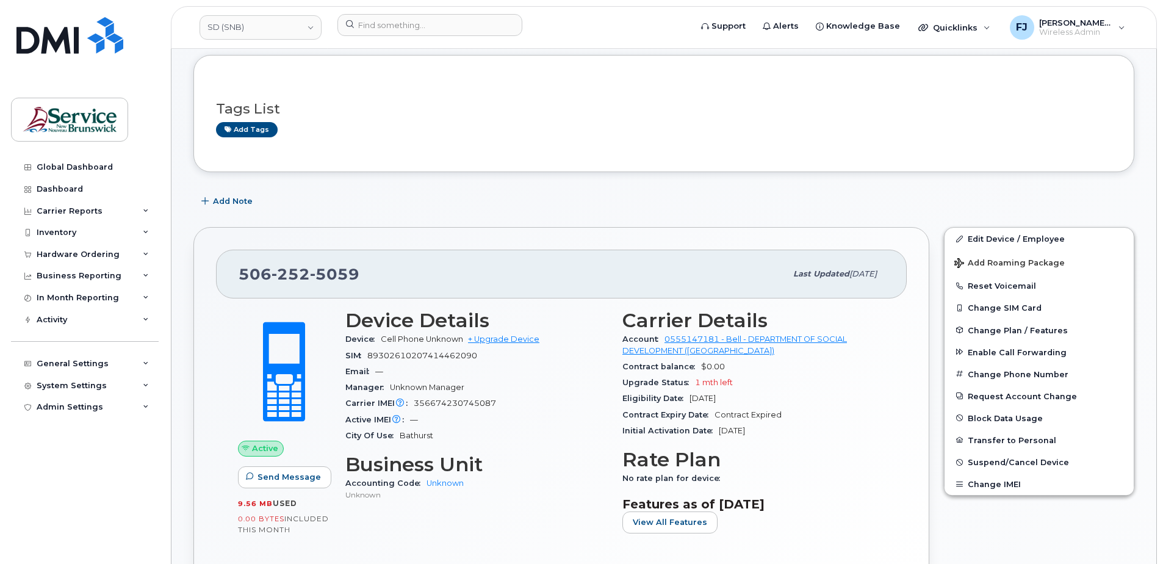
scroll to position [183, 0]
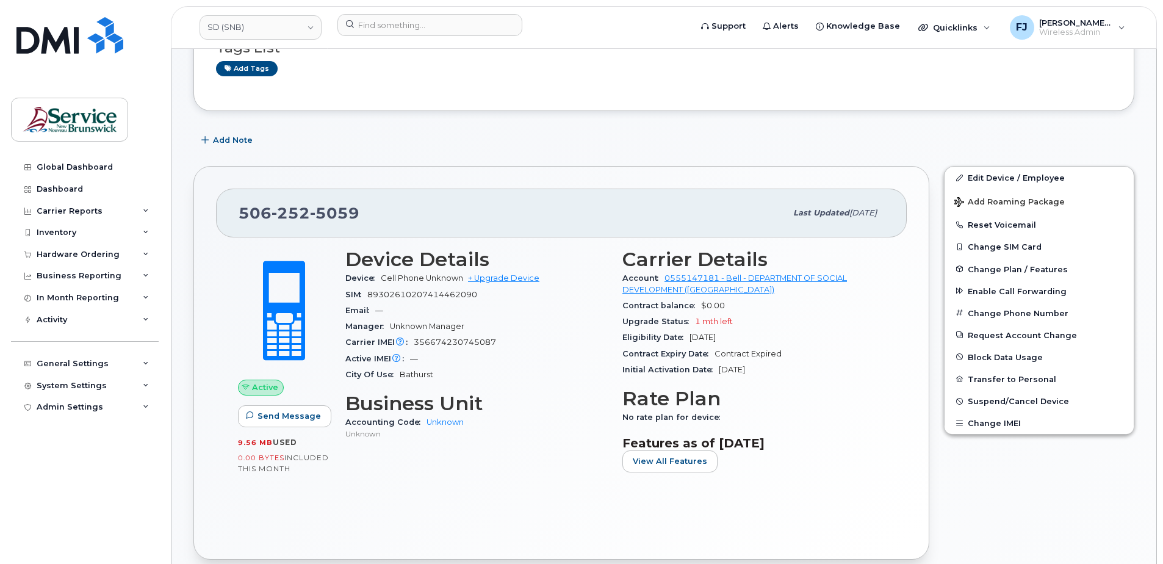
click at [635, 393] on h3 "Rate Plan" at bounding box center [753, 399] width 262 height 22
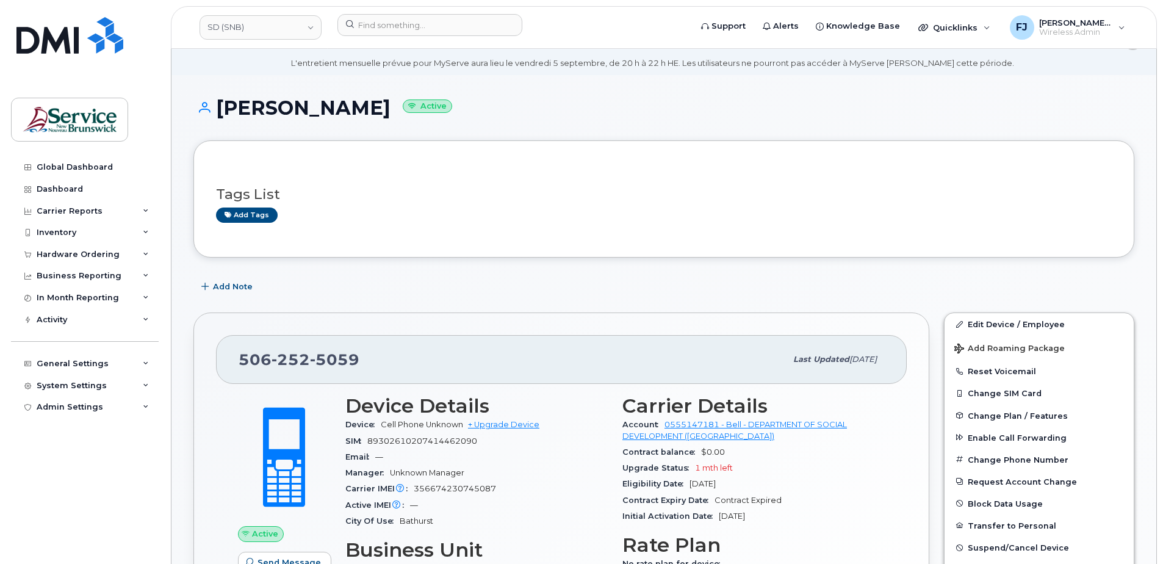
scroll to position [0, 0]
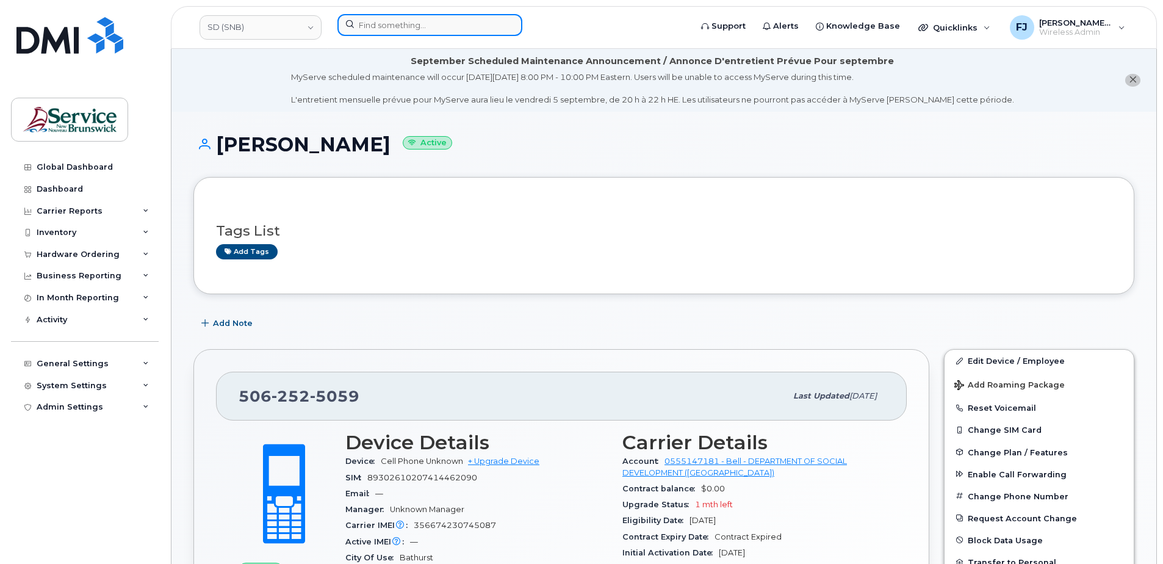
click at [386, 21] on input at bounding box center [429, 25] width 185 height 22
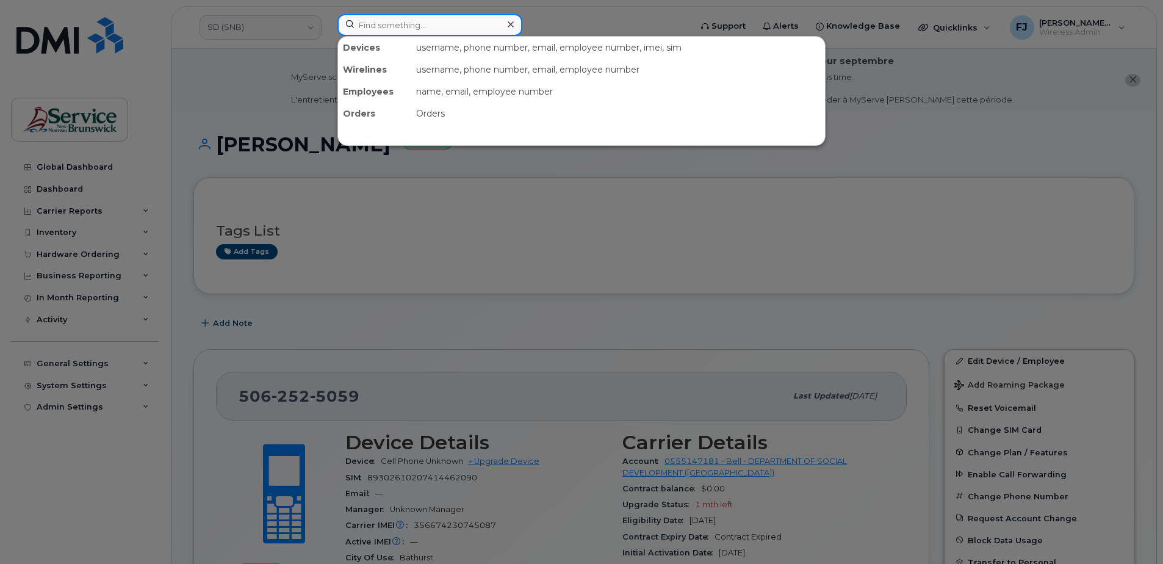
paste input "506 252-5059"
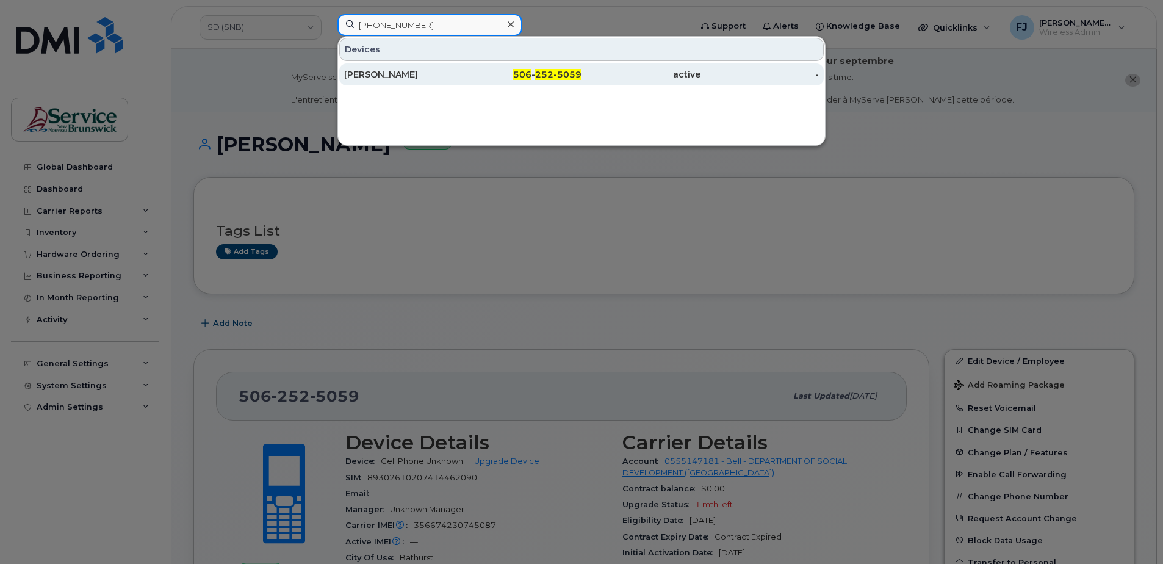
type input "506 252-5059"
click at [454, 71] on div "Nicole Moreau" at bounding box center [403, 74] width 119 height 12
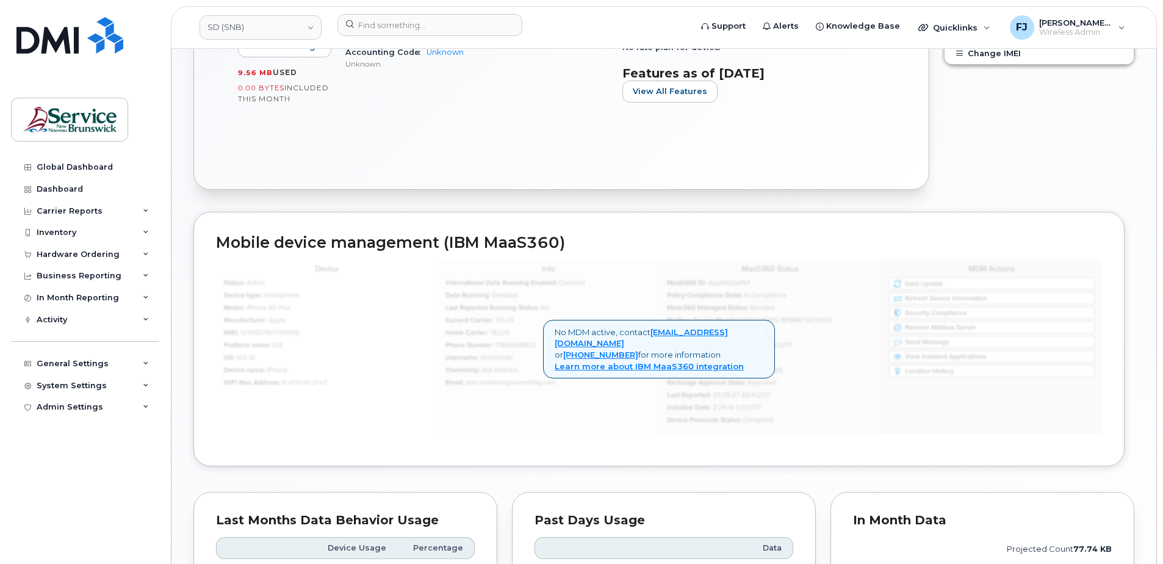
scroll to position [671, 0]
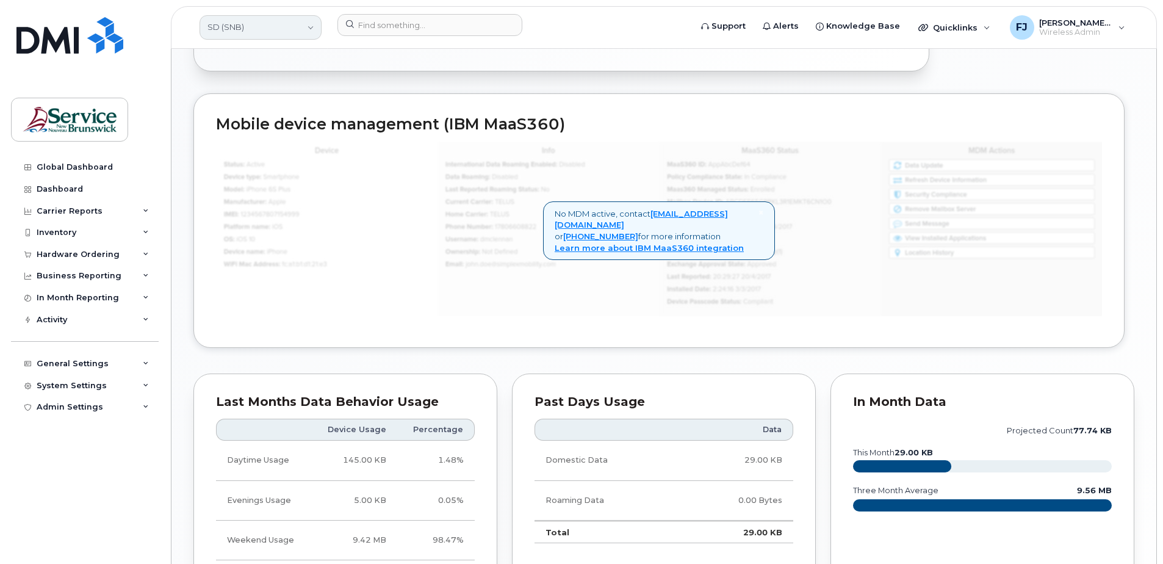
click at [286, 29] on link "SD (SNB)" at bounding box center [261, 27] width 122 height 24
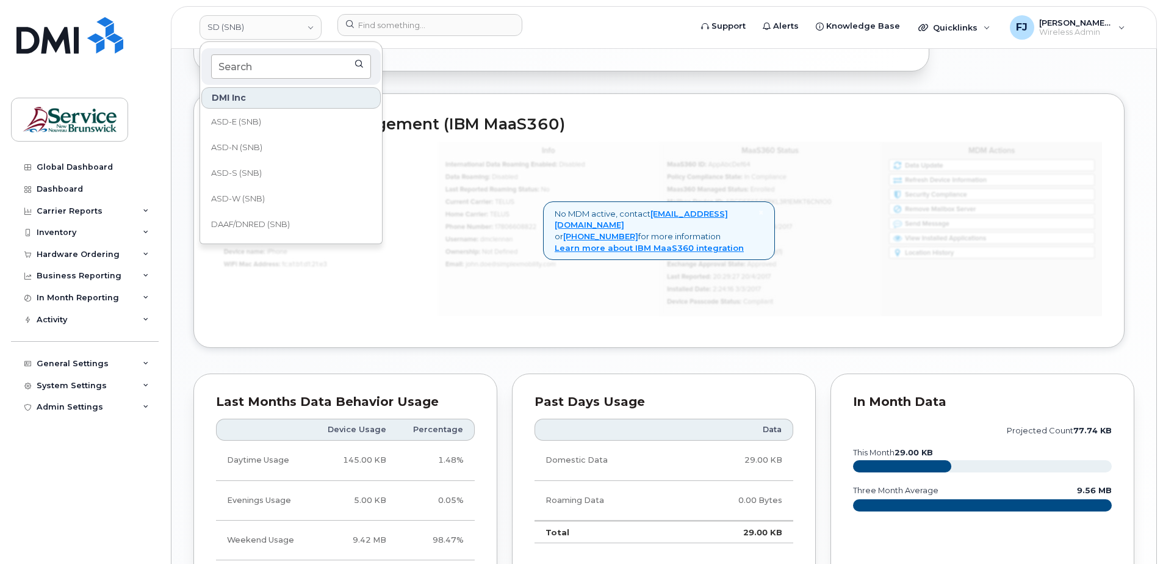
click at [253, 65] on input at bounding box center [291, 66] width 160 height 24
type input "FTB"
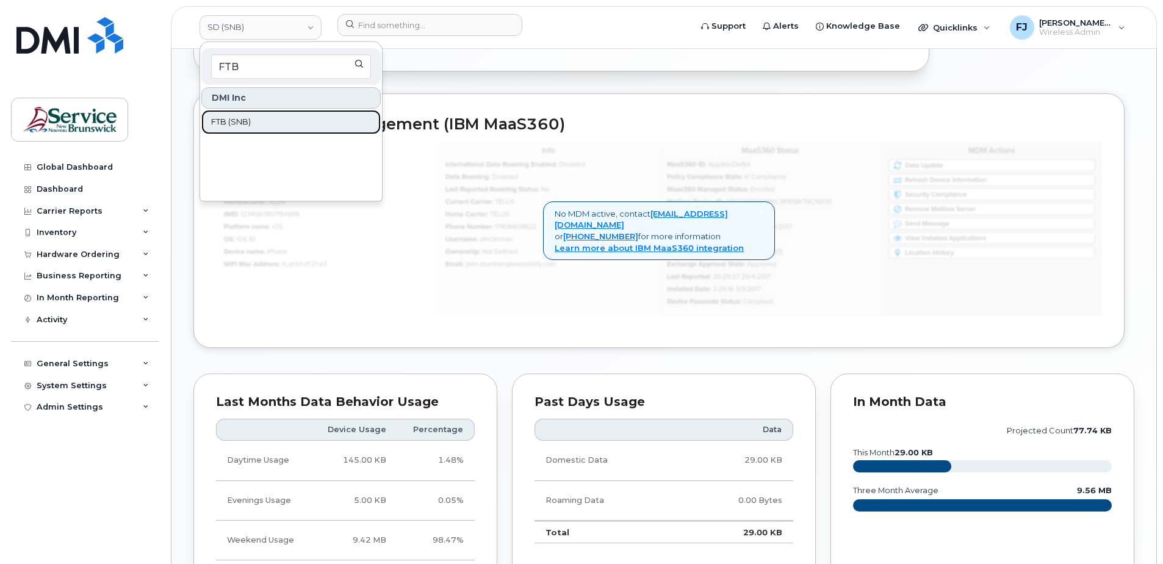
click at [267, 125] on link "FTB (SNB)" at bounding box center [290, 122] width 179 height 24
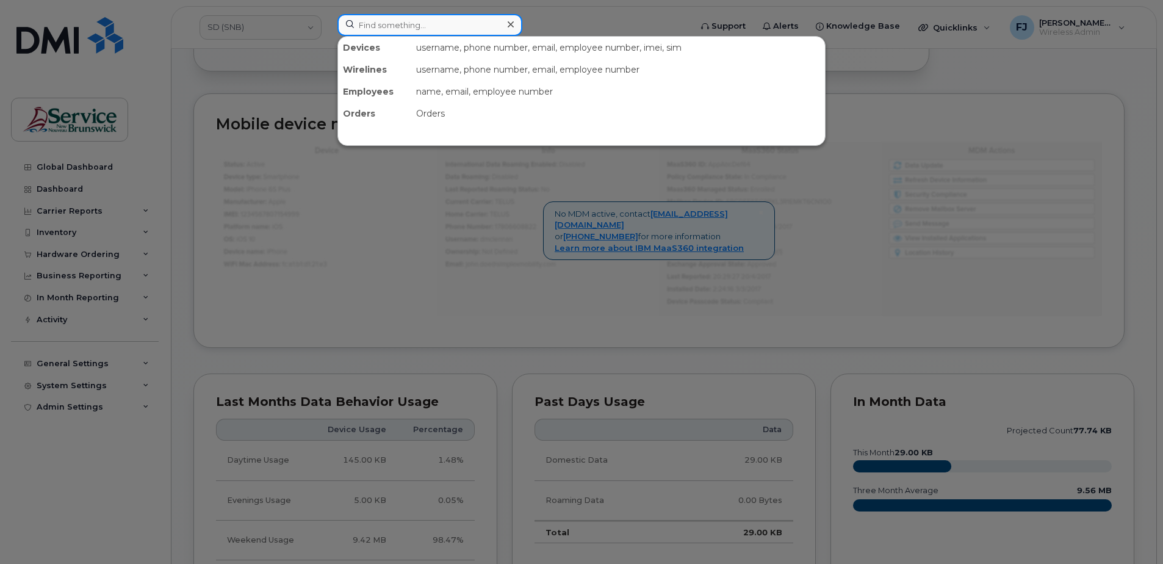
click at [402, 22] on input at bounding box center [429, 25] width 185 height 22
paste input "5062300258"
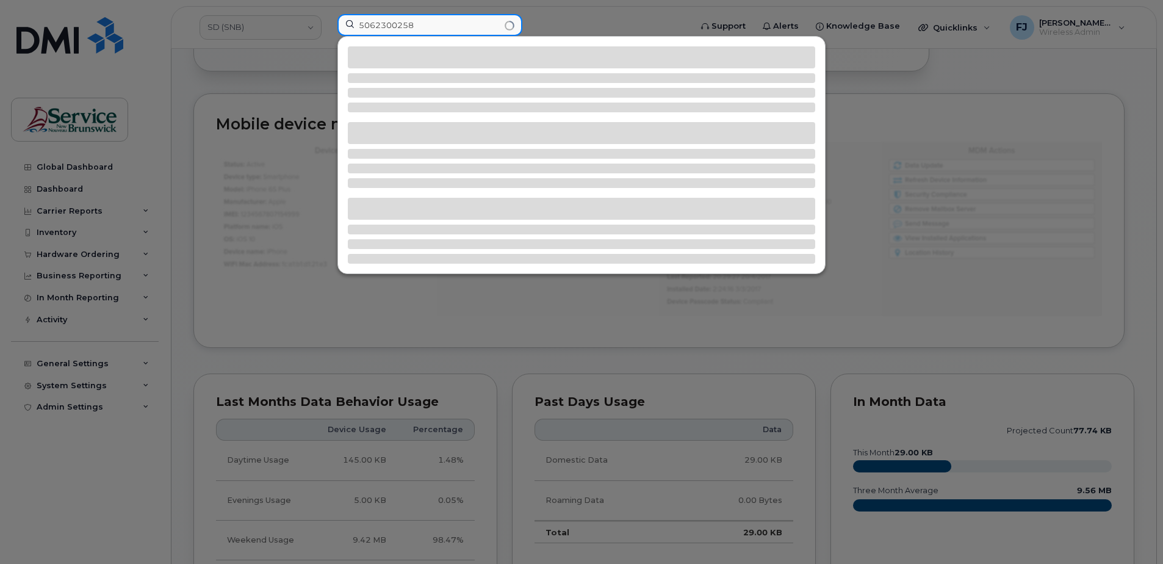
type input "5062300258"
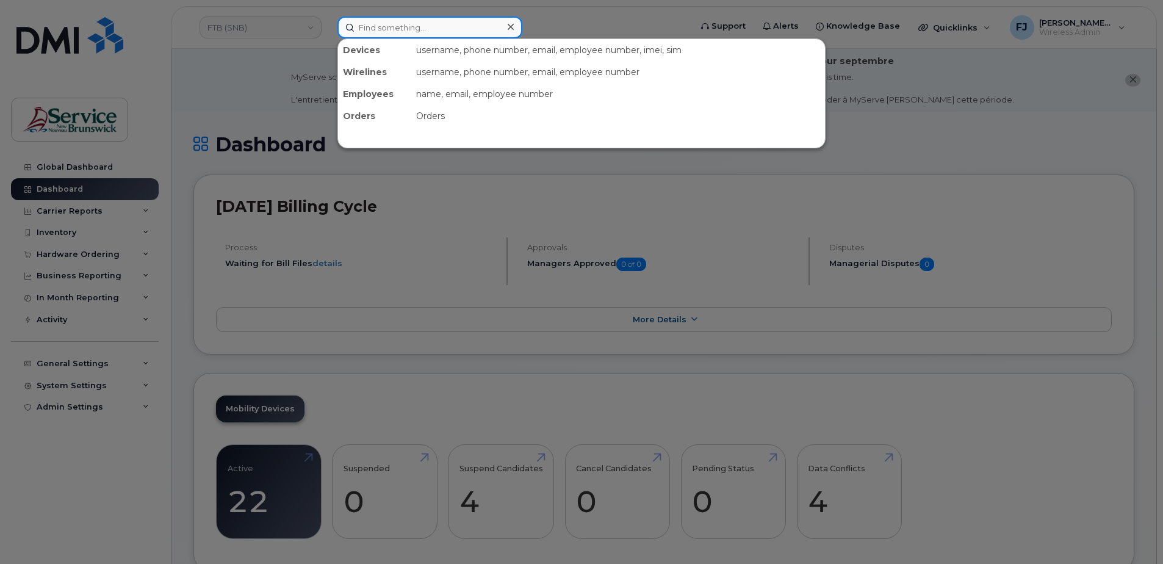
click at [388, 20] on input at bounding box center [429, 27] width 185 height 22
paste input "5062300258"
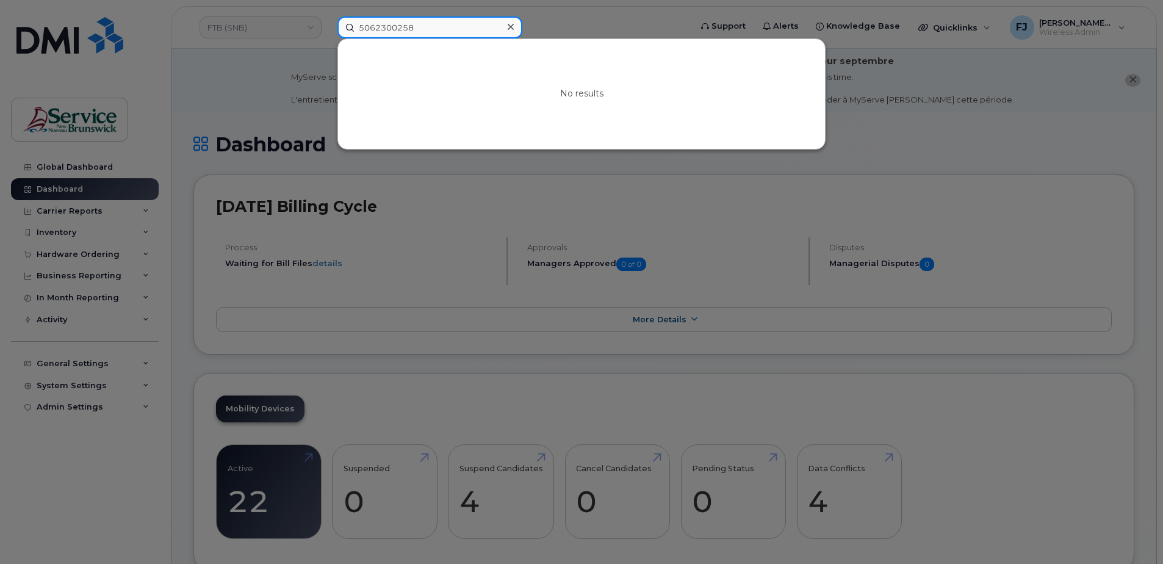
click at [428, 30] on input "5062300258" at bounding box center [429, 27] width 185 height 22
type input "5062300258"
click at [253, 26] on div at bounding box center [581, 282] width 1163 height 564
